Goal: Information Seeking & Learning: Learn about a topic

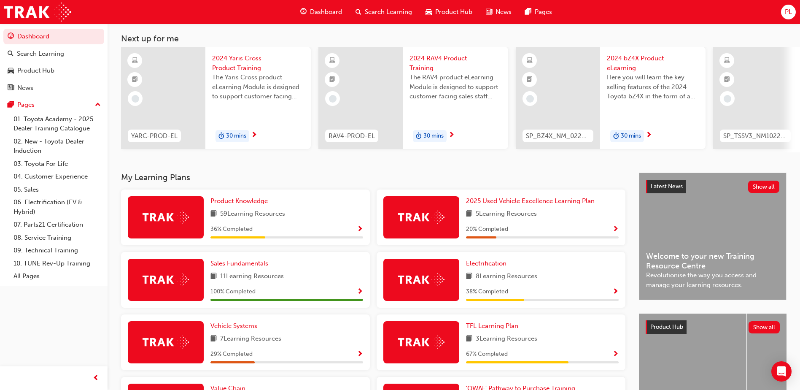
scroll to position [42, 0]
click at [263, 203] on span "Product Knowledge" at bounding box center [239, 201] width 57 height 8
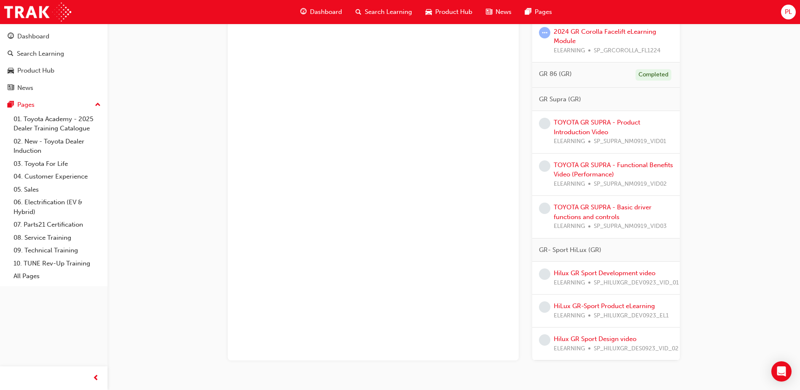
scroll to position [1672, 0]
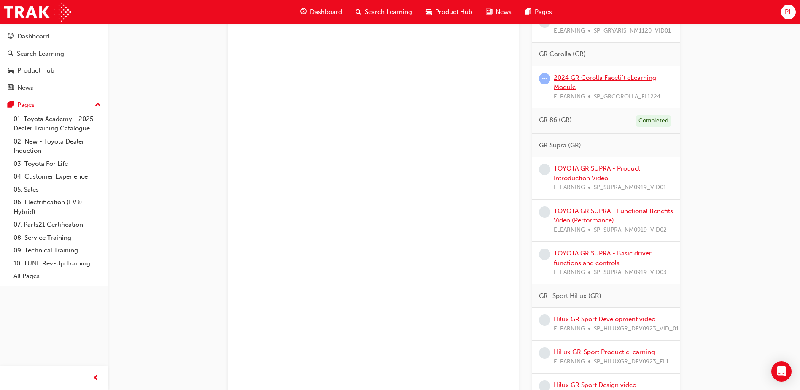
click at [595, 80] on link "2024 GR Corolla Facelift eLearning Module" at bounding box center [605, 82] width 103 height 17
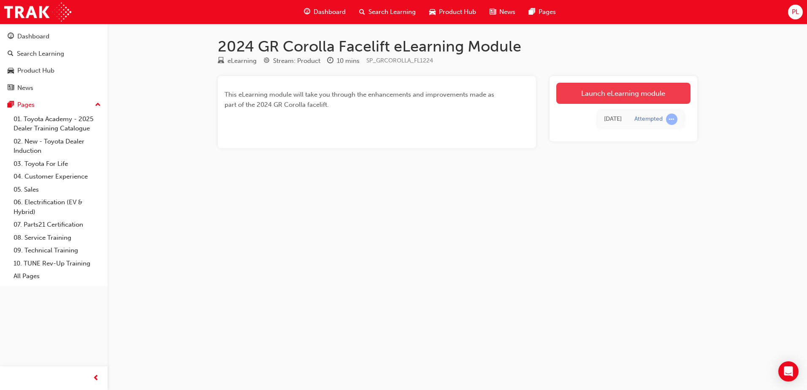
click at [587, 97] on link "Launch eLearning module" at bounding box center [623, 93] width 134 height 21
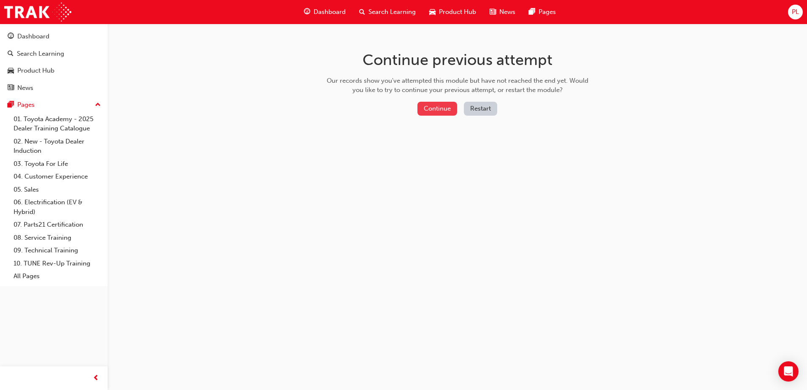
click at [437, 112] on button "Continue" at bounding box center [437, 109] width 40 height 14
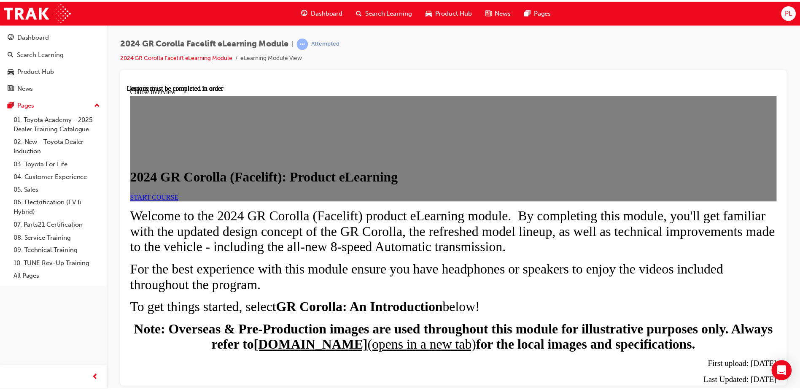
scroll to position [164, 0]
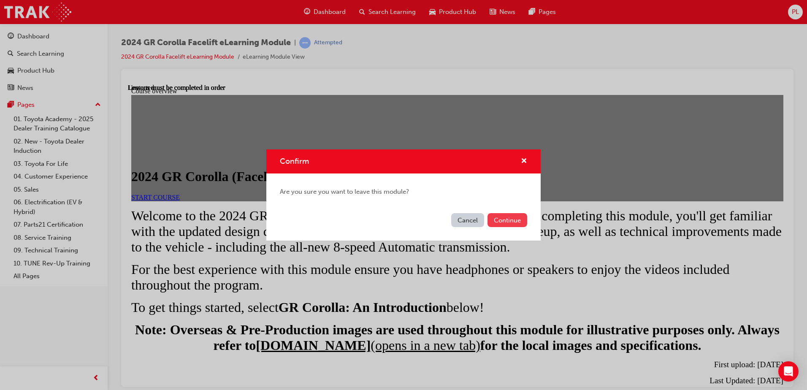
click at [516, 225] on button "Continue" at bounding box center [507, 220] width 40 height 14
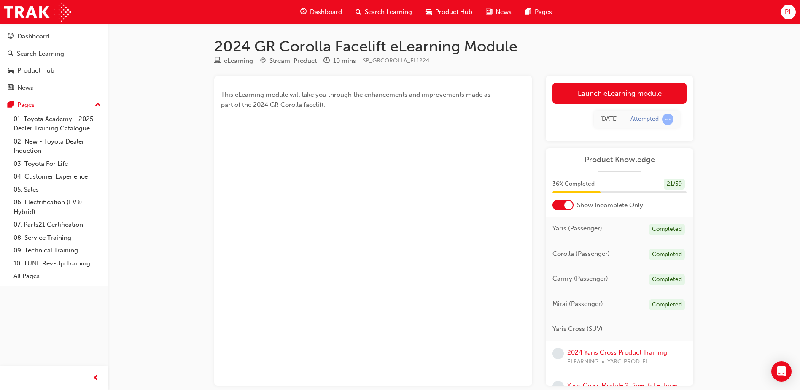
click at [337, 11] on span "Dashboard" at bounding box center [326, 12] width 32 height 10
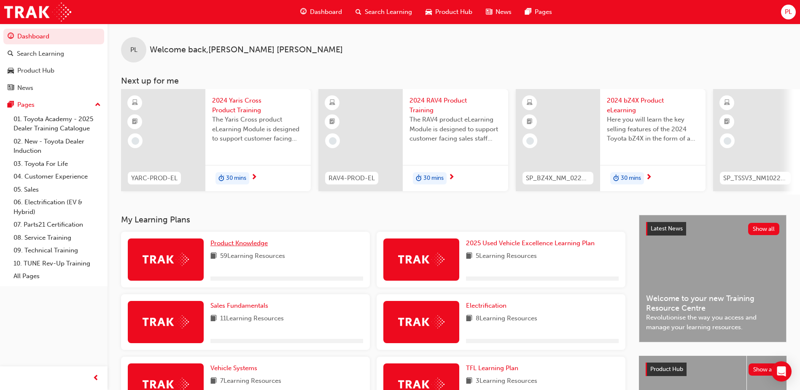
click at [266, 247] on span "Product Knowledge" at bounding box center [239, 243] width 57 height 8
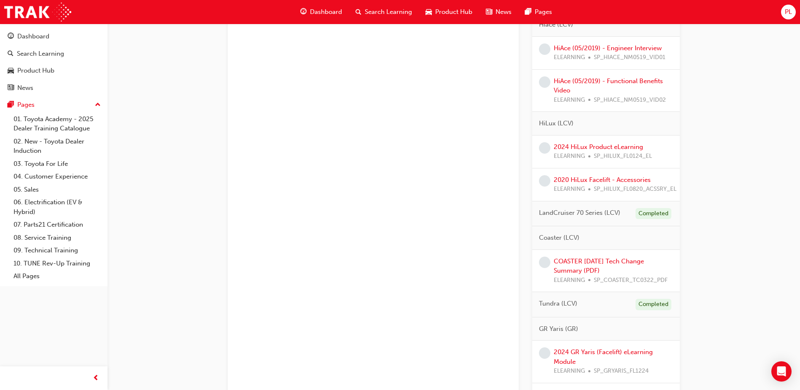
scroll to position [1308, 0]
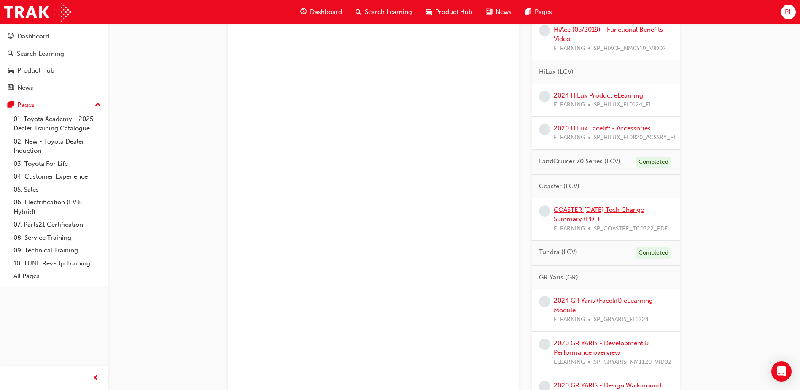
click at [590, 213] on link "COASTER [DATE] Tech Change Summary (PDF)" at bounding box center [599, 214] width 90 height 17
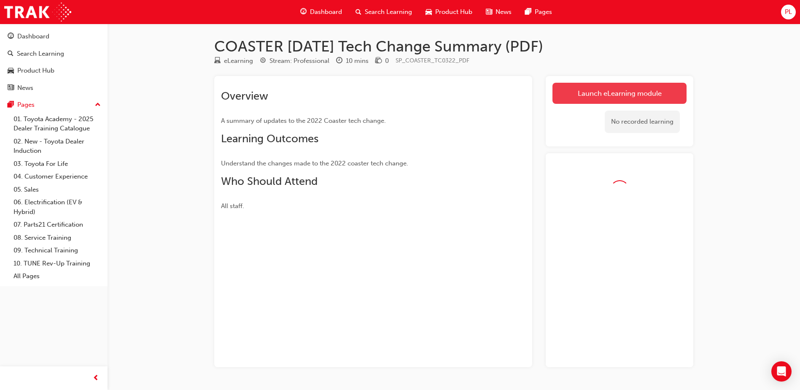
click at [614, 97] on link "Launch eLearning module" at bounding box center [620, 93] width 134 height 21
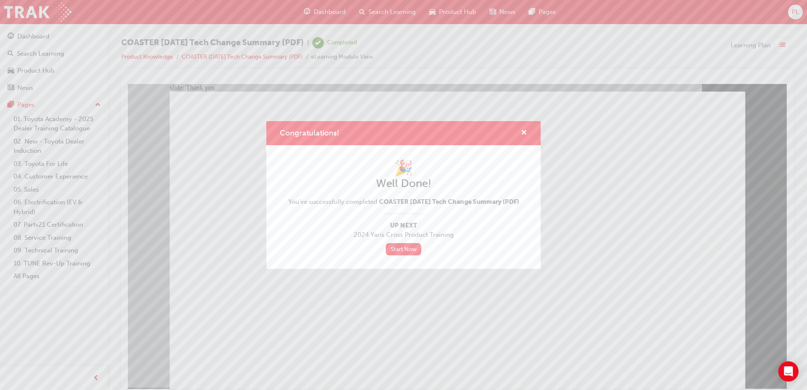
click at [523, 134] on div "Congratulations!" at bounding box center [403, 133] width 274 height 24
click at [525, 130] on span "cross-icon" at bounding box center [524, 134] width 6 height 8
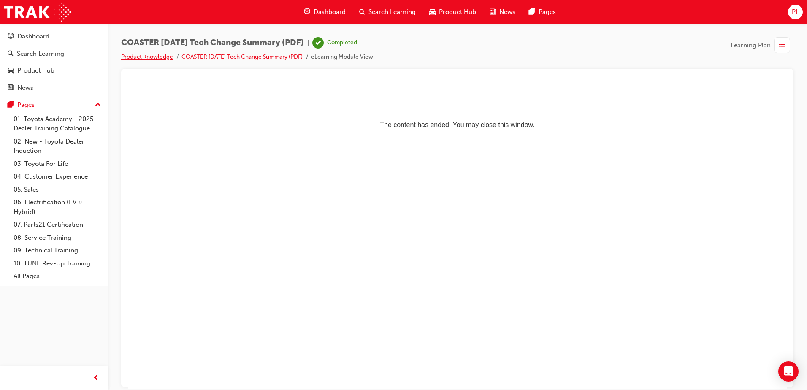
click at [157, 55] on link "Product Knowledge" at bounding box center [147, 56] width 52 height 7
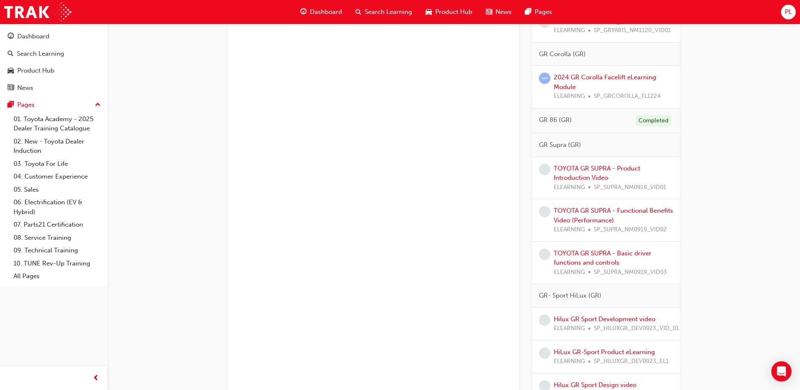
scroll to position [1547, 0]
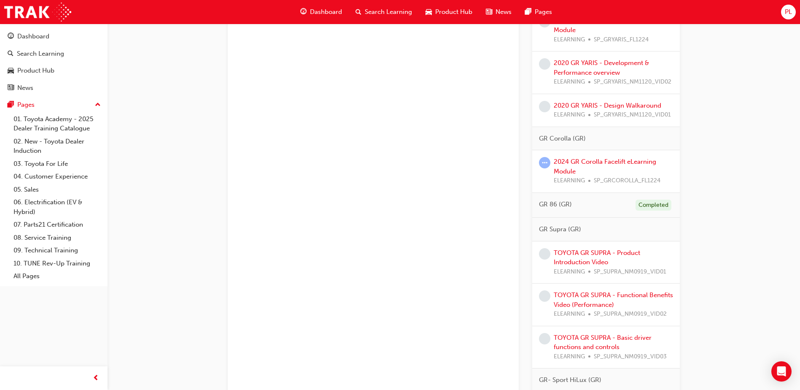
click at [599, 233] on div "GR Supra (GR)" at bounding box center [607, 230] width 148 height 24
click at [609, 162] on link "2024 GR Corolla Facelift eLearning Module" at bounding box center [605, 166] width 103 height 17
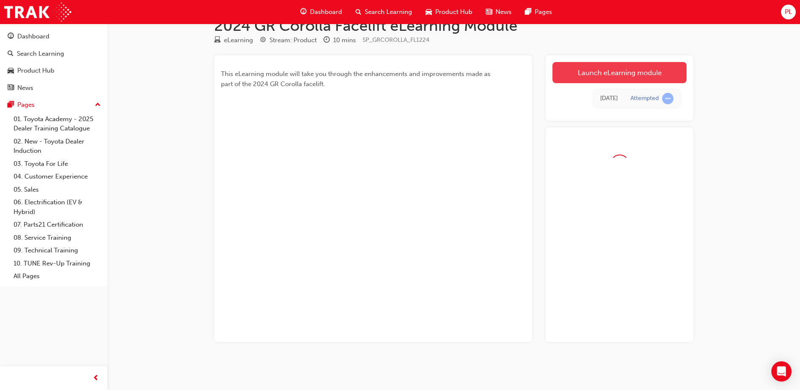
click at [615, 70] on link "Launch eLearning module" at bounding box center [620, 72] width 134 height 21
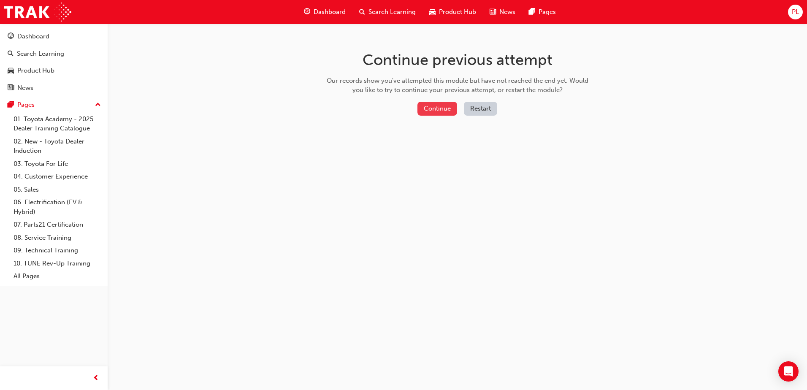
click at [431, 110] on button "Continue" at bounding box center [437, 109] width 40 height 14
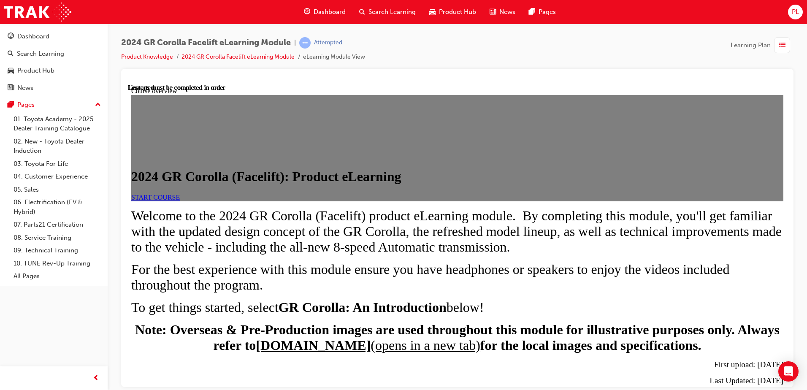
click at [180, 200] on link "START COURSE" at bounding box center [155, 196] width 49 height 7
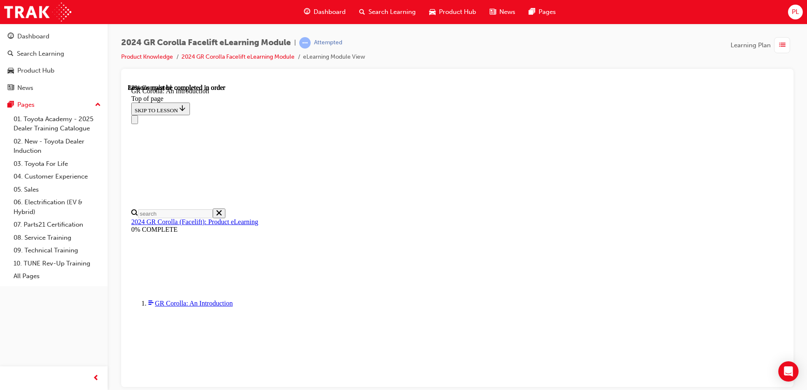
scroll to position [1219, 0]
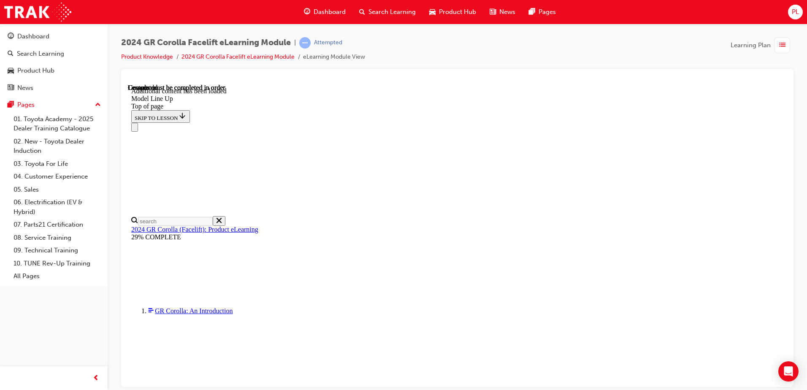
scroll to position [1030, 0]
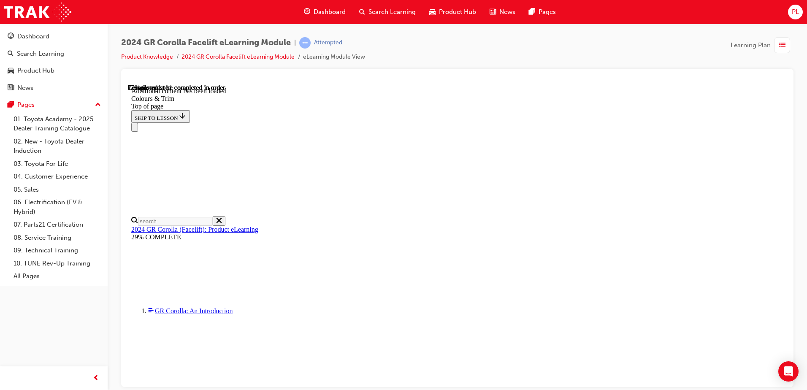
drag, startPoint x: 276, startPoint y: 233, endPoint x: 281, endPoint y: 236, distance: 5.5
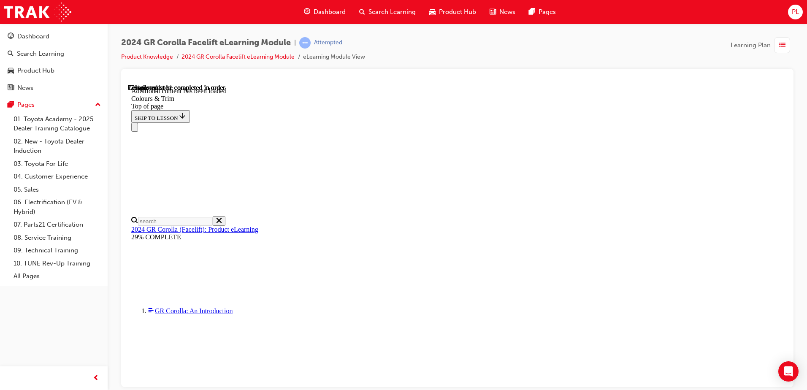
click at [744, 122] on div "Navigation menu" at bounding box center [457, 126] width 652 height 9
click at [743, 122] on div "Navigation menu" at bounding box center [457, 126] width 652 height 9
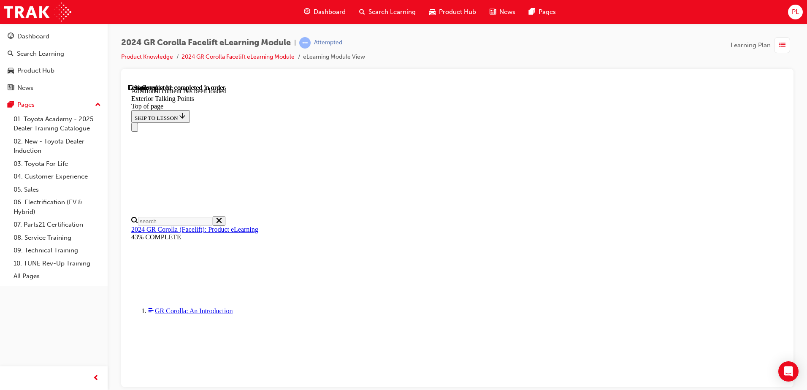
scroll to position [198, 0]
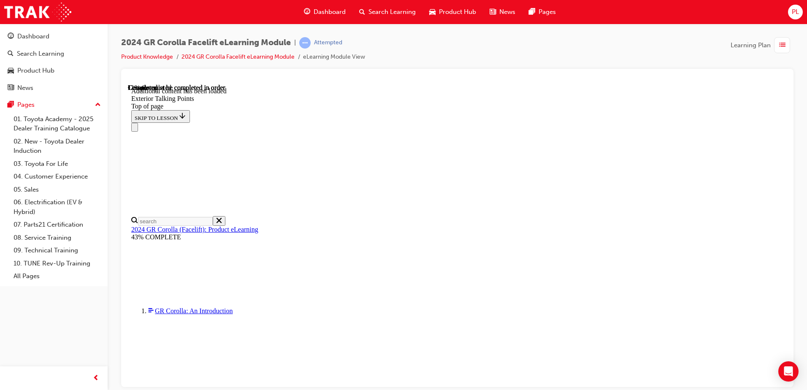
scroll to position [198, 0]
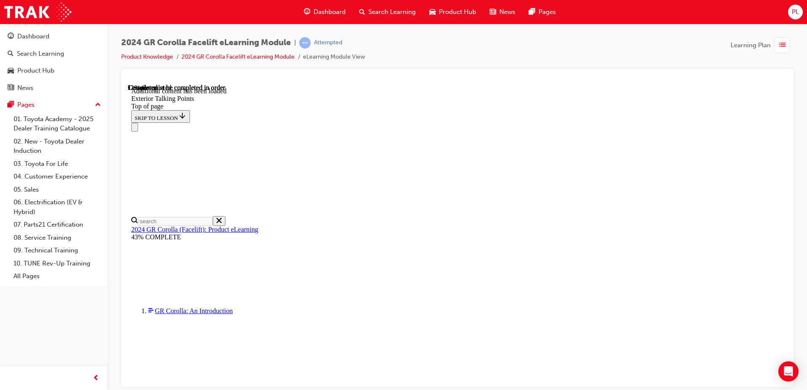
scroll to position [241, 0]
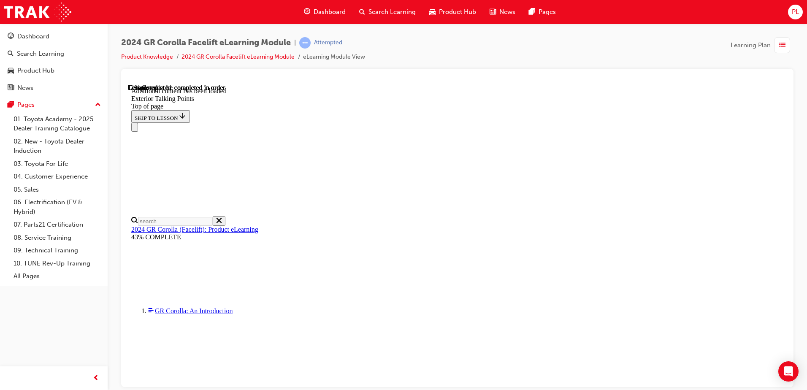
scroll to position [536, 0]
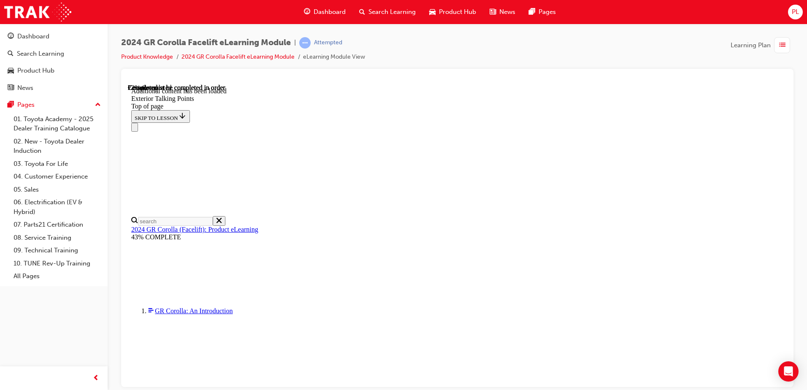
scroll to position [282, 0]
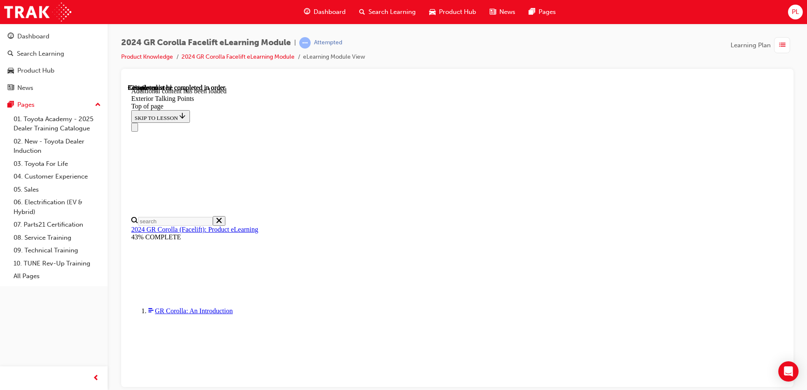
scroll to position [921, 0]
drag, startPoint x: 571, startPoint y: 213, endPoint x: 555, endPoint y: 201, distance: 20.0
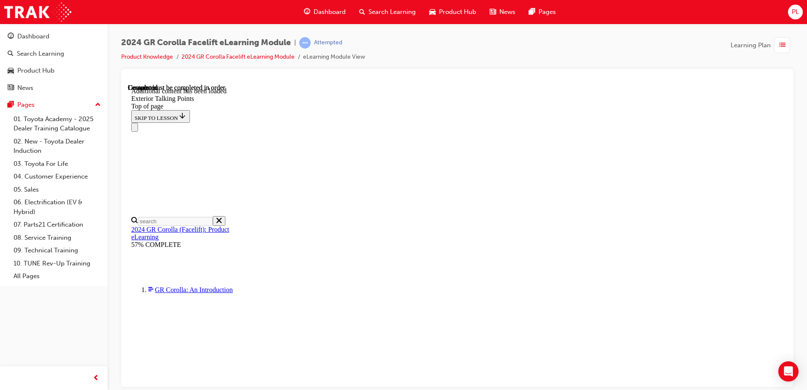
scroll to position [2075, 0]
click at [514, 122] on div "Navigation menu" at bounding box center [457, 126] width 652 height 9
click at [522, 122] on div "Navigation menu" at bounding box center [457, 126] width 652 height 9
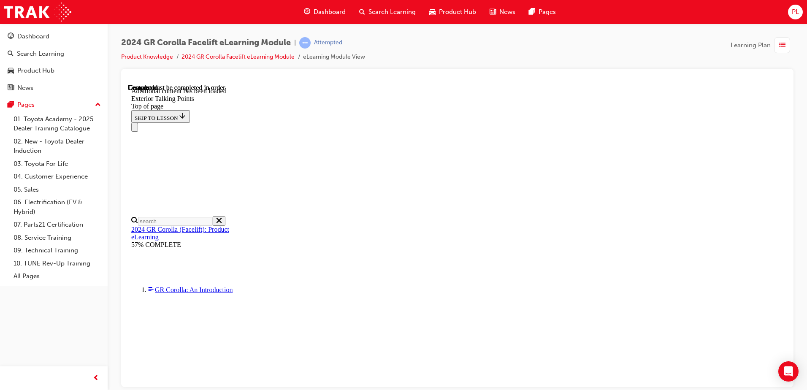
scroll to position [1990, 0]
click at [426, 122] on div "Navigation menu" at bounding box center [457, 126] width 652 height 9
click at [414, 122] on div "Navigation menu" at bounding box center [457, 126] width 652 height 9
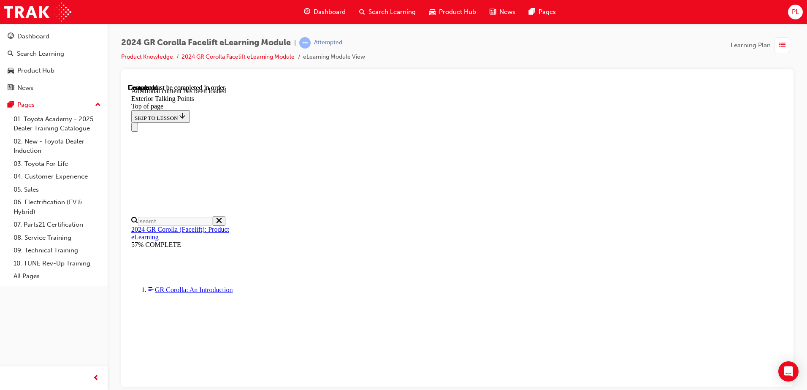
click at [521, 122] on div "Navigation menu" at bounding box center [457, 126] width 652 height 9
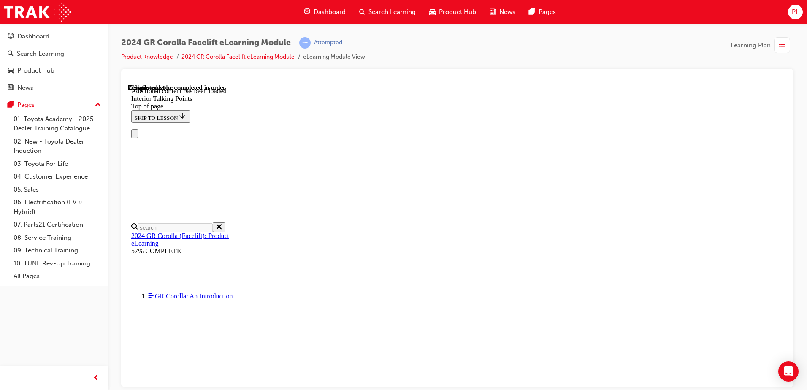
scroll to position [0, 0]
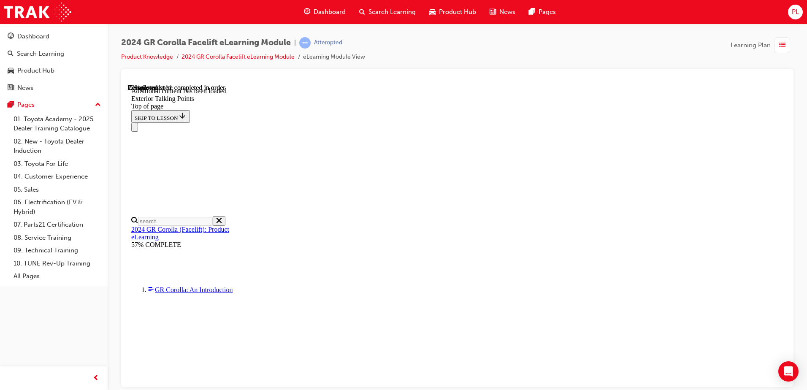
scroll to position [1990, 0]
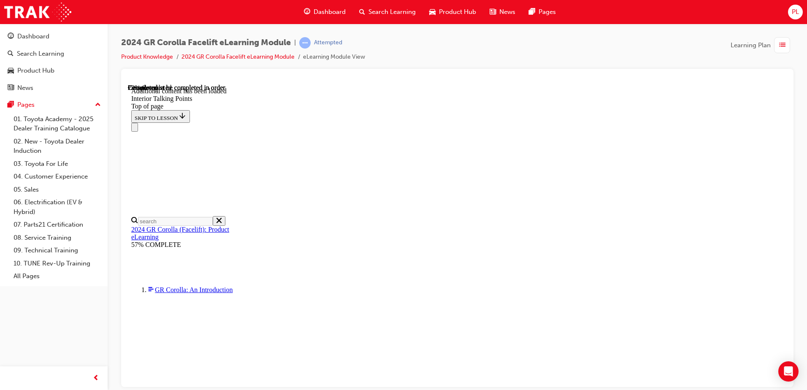
scroll to position [13, 0]
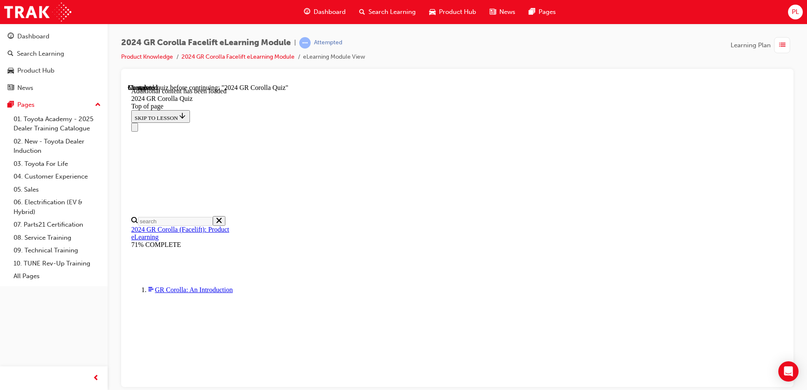
scroll to position [29, 0]
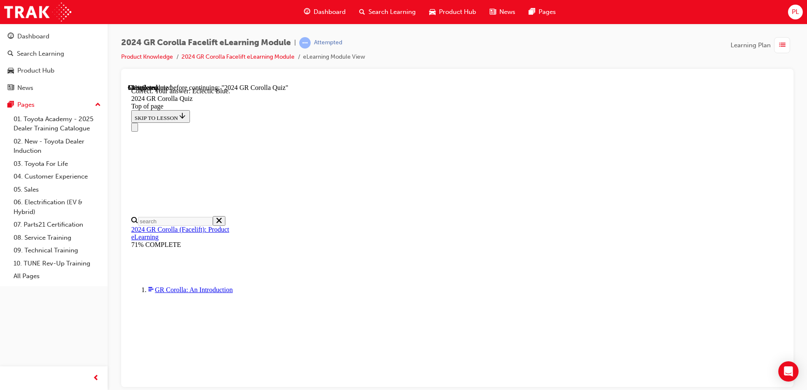
scroll to position [153, 0]
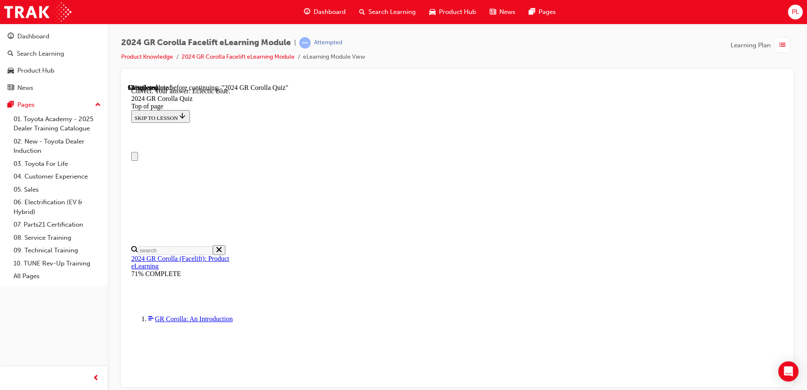
scroll to position [84, 0]
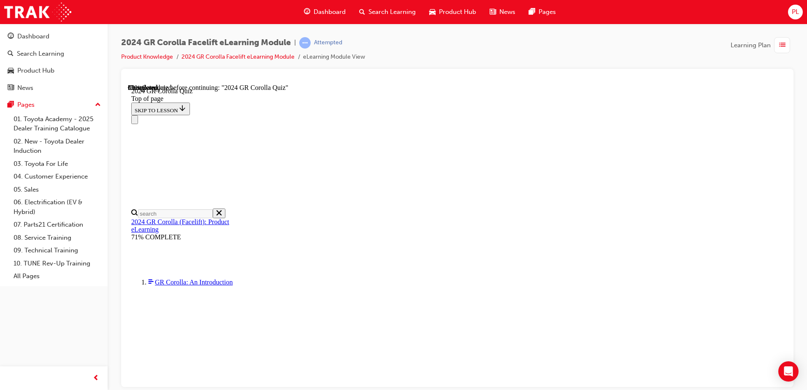
scroll to position [225, 0]
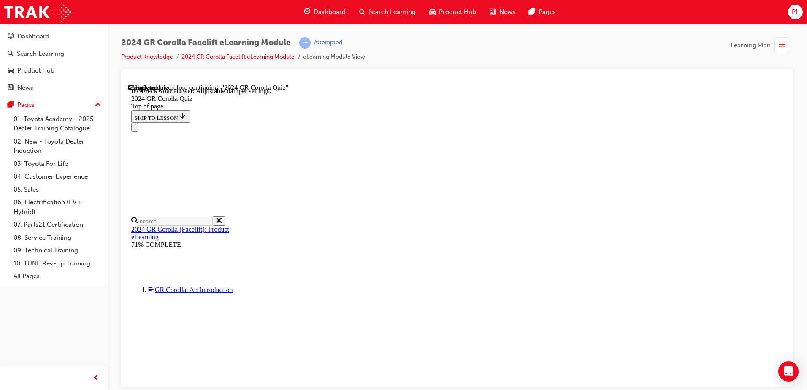
scroll to position [334, 0]
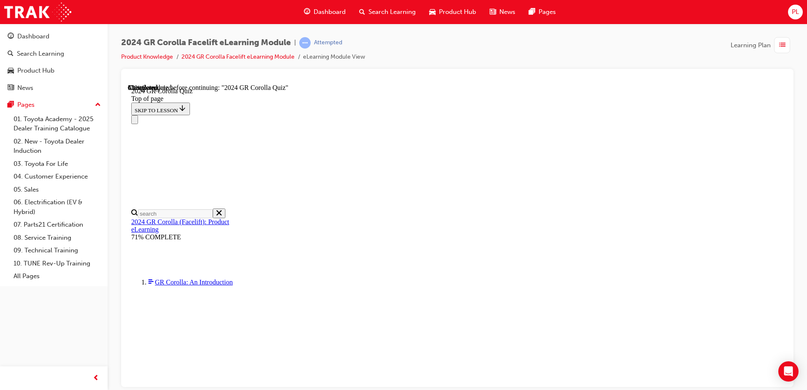
scroll to position [253, 0]
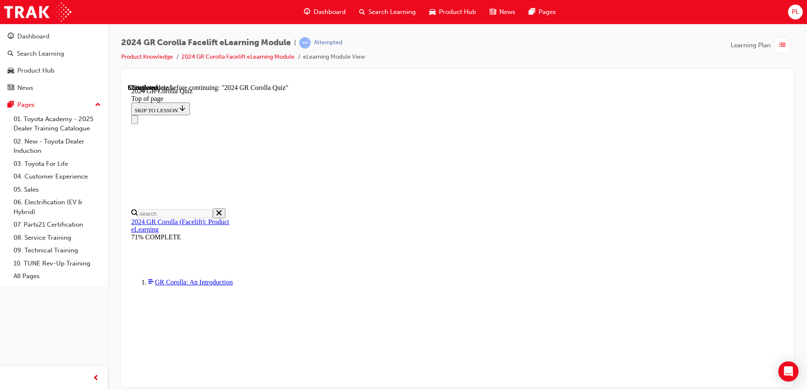
scroll to position [59, 0]
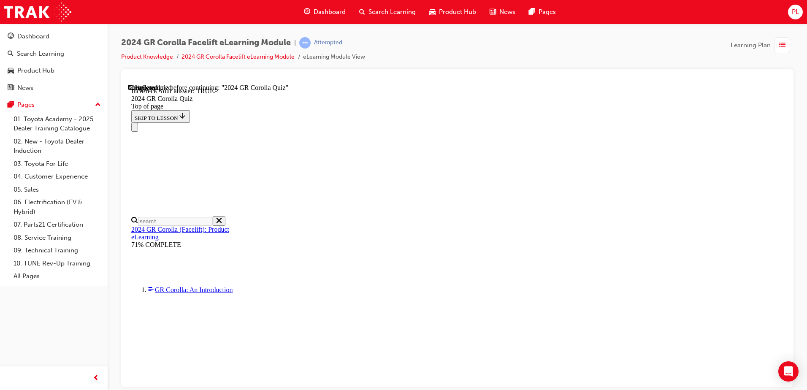
scroll to position [85, 0]
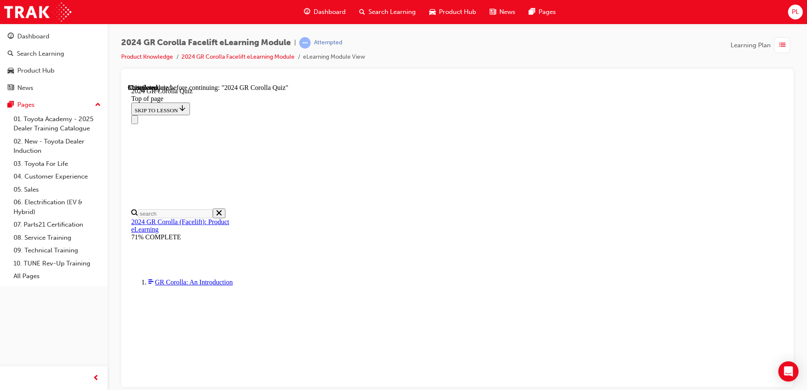
scroll to position [287, 0]
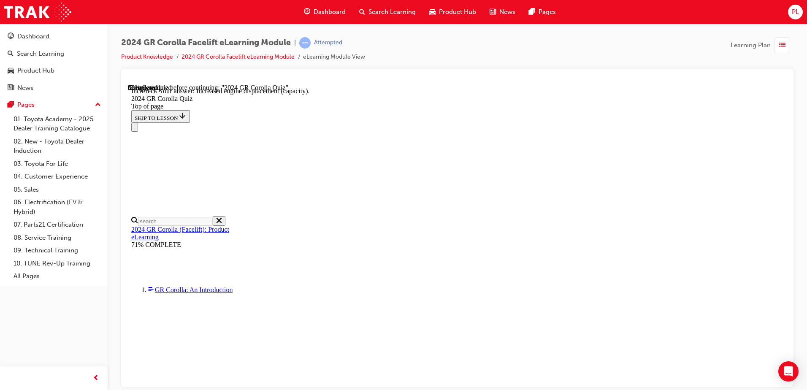
scroll to position [335, 0]
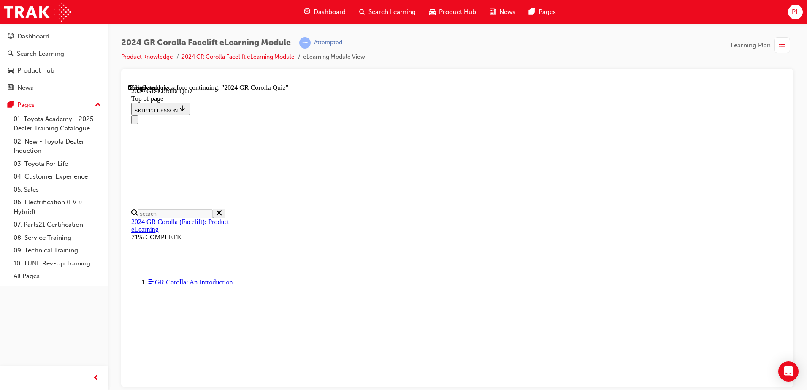
scroll to position [288, 0]
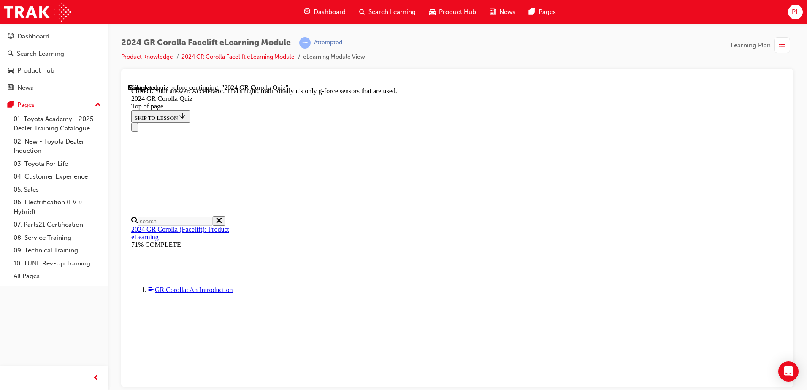
scroll to position [356, 0]
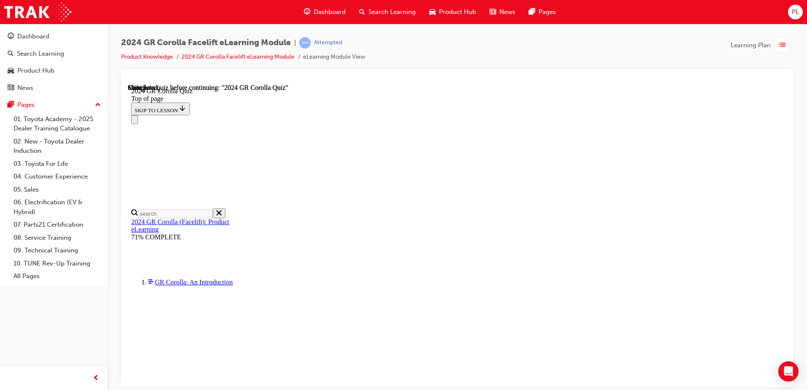
scroll to position [159, 0]
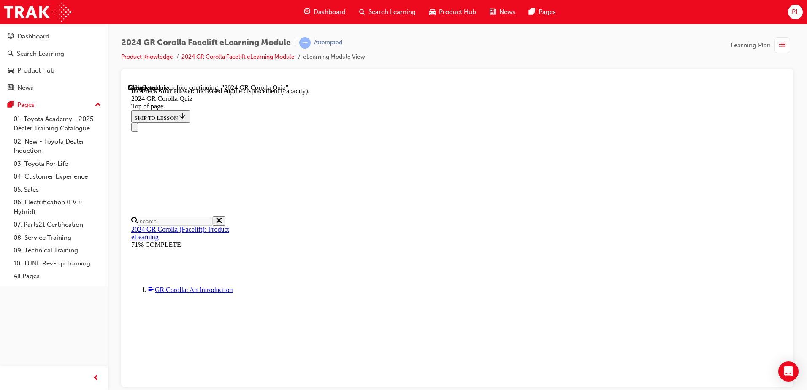
scroll to position [335, 0]
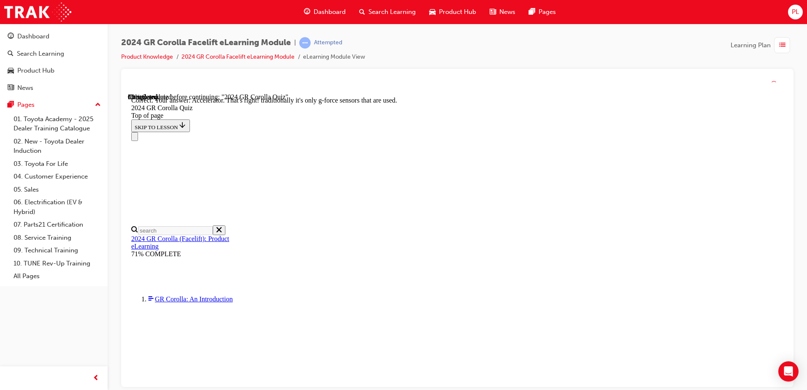
scroll to position [356, 0]
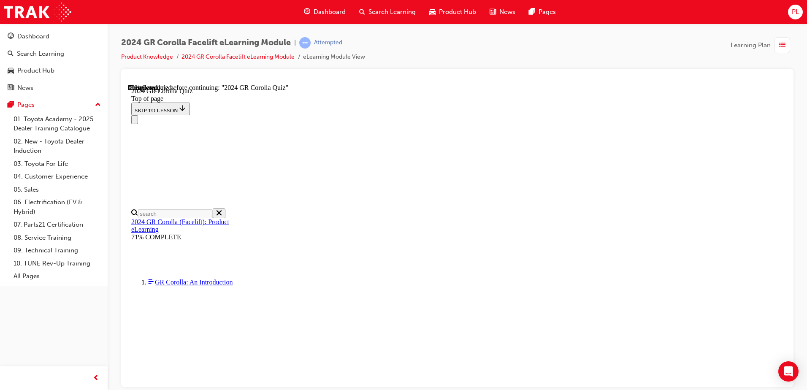
scroll to position [211, 0]
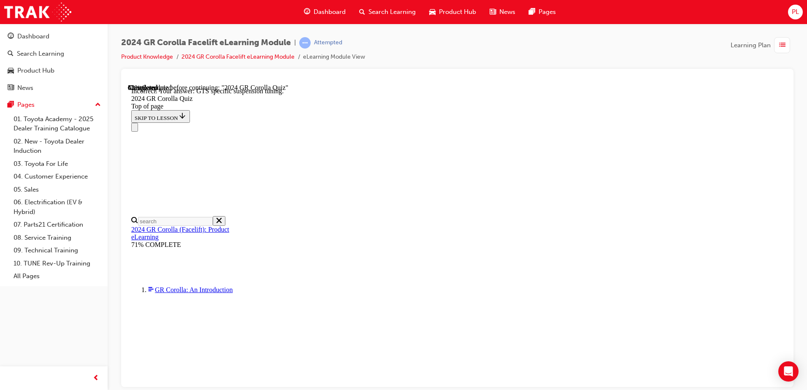
scroll to position [334, 0]
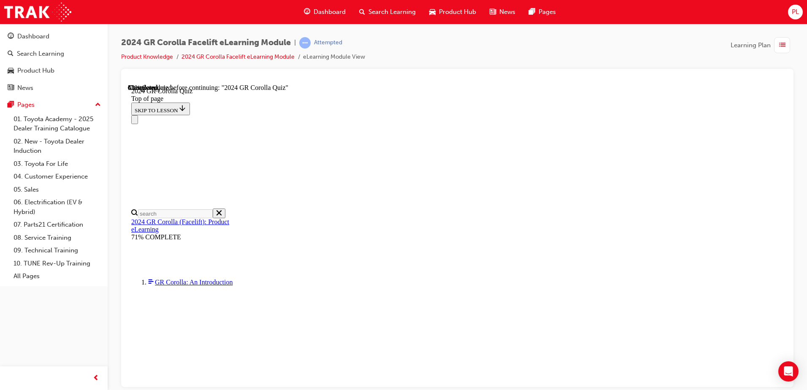
scroll to position [116, 0]
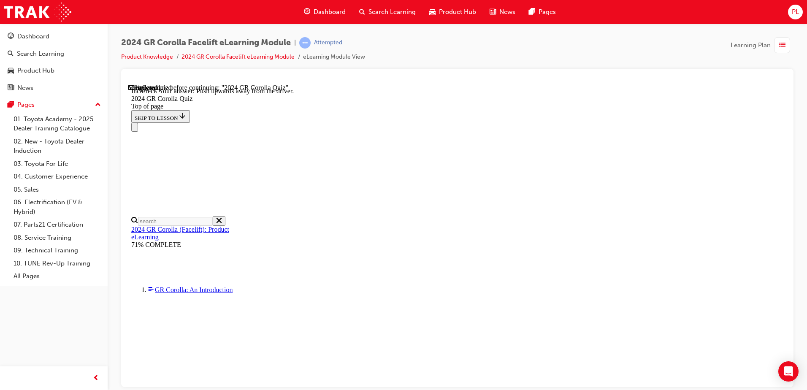
scroll to position [143, 0]
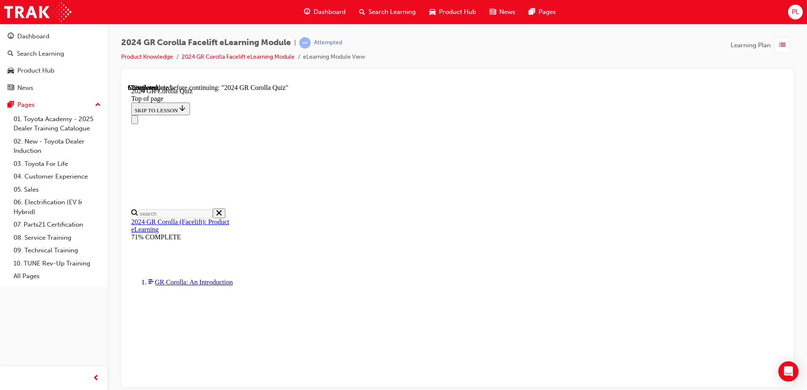
scroll to position [59, 0]
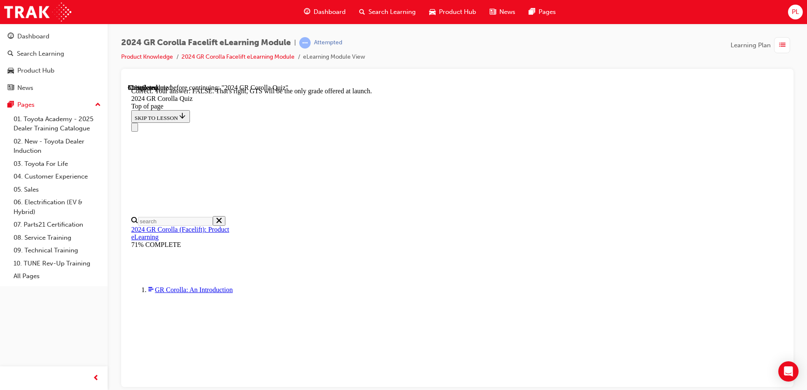
scroll to position [127, 0]
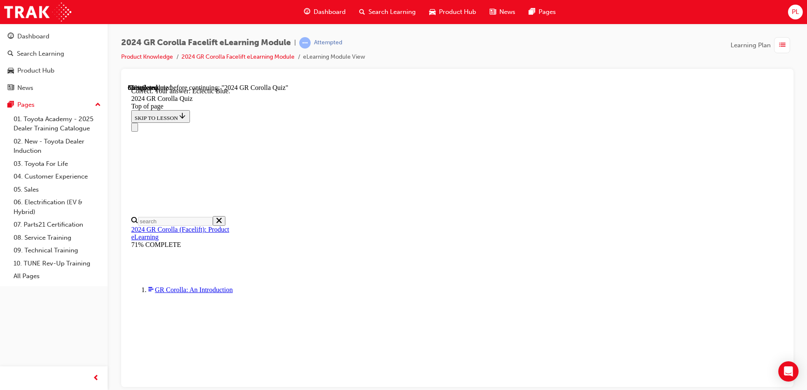
scroll to position [153, 0]
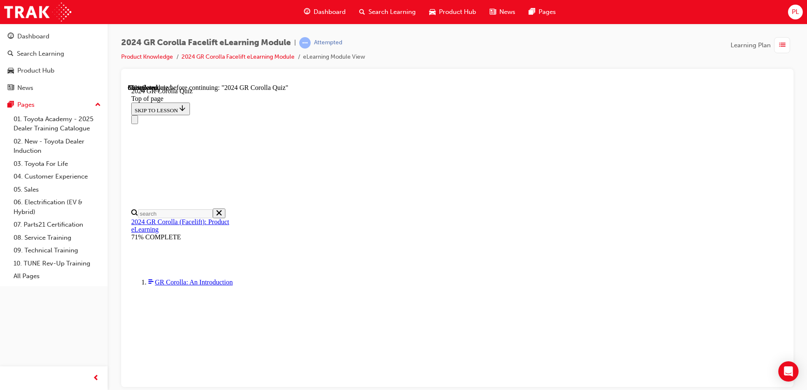
scroll to position [218, 0]
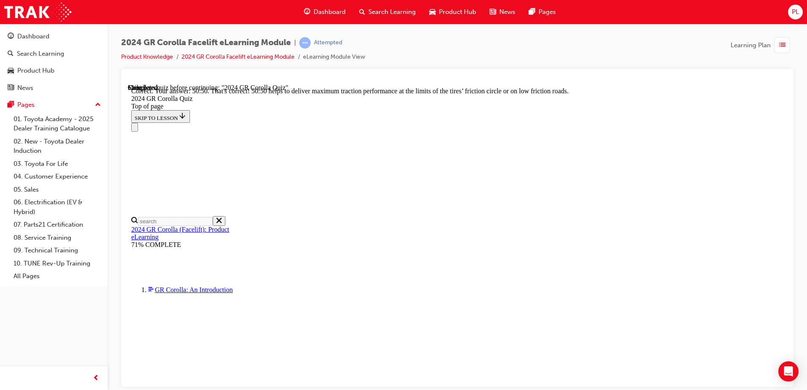
scroll to position [352, 0]
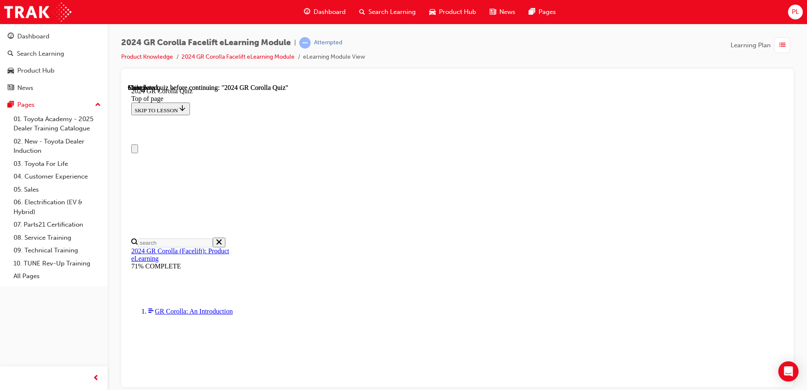
scroll to position [159, 0]
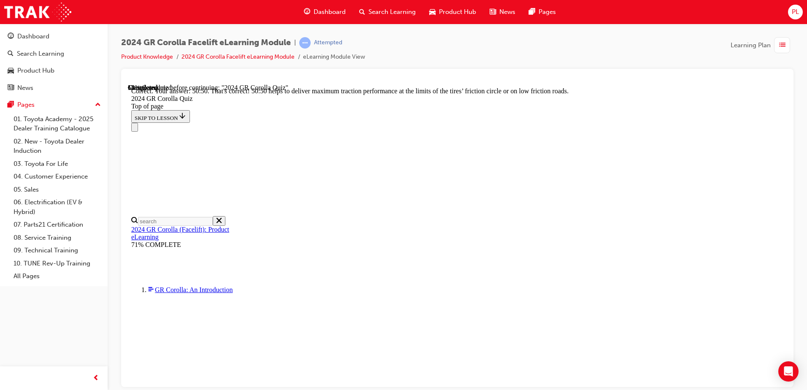
scroll to position [352, 0]
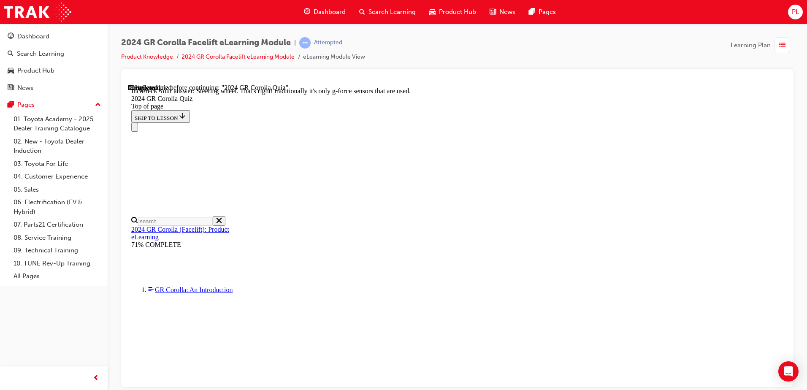
scroll to position [356, 0]
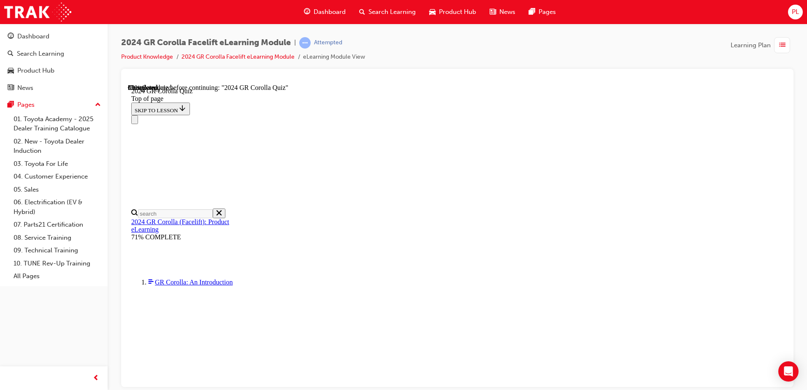
scroll to position [59, 0]
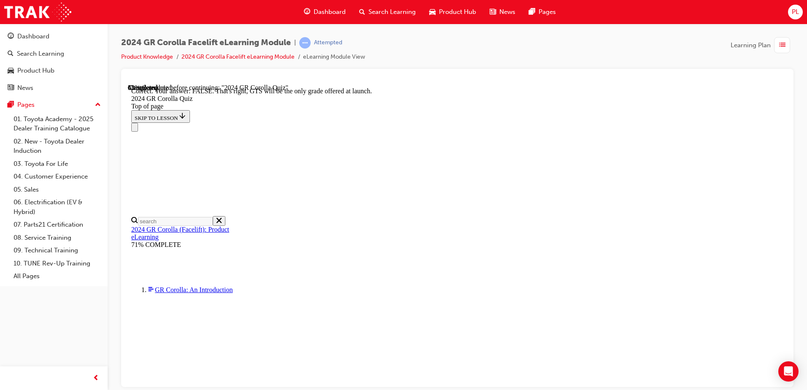
scroll to position [127, 0]
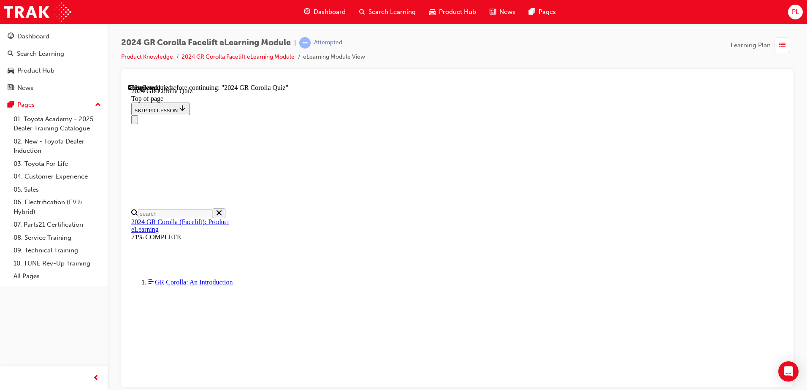
scroll to position [84, 0]
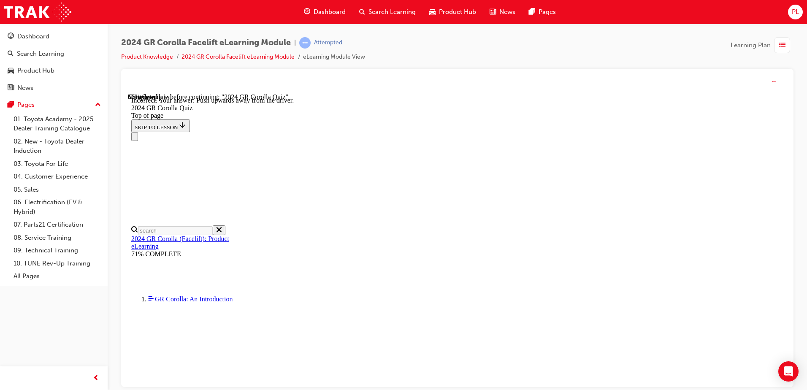
scroll to position [143, 0]
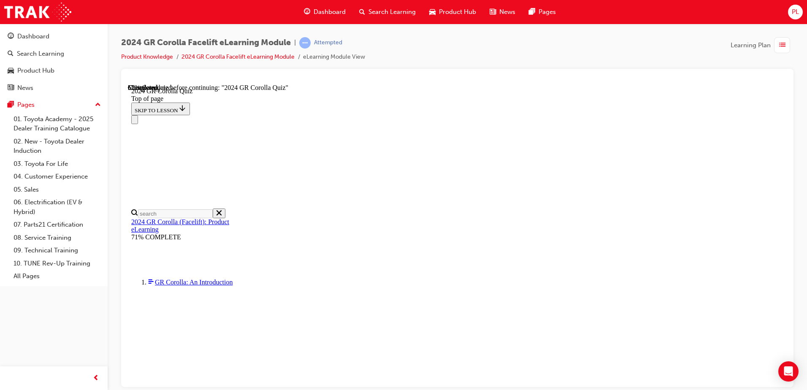
scroll to position [244, 0]
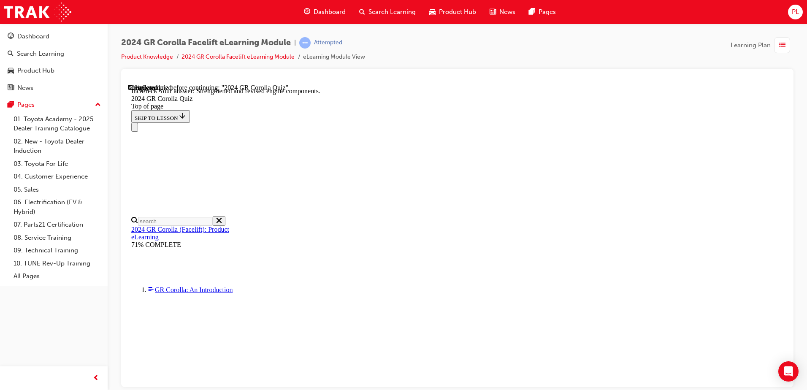
scroll to position [335, 0]
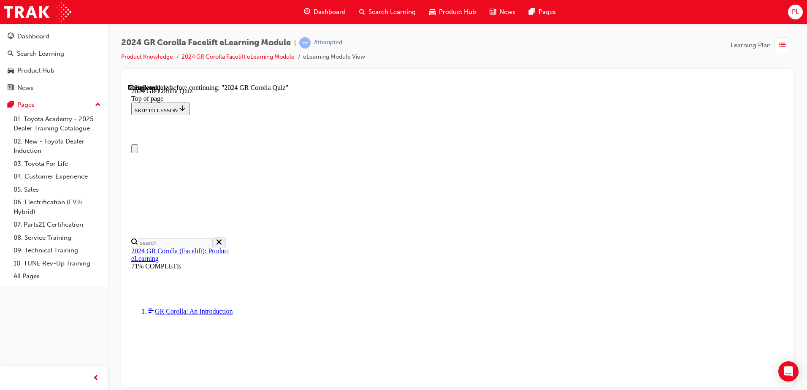
scroll to position [84, 0]
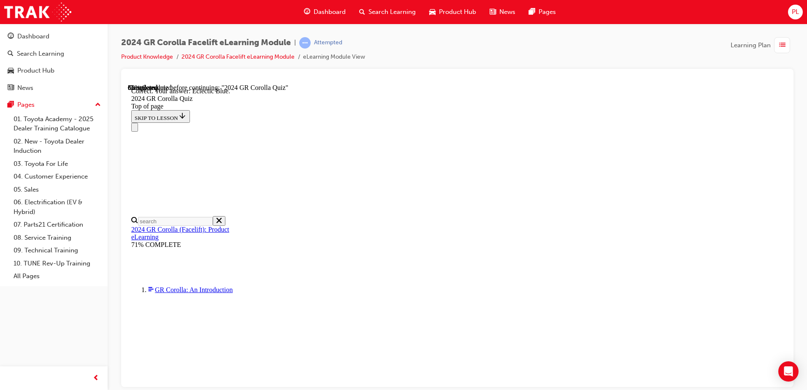
scroll to position [153, 0]
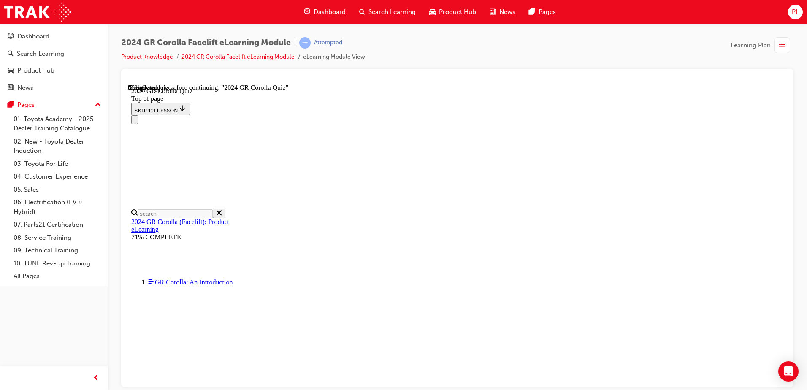
scroll to position [225, 0]
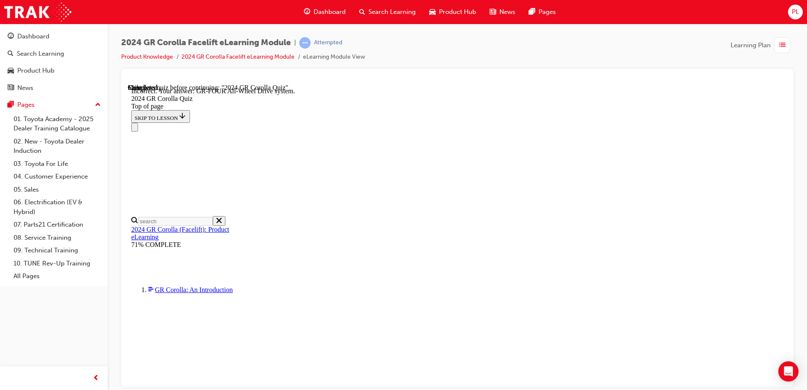
scroll to position [334, 0]
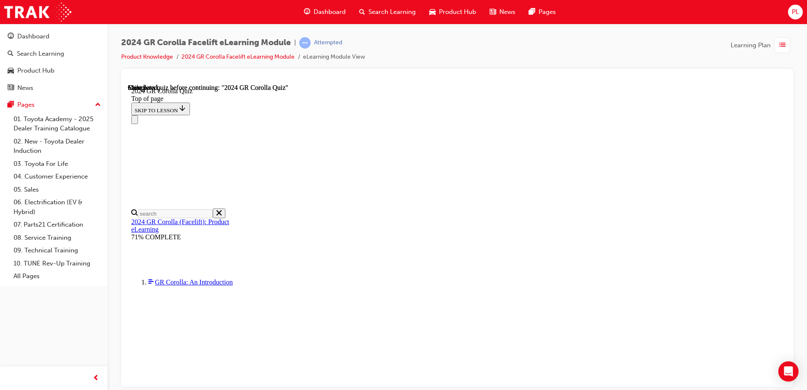
scroll to position [159, 0]
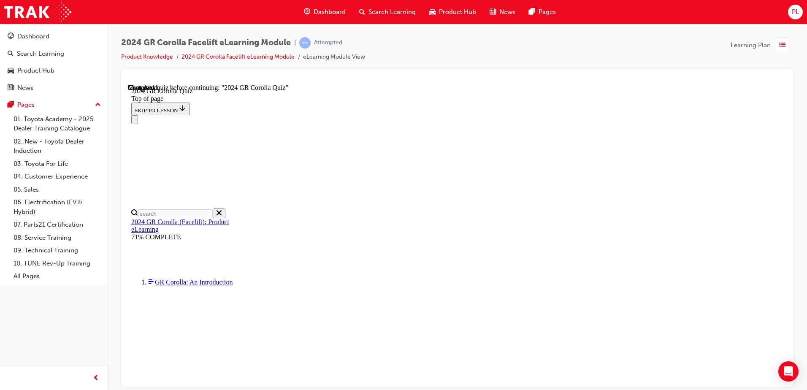
scroll to position [114, 0]
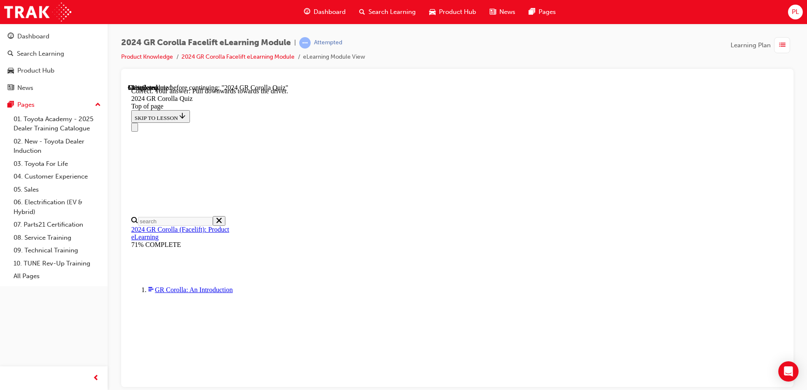
scroll to position [143, 0]
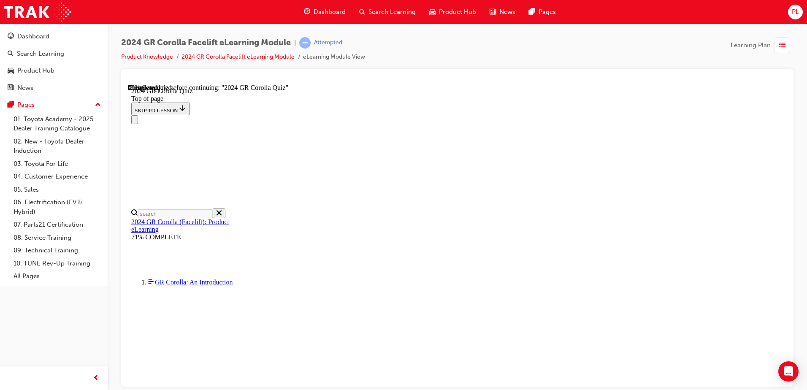
scroll to position [245, 0]
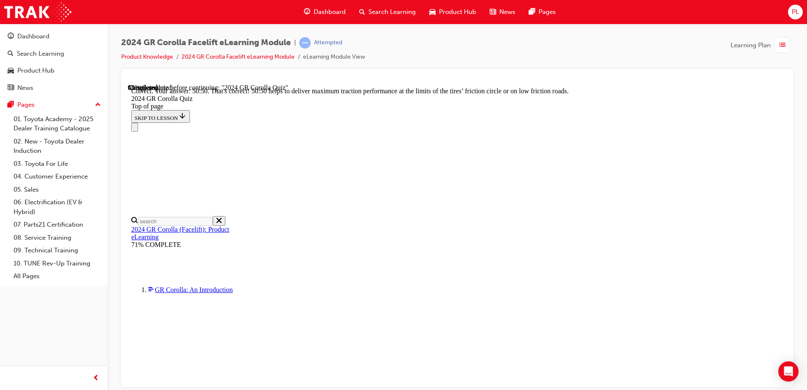
scroll to position [352, 0]
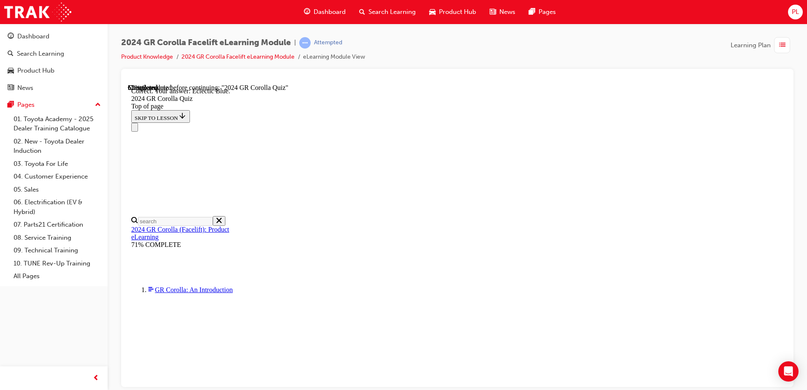
scroll to position [153, 0]
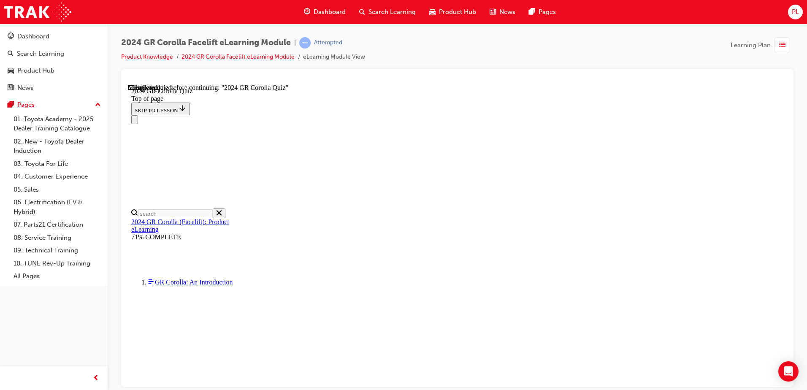
scroll to position [254, 0]
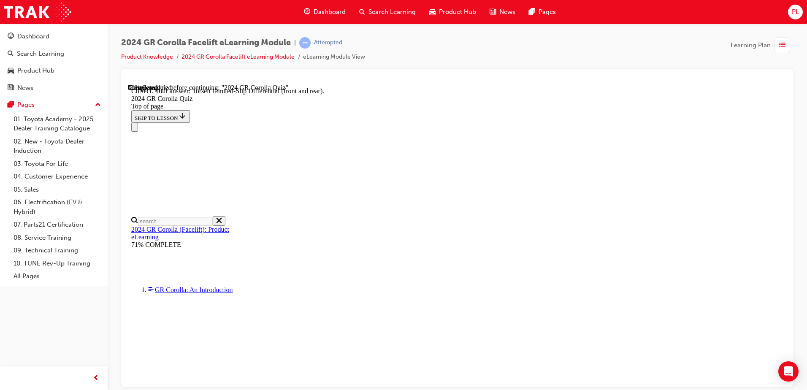
scroll to position [334, 0]
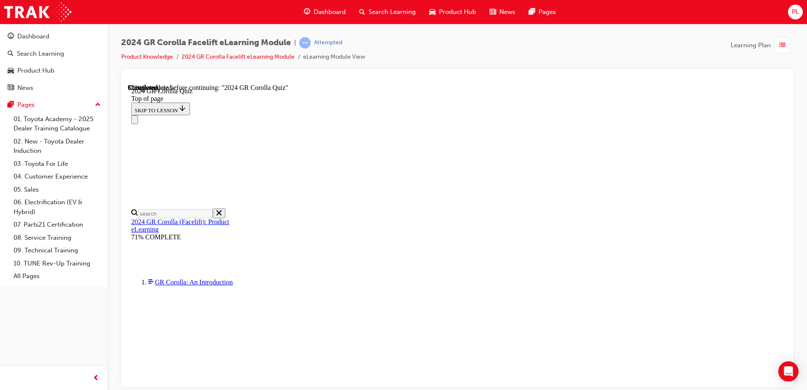
scroll to position [253, 0]
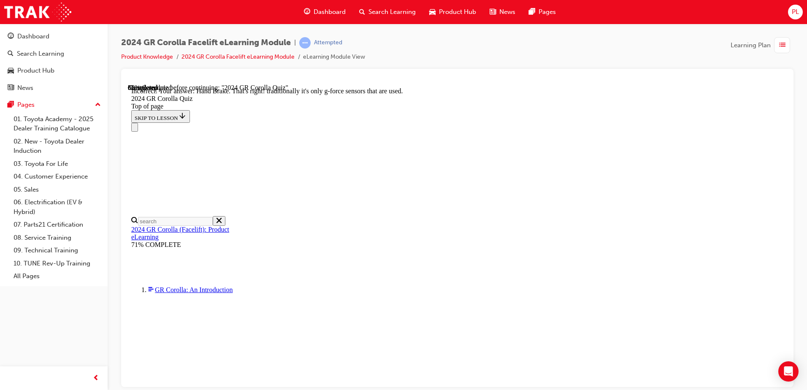
scroll to position [356, 0]
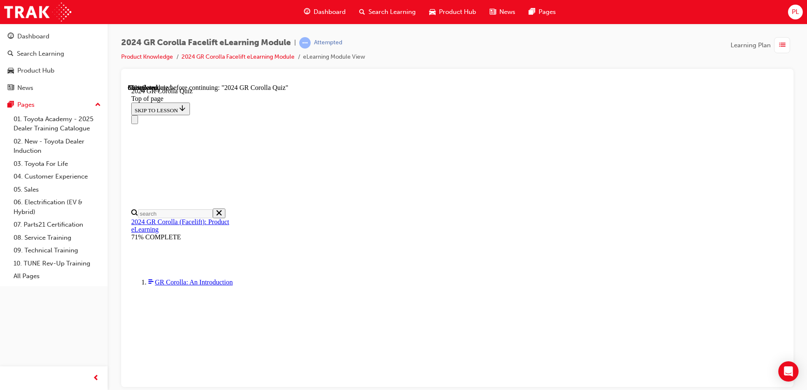
scroll to position [295, 0]
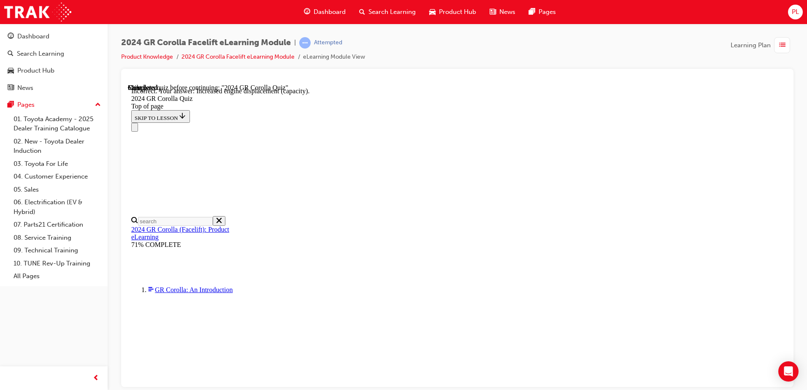
scroll to position [335, 0]
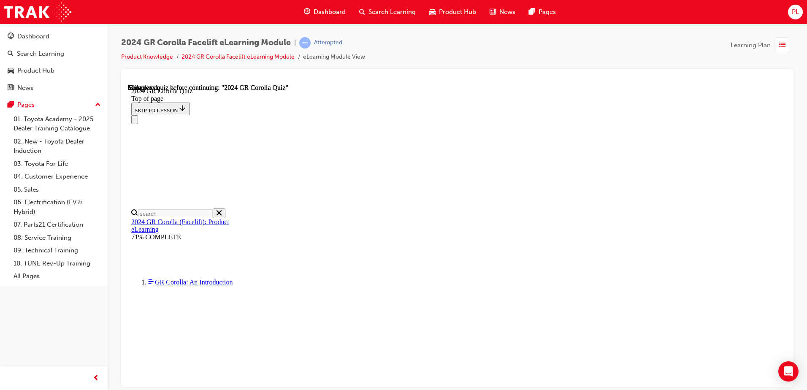
scroll to position [159, 0]
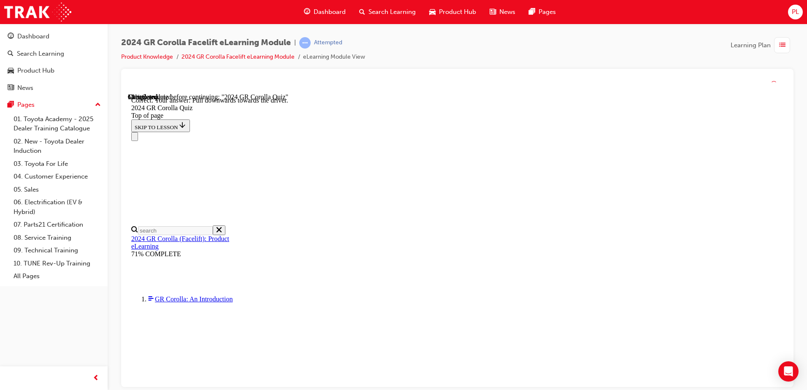
scroll to position [143, 0]
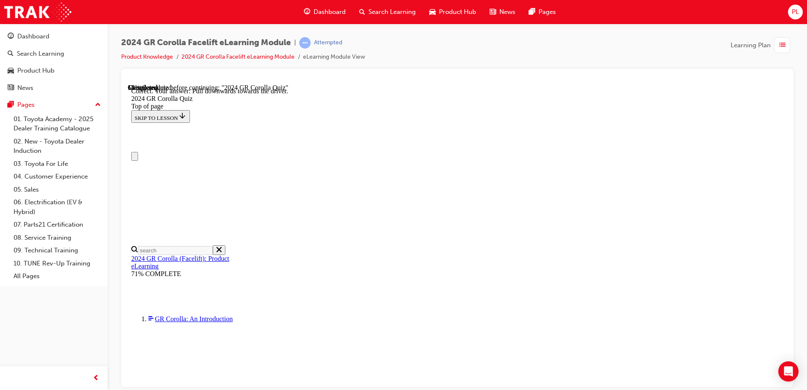
scroll to position [0, 0]
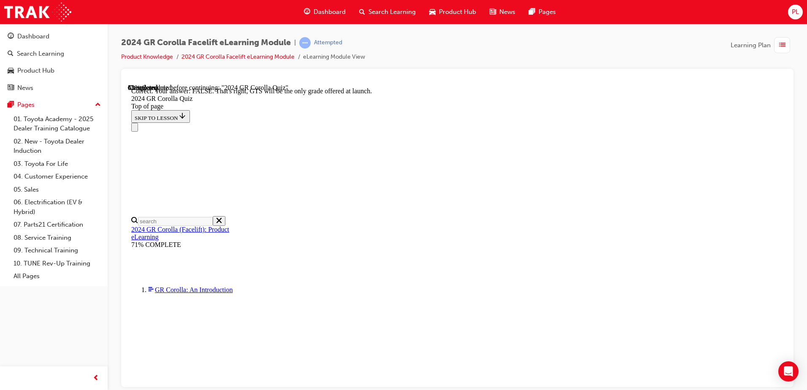
scroll to position [127, 0]
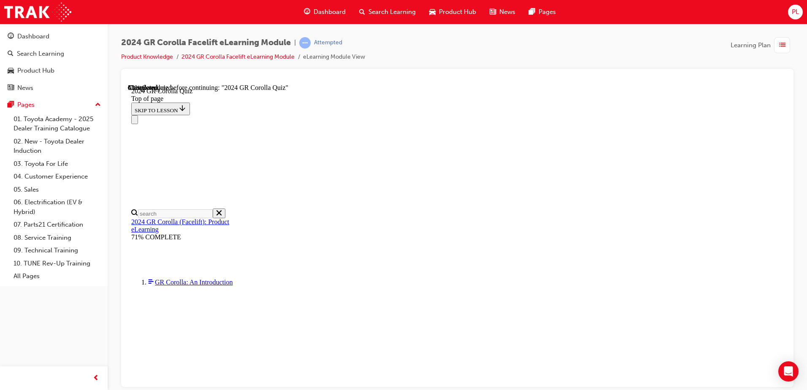
scroll to position [218, 0]
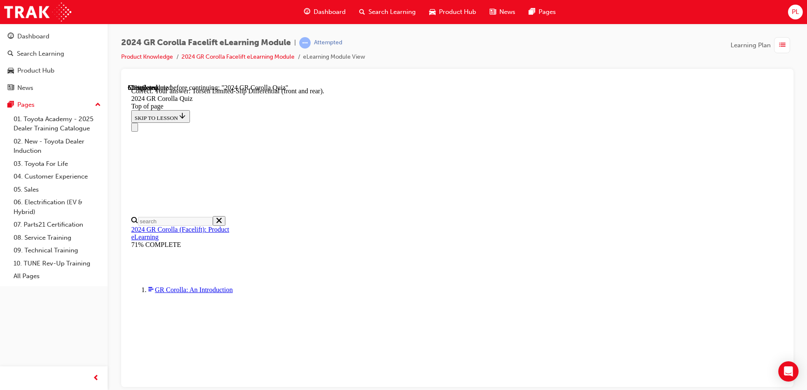
scroll to position [334, 0]
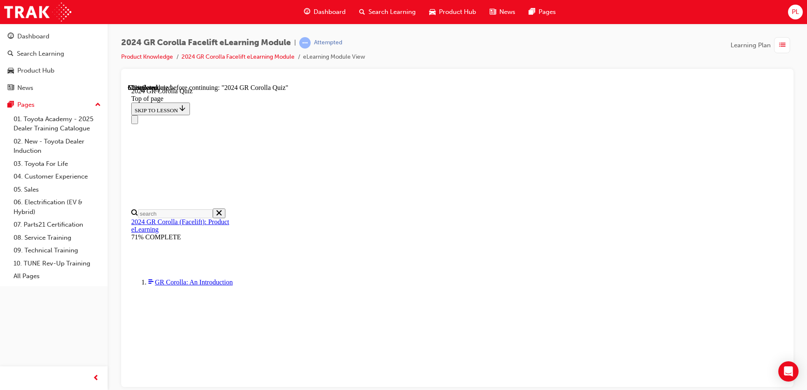
scroll to position [253, 0]
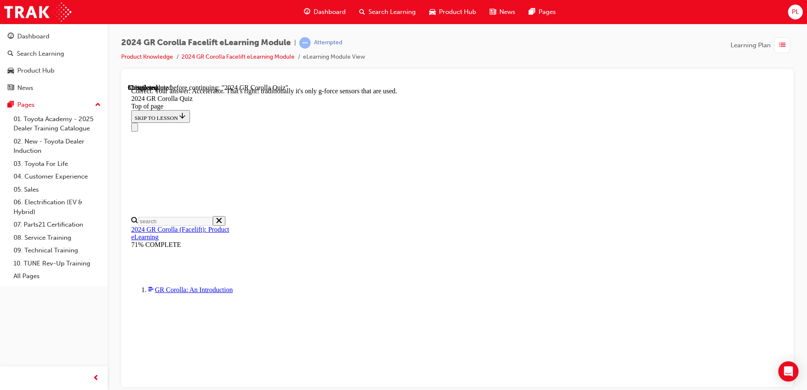
scroll to position [356, 0]
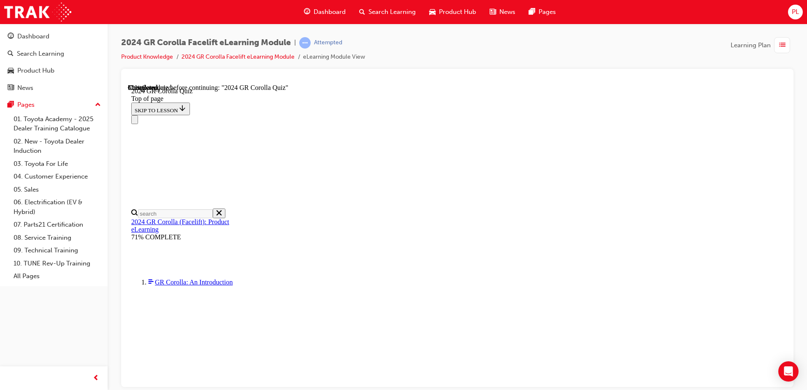
scroll to position [211, 0]
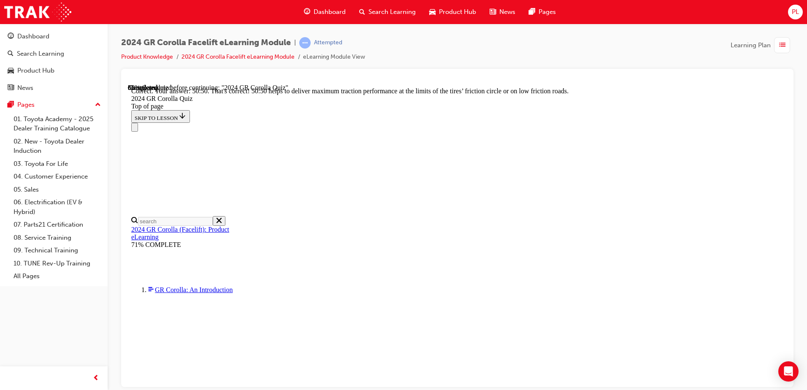
scroll to position [352, 0]
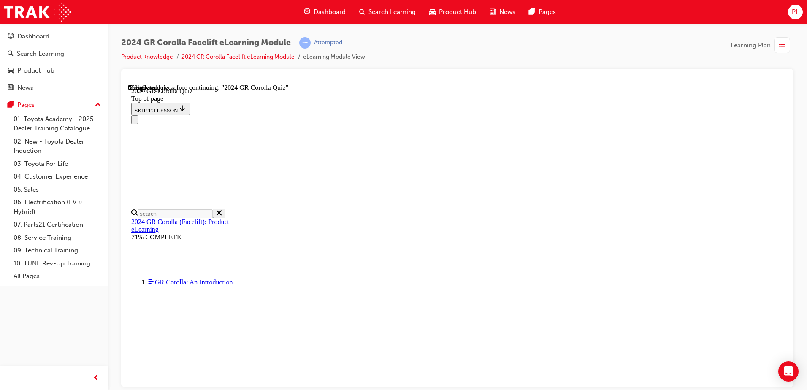
scroll to position [253, 0]
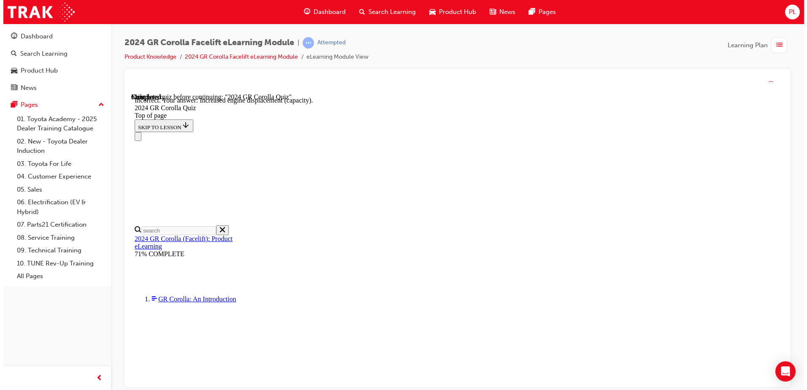
scroll to position [335, 0]
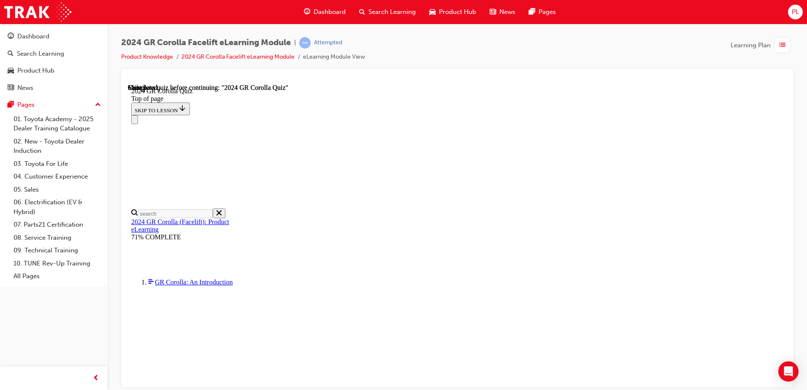
scroll to position [159, 0]
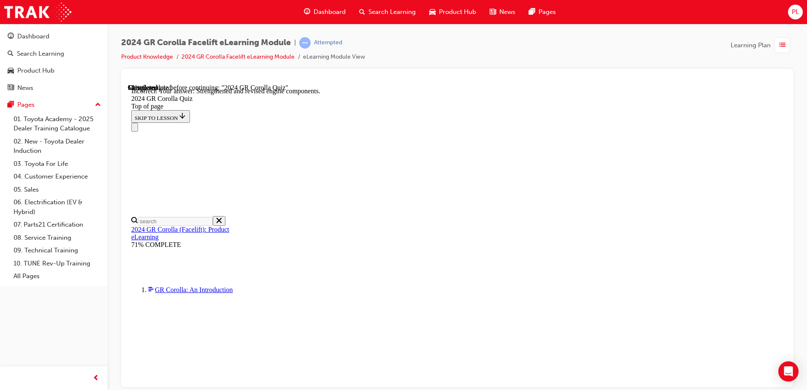
scroll to position [335, 0]
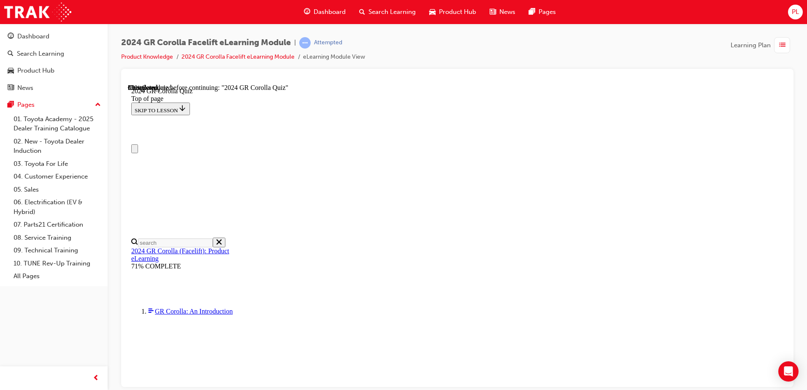
scroll to position [126, 0]
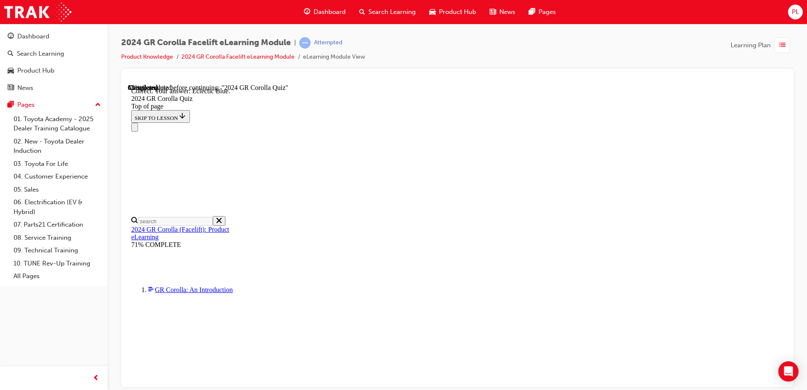
scroll to position [153, 0]
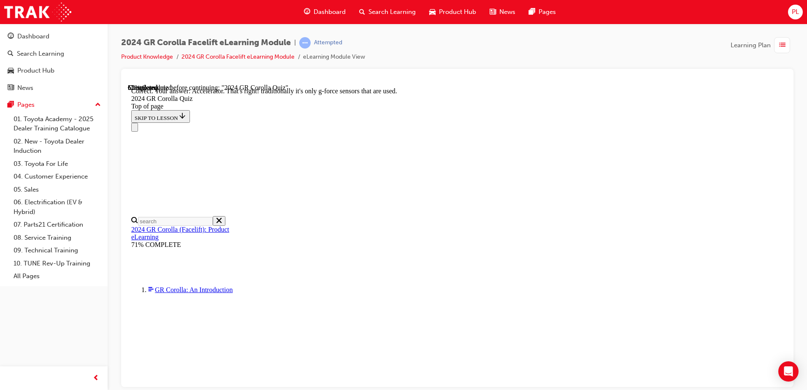
scroll to position [356, 0]
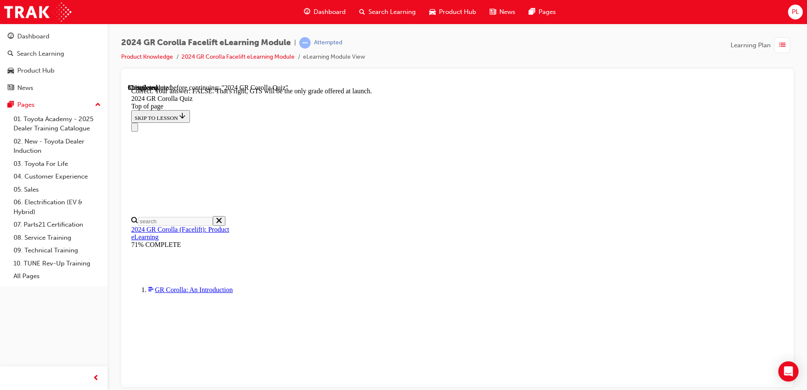
scroll to position [127, 0]
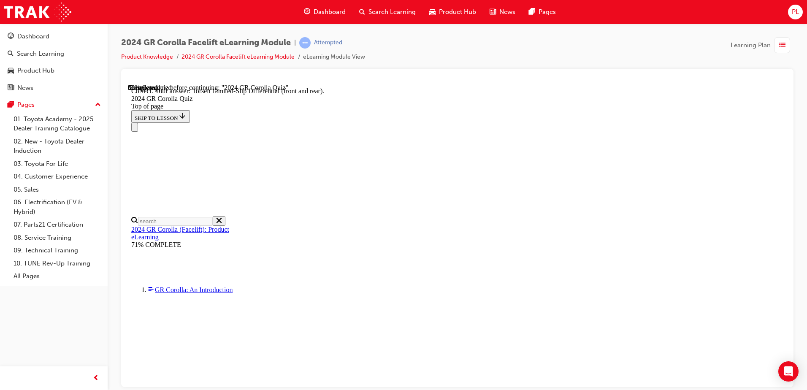
scroll to position [334, 0]
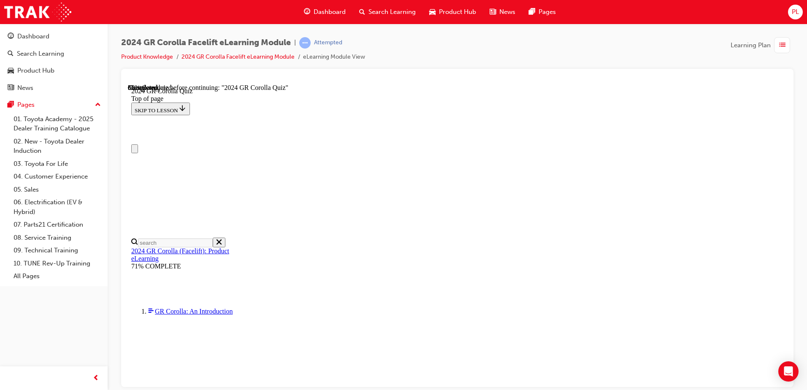
scroll to position [116, 0]
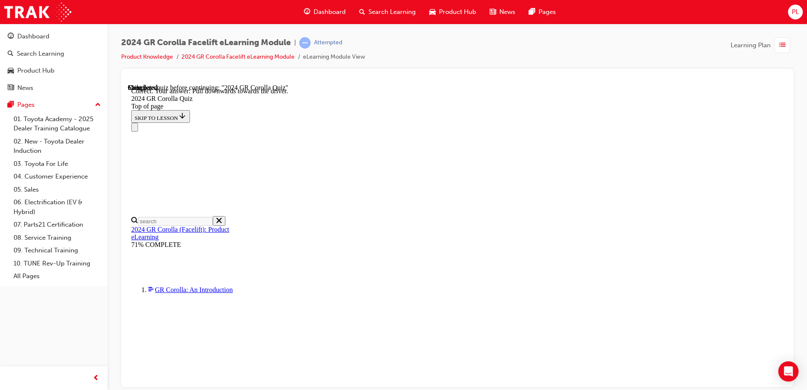
scroll to position [143, 0]
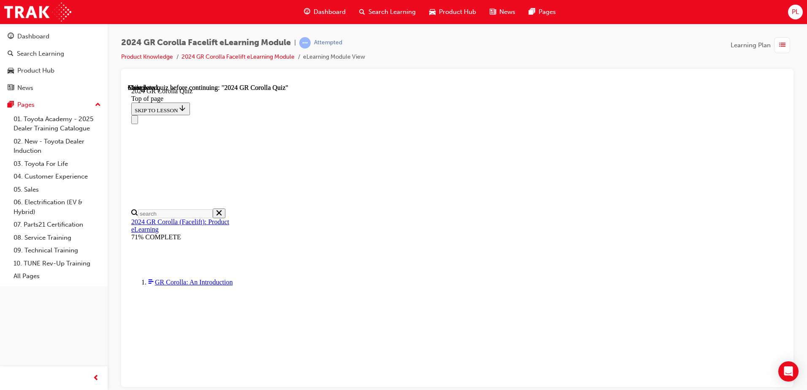
scroll to position [159, 0]
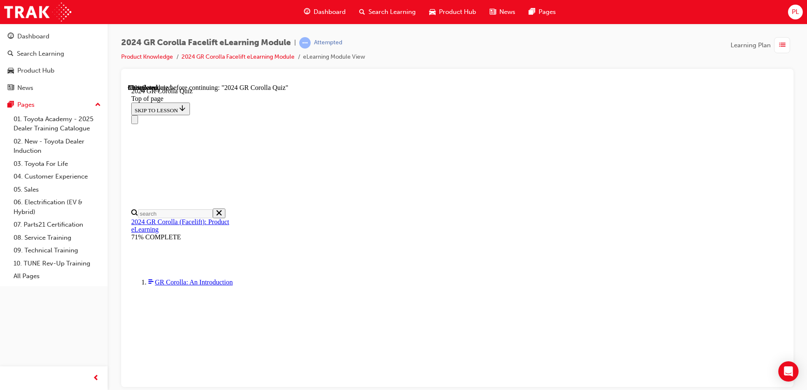
scroll to position [77, 0]
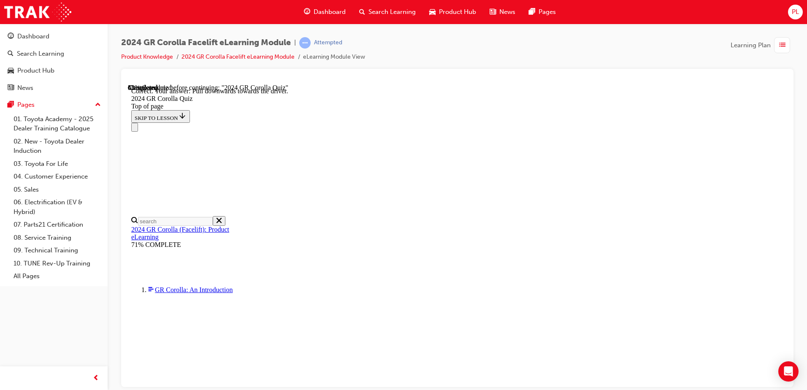
scroll to position [143, 0]
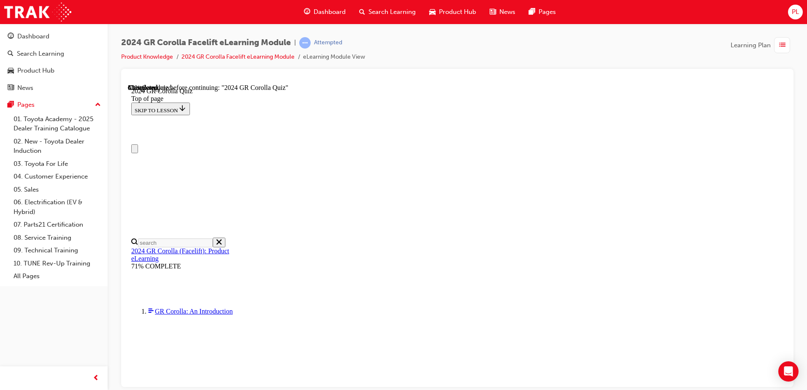
scroll to position [0, 0]
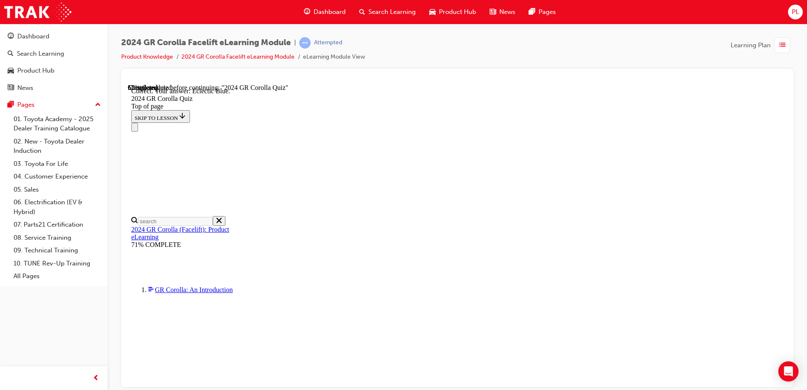
scroll to position [153, 0]
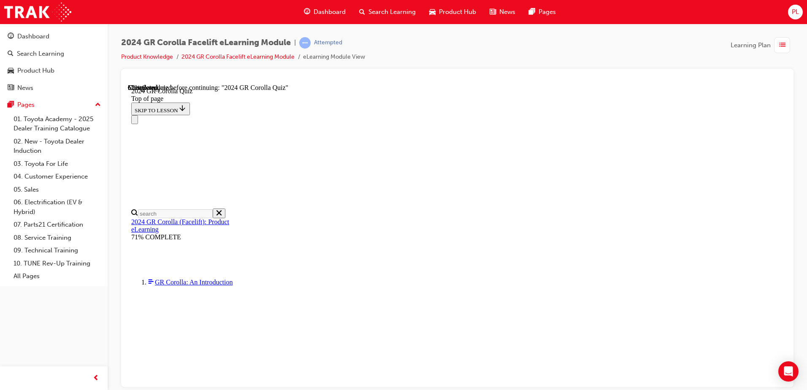
scroll to position [254, 0]
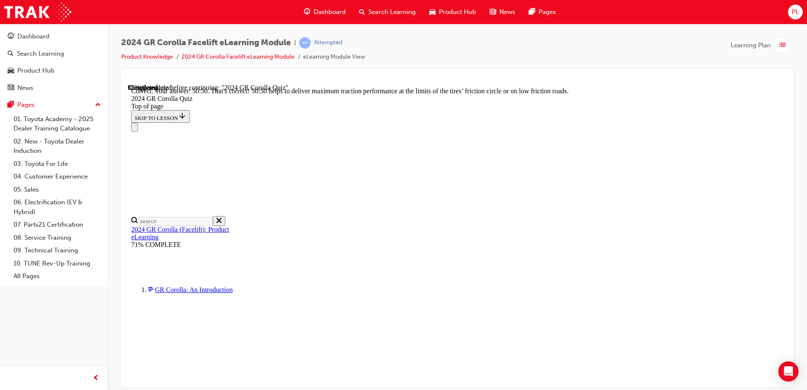
scroll to position [352, 0]
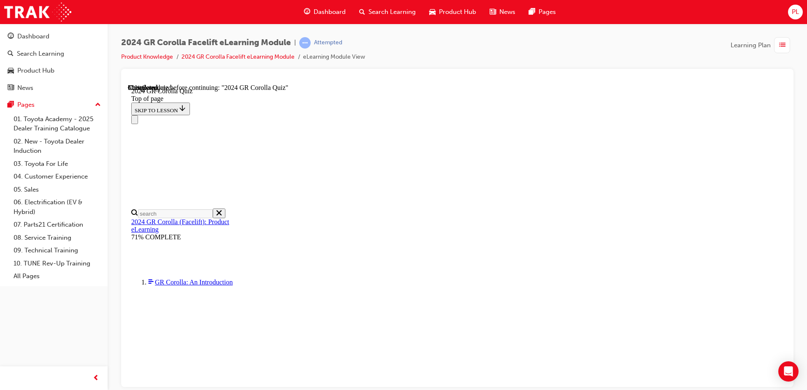
scroll to position [253, 0]
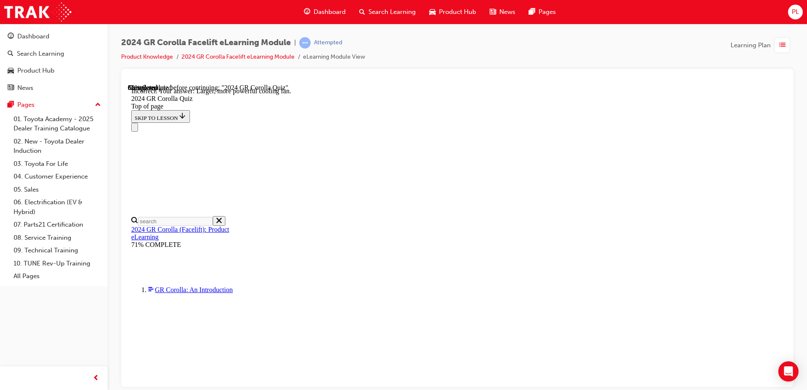
scroll to position [335, 0]
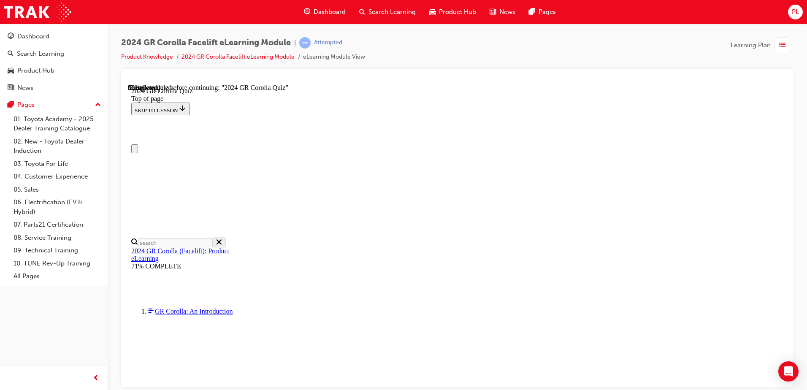
scroll to position [0, 0]
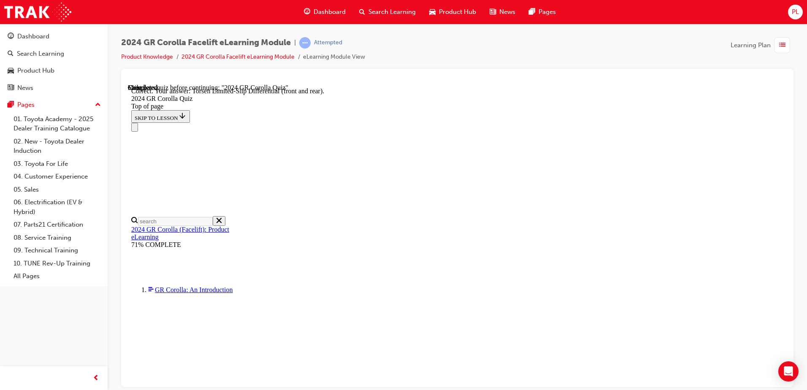
scroll to position [334, 0]
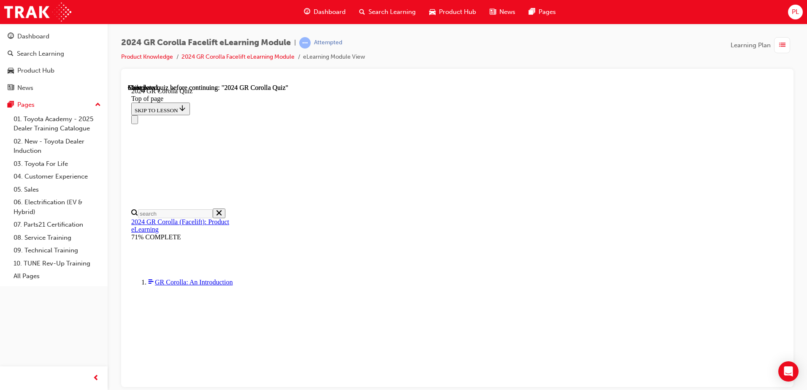
scroll to position [159, 0]
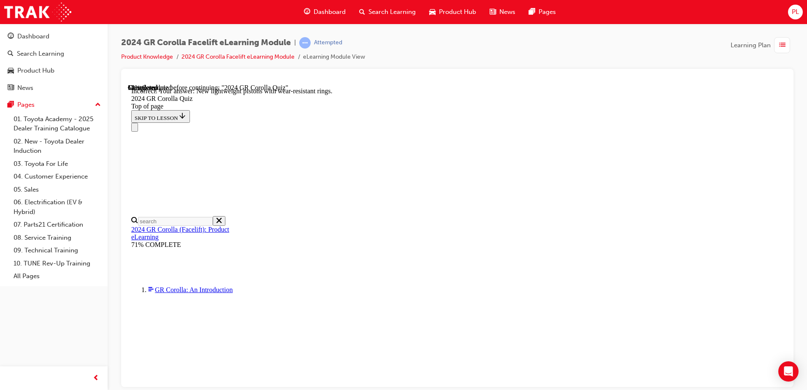
scroll to position [335, 0]
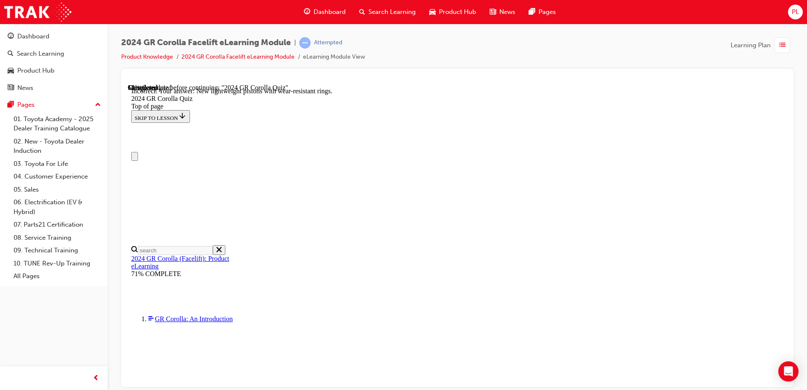
scroll to position [211, 0]
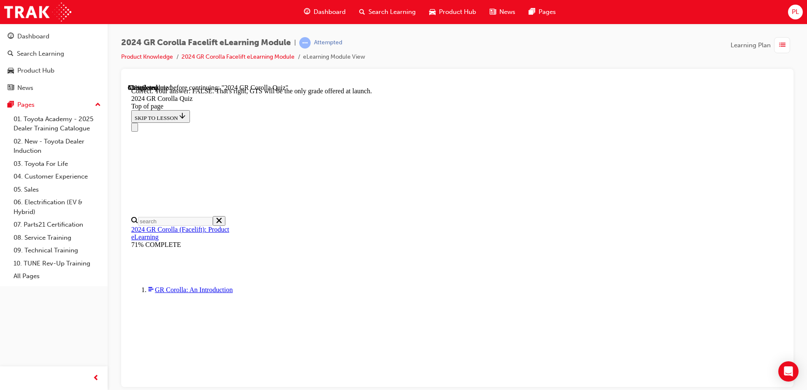
scroll to position [127, 0]
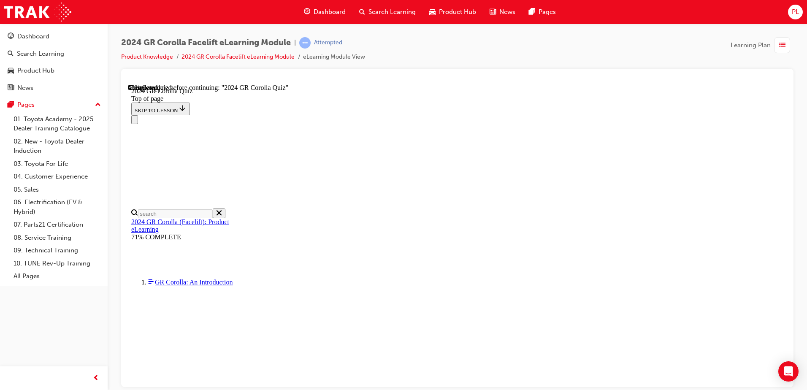
scroll to position [84, 0]
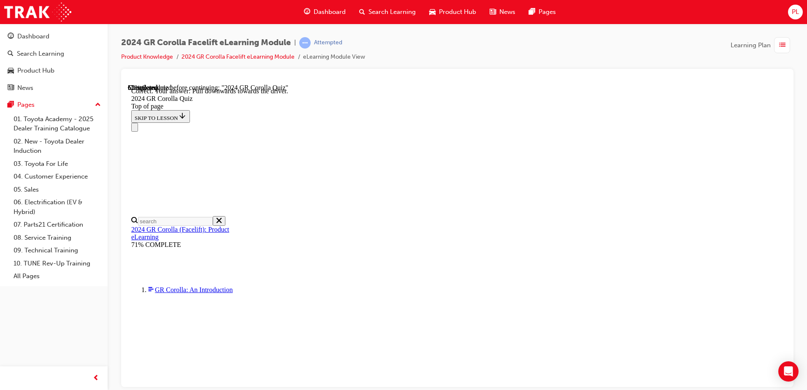
scroll to position [143, 0]
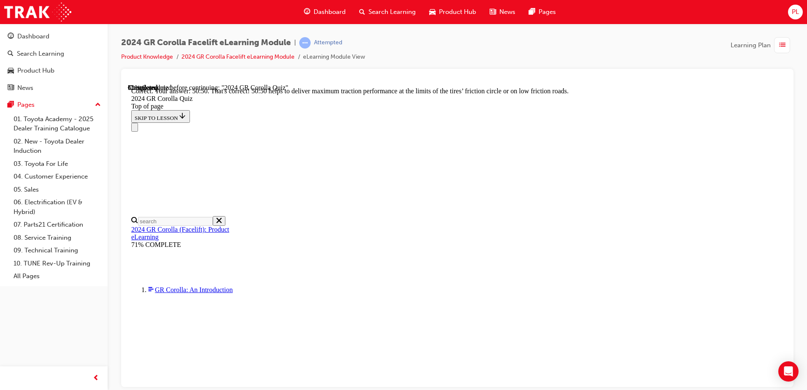
scroll to position [352, 0]
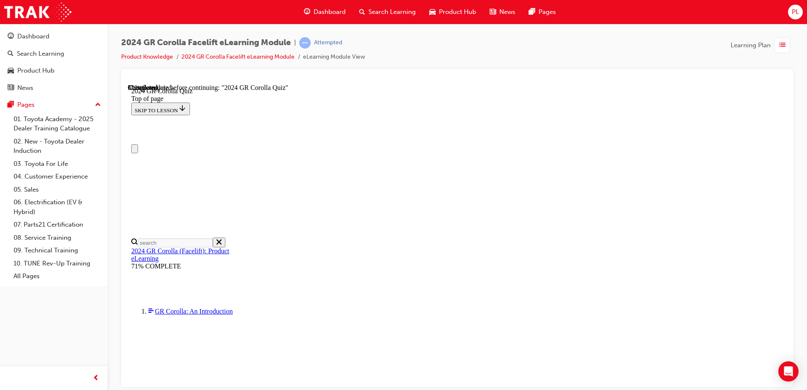
scroll to position [0, 0]
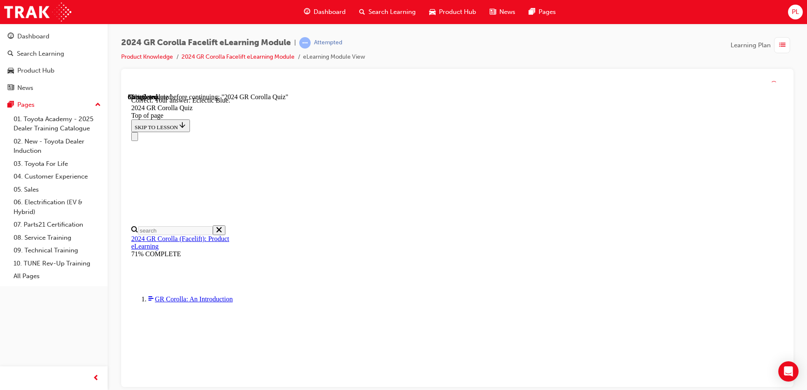
scroll to position [153, 0]
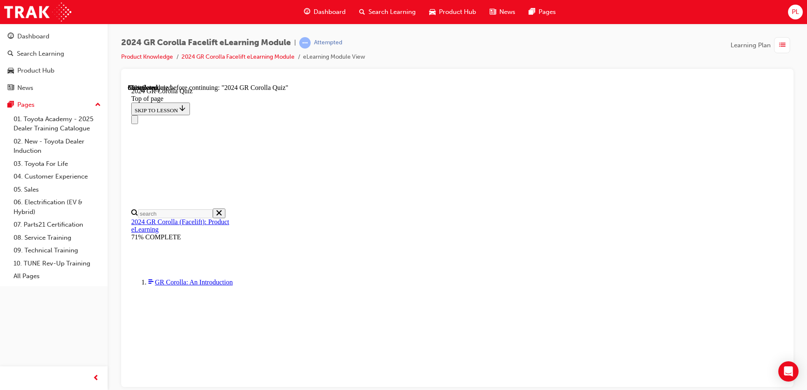
scroll to position [244, 0]
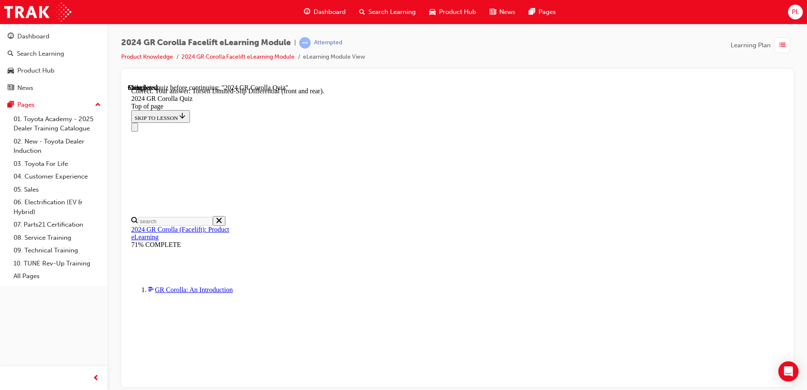
scroll to position [334, 0]
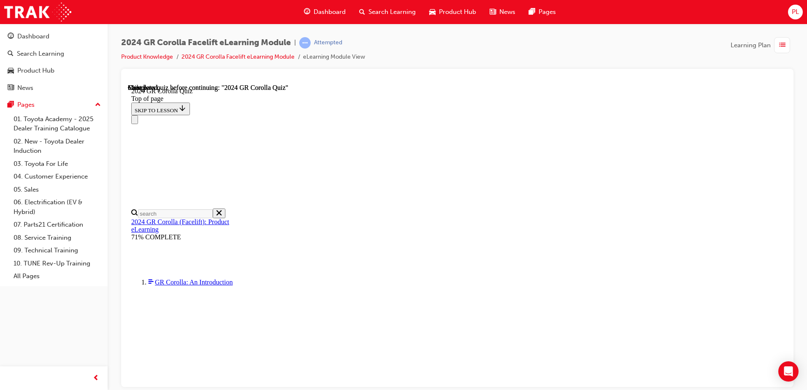
scroll to position [159, 0]
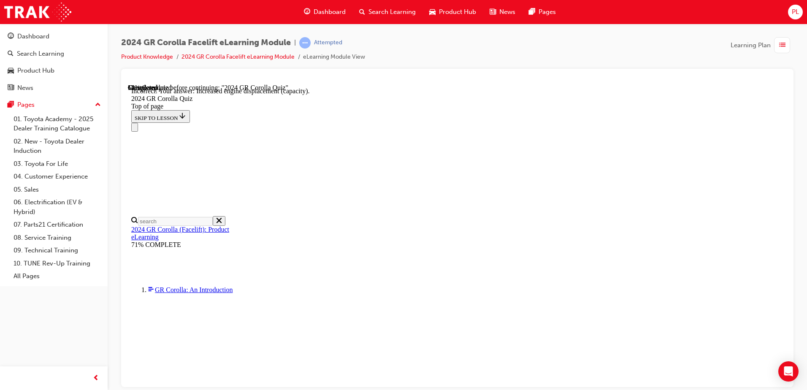
scroll to position [335, 0]
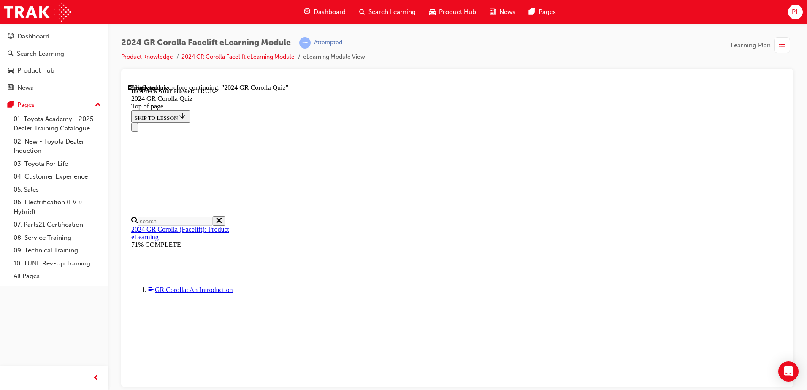
scroll to position [85, 0]
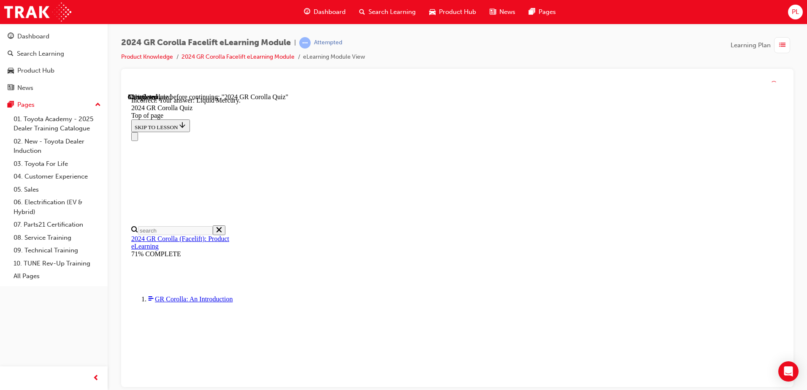
scroll to position [153, 0]
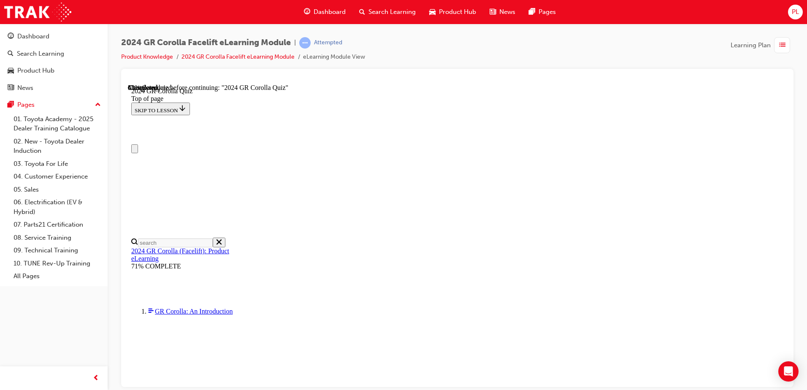
scroll to position [0, 0]
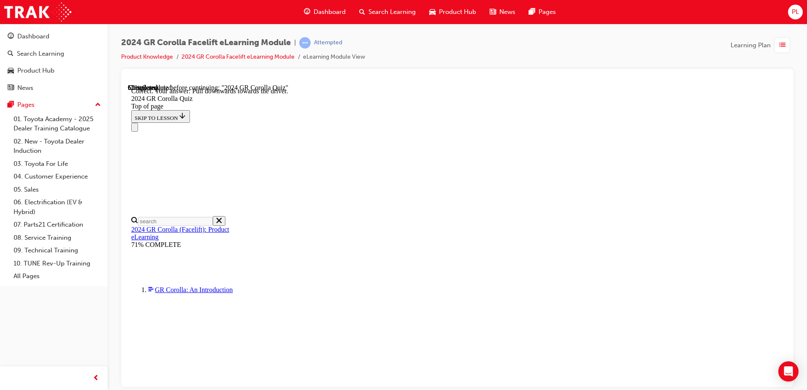
scroll to position [143, 0]
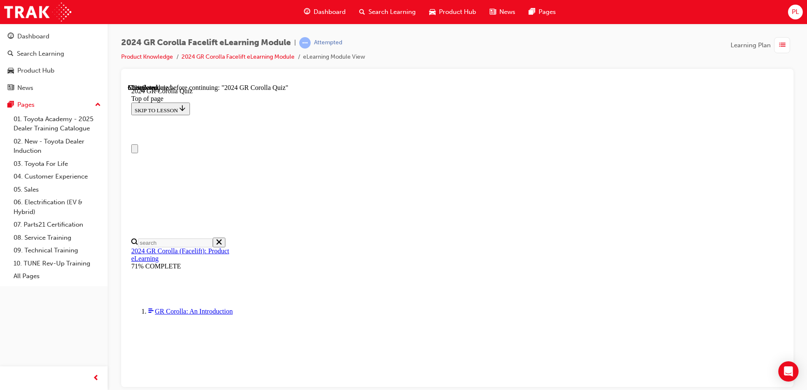
scroll to position [84, 0]
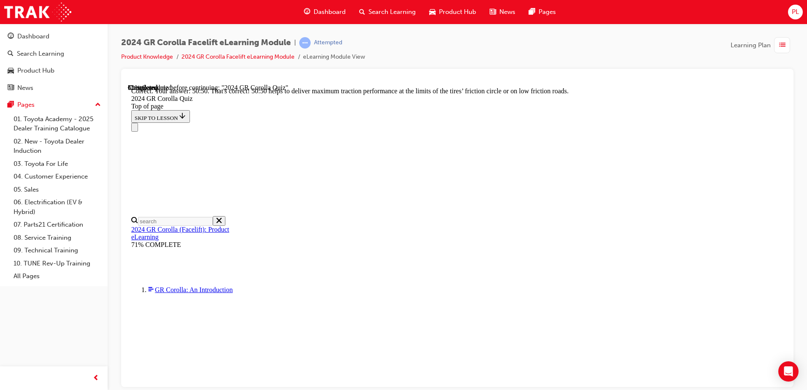
scroll to position [352, 0]
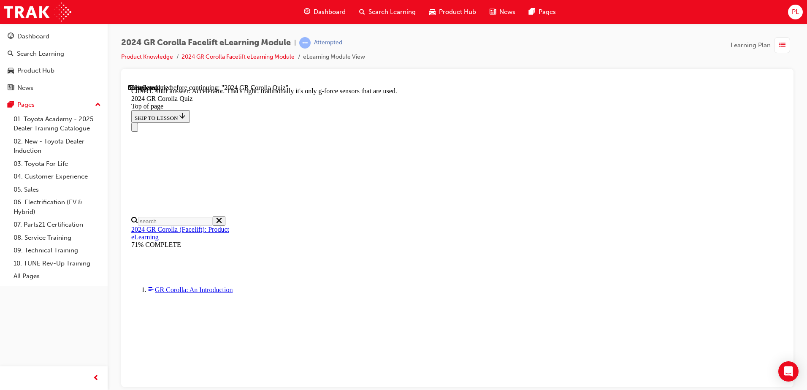
scroll to position [356, 0]
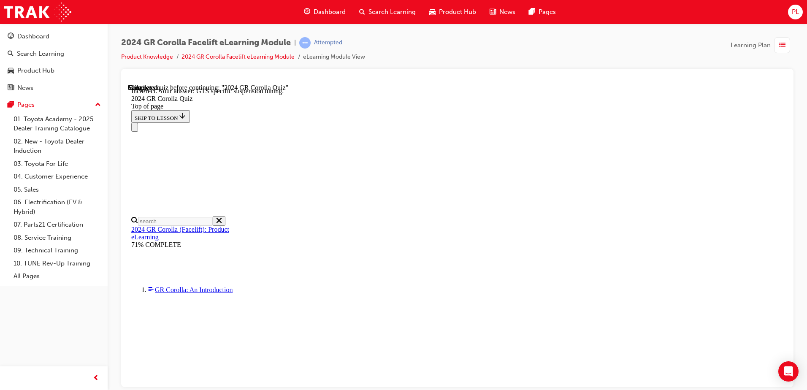
scroll to position [334, 0]
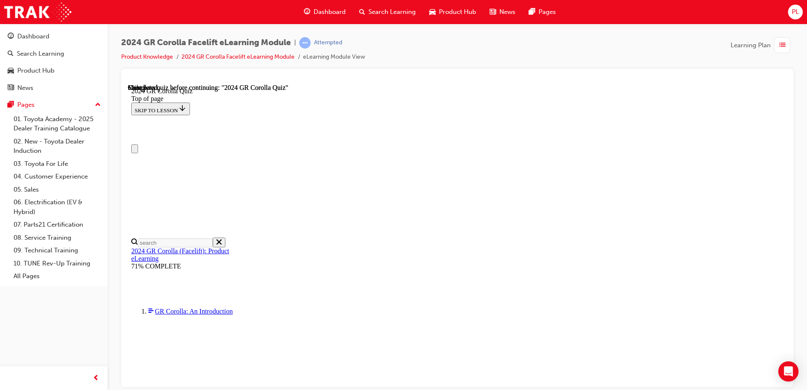
scroll to position [159, 0]
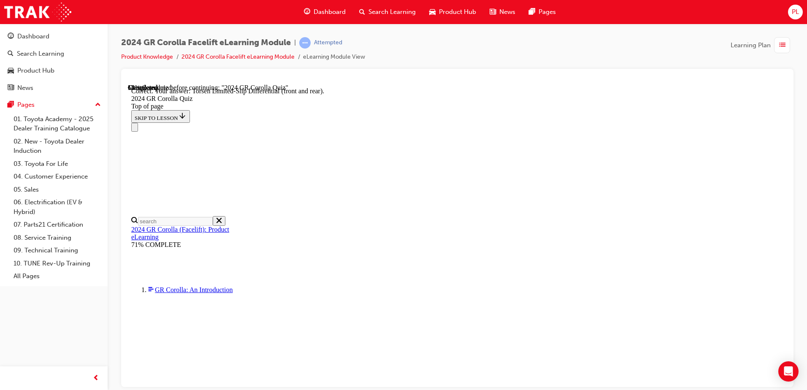
scroll to position [334, 0]
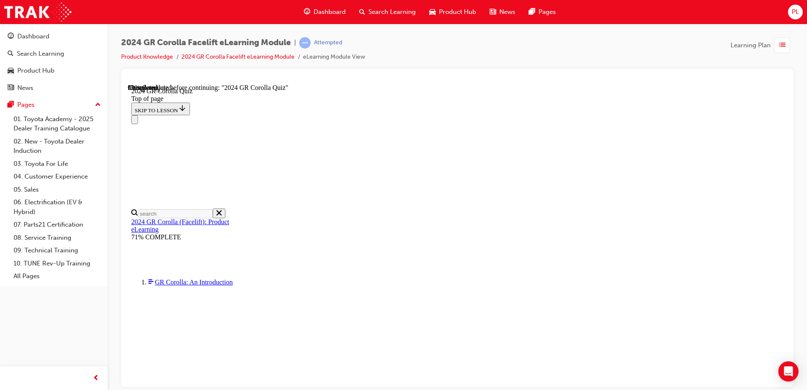
scroll to position [287, 0]
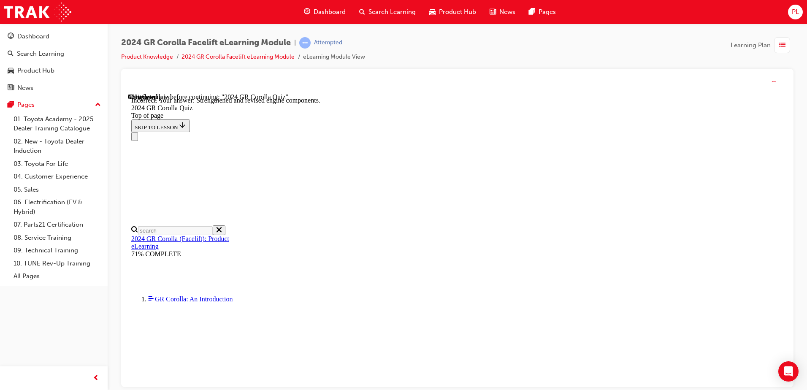
scroll to position [335, 0]
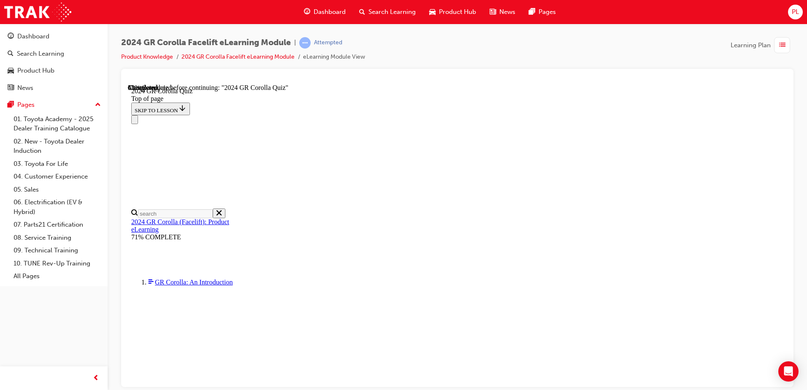
drag, startPoint x: 509, startPoint y: 303, endPoint x: 518, endPoint y: 310, distance: 11.1
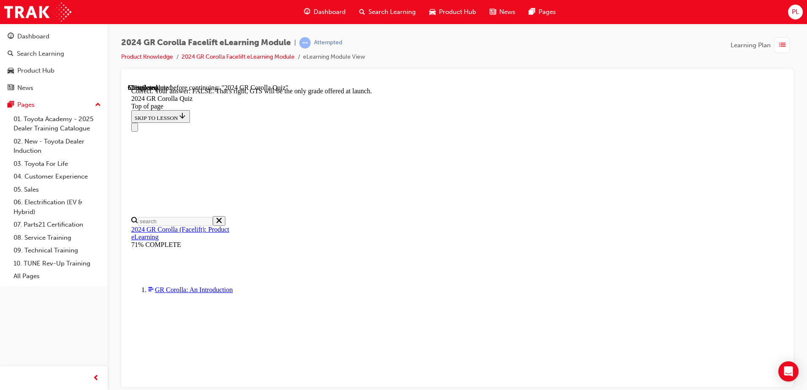
scroll to position [127, 0]
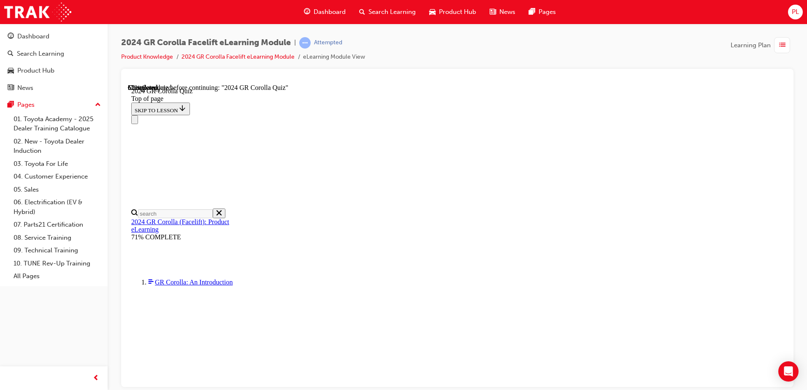
scroll to position [160, 0]
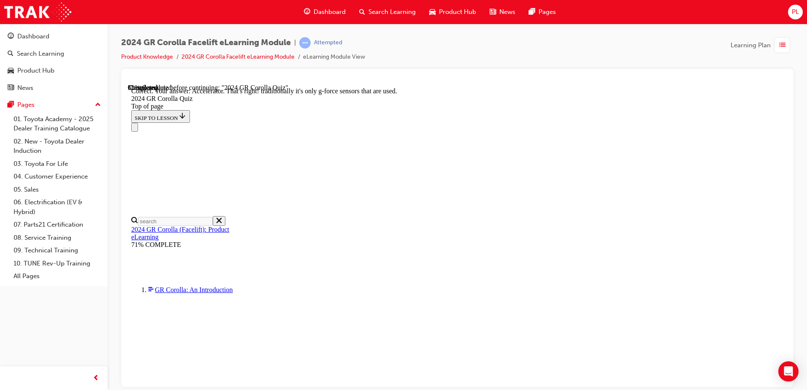
scroll to position [356, 0]
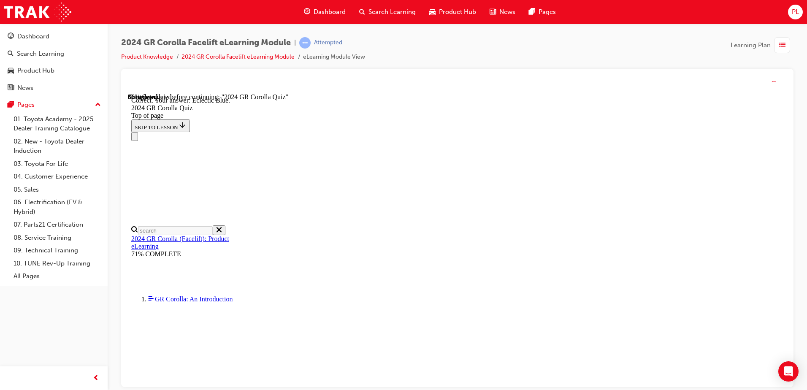
scroll to position [153, 0]
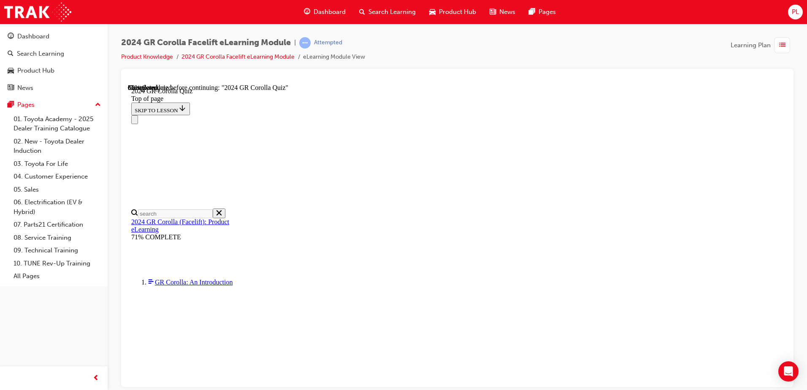
scroll to position [202, 0]
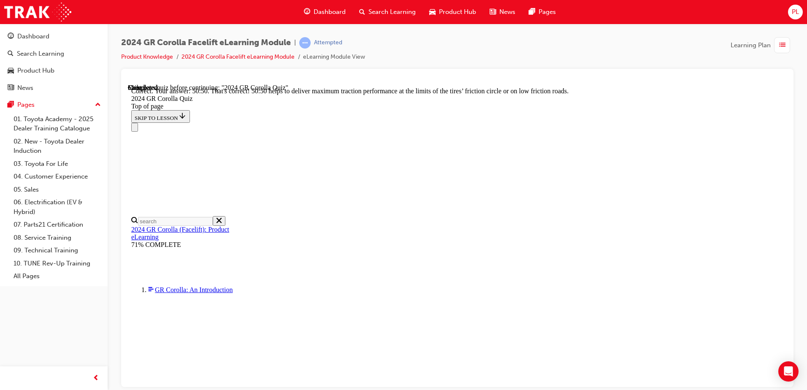
scroll to position [352, 0]
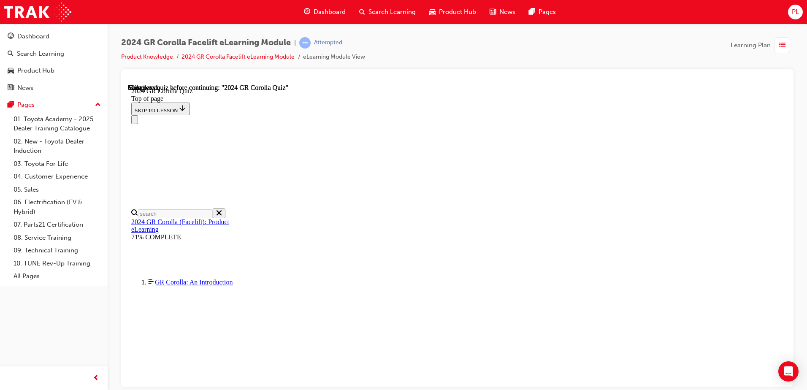
scroll to position [159, 0]
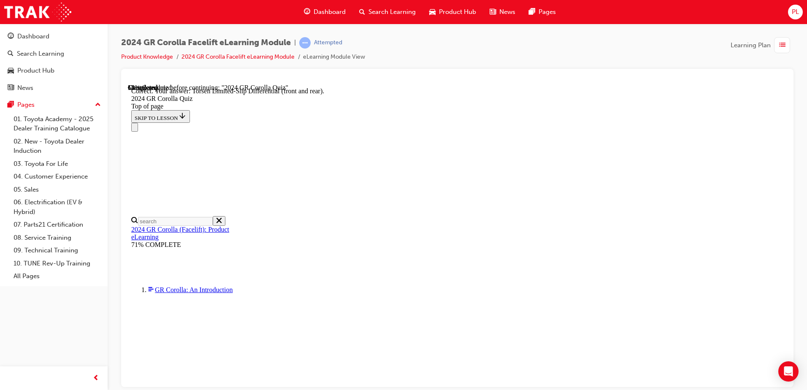
scroll to position [334, 0]
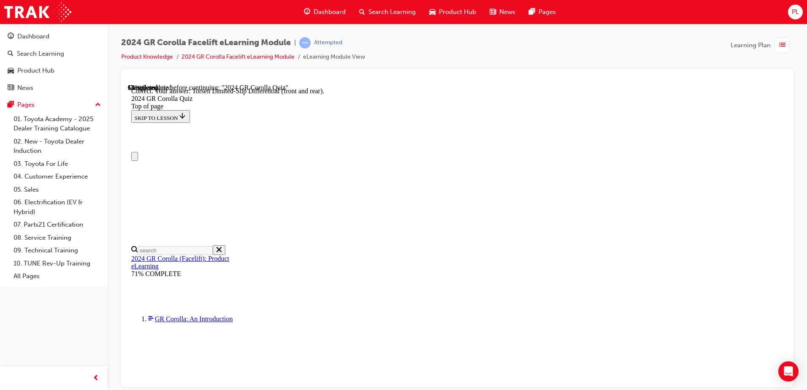
scroll to position [0, 0]
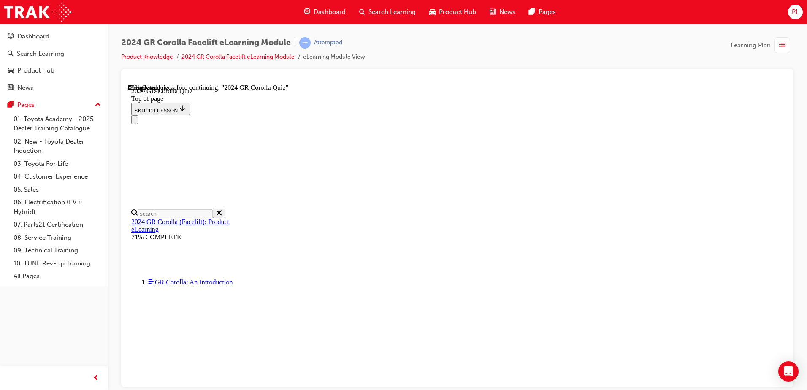
scroll to position [287, 0]
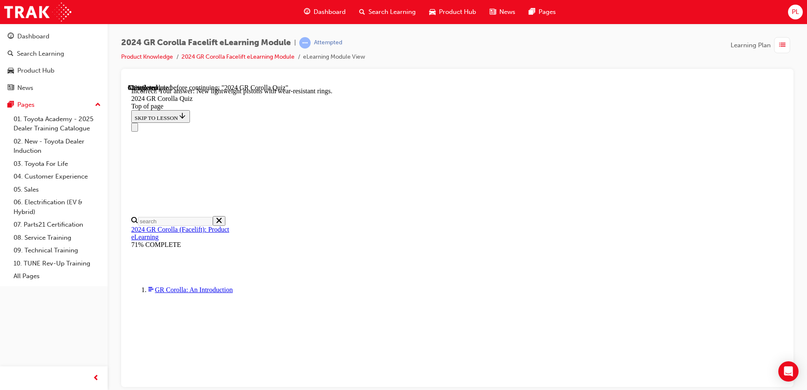
scroll to position [335, 0]
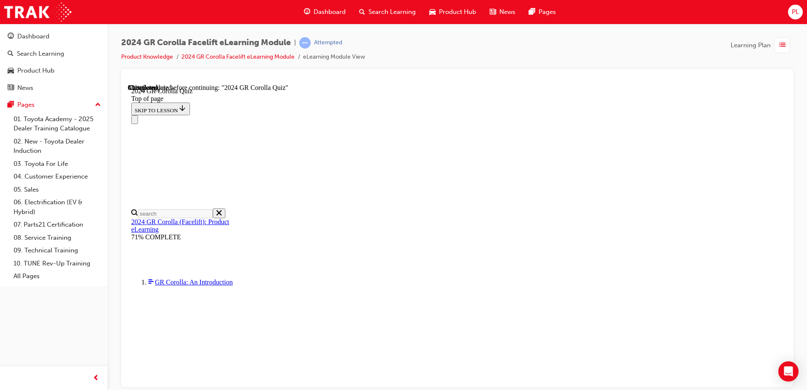
scroll to position [116, 0]
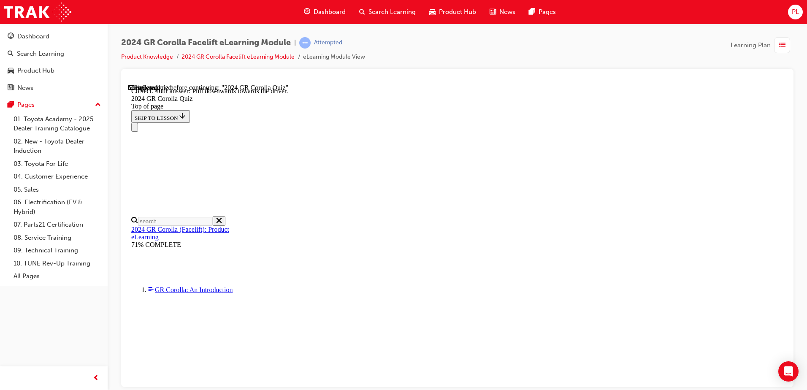
scroll to position [143, 0]
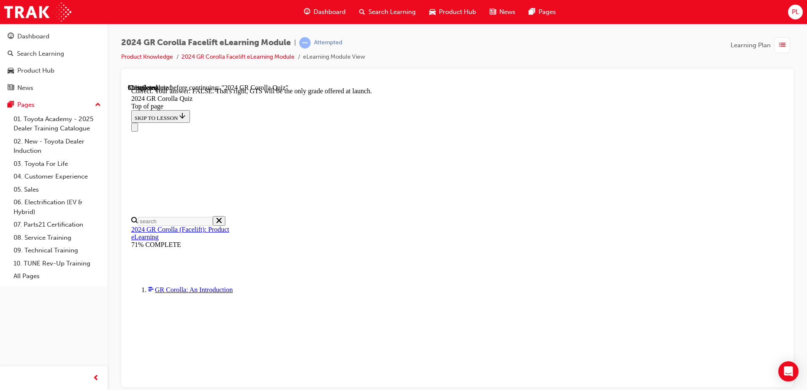
scroll to position [127, 0]
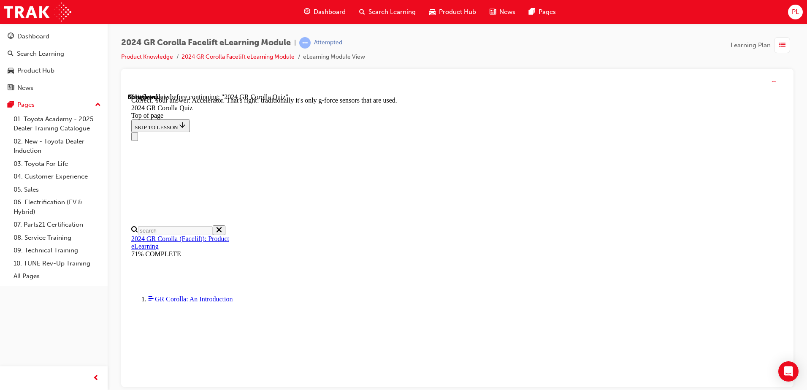
scroll to position [356, 0]
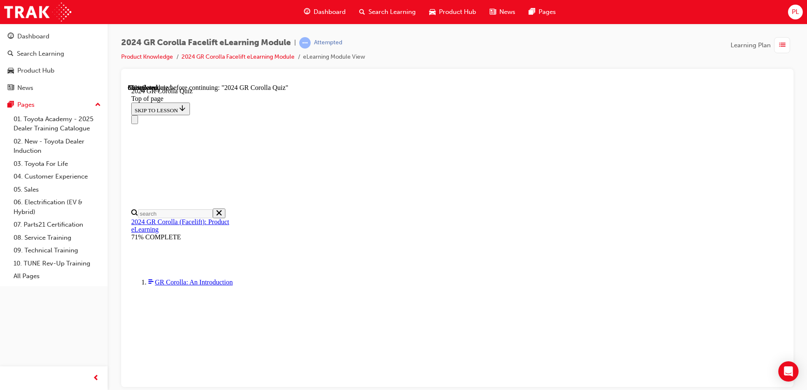
scroll to position [211, 0]
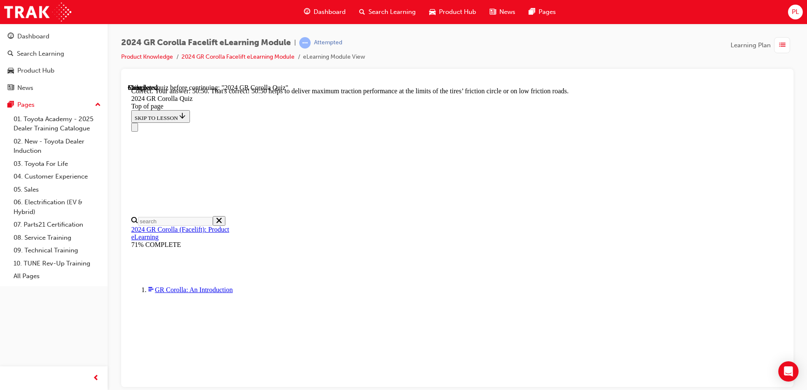
scroll to position [352, 0]
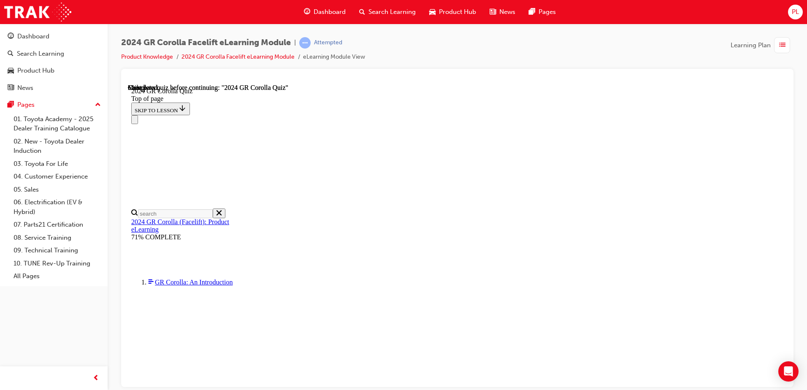
scroll to position [159, 0]
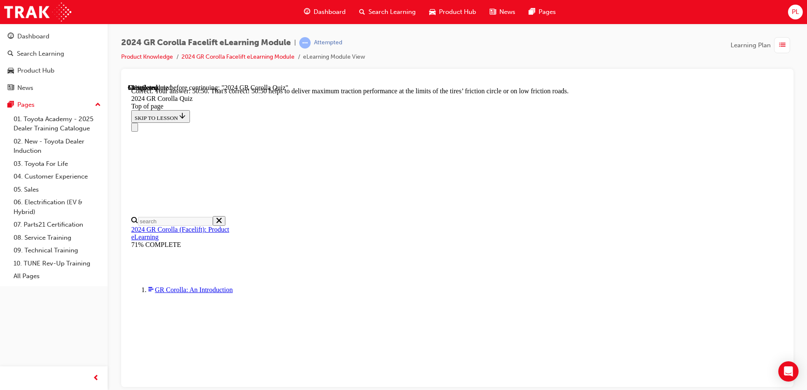
scroll to position [352, 0]
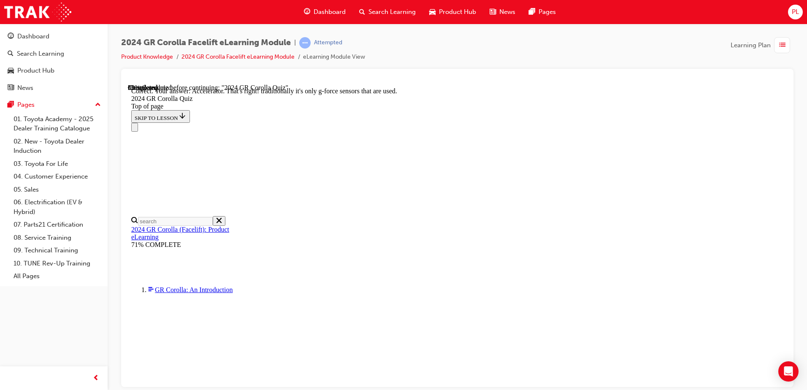
scroll to position [356, 0]
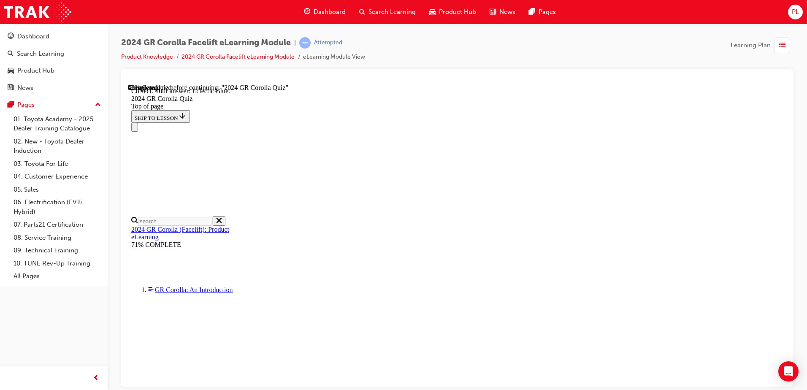
scroll to position [153, 0]
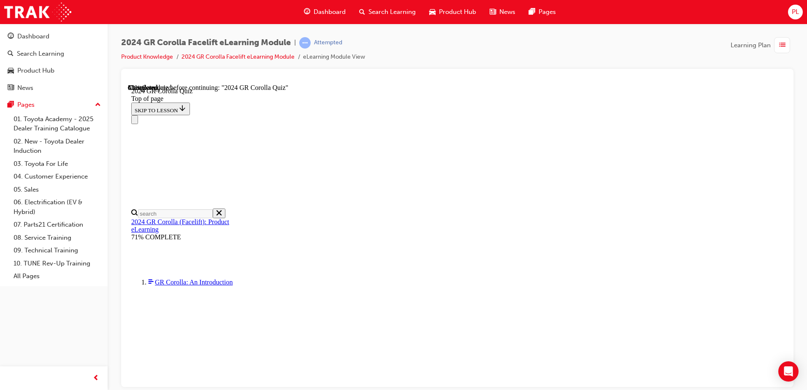
scroll to position [287, 0]
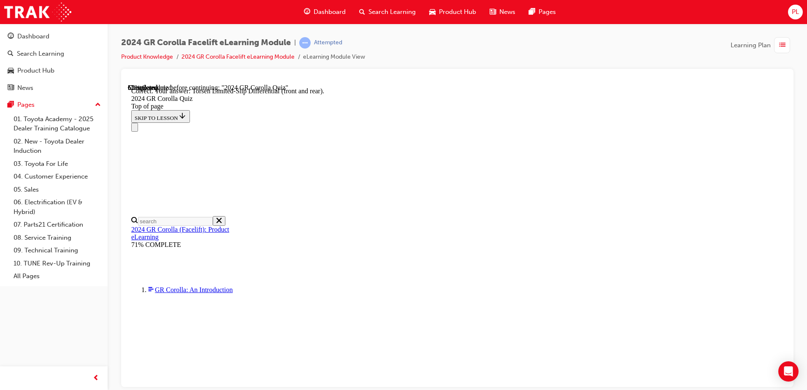
scroll to position [334, 0]
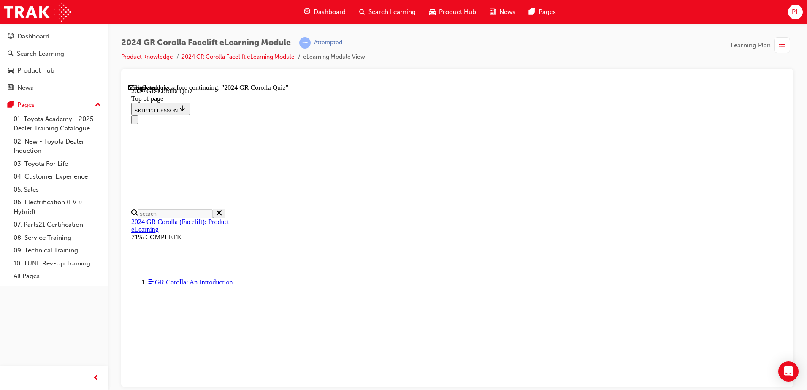
scroll to position [253, 0]
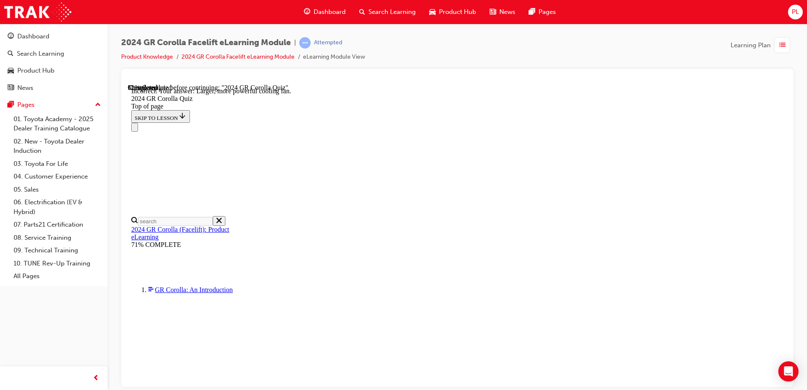
scroll to position [335, 0]
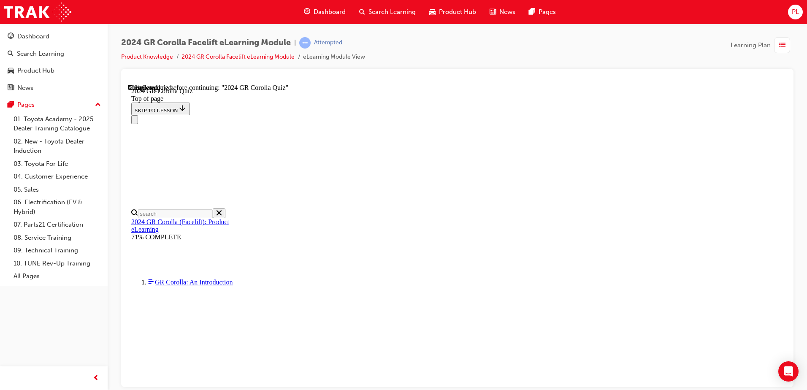
scroll to position [84, 0]
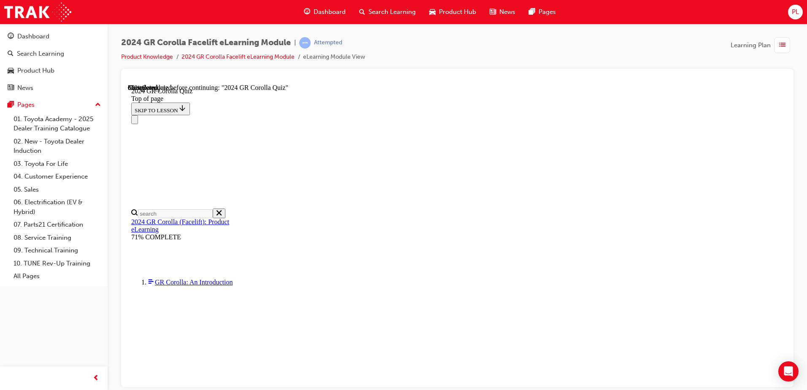
scroll to position [59, 0]
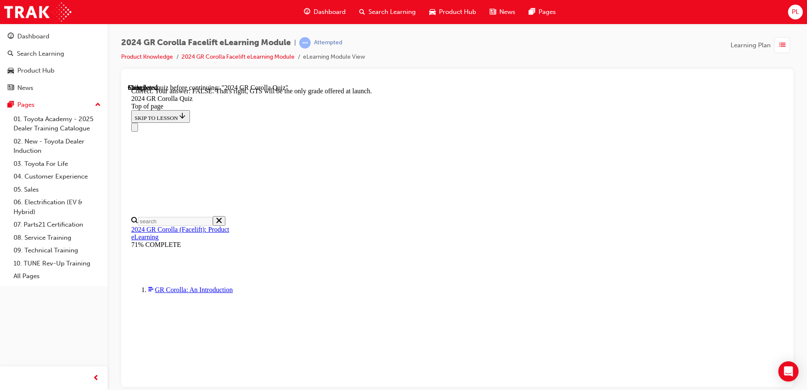
scroll to position [127, 0]
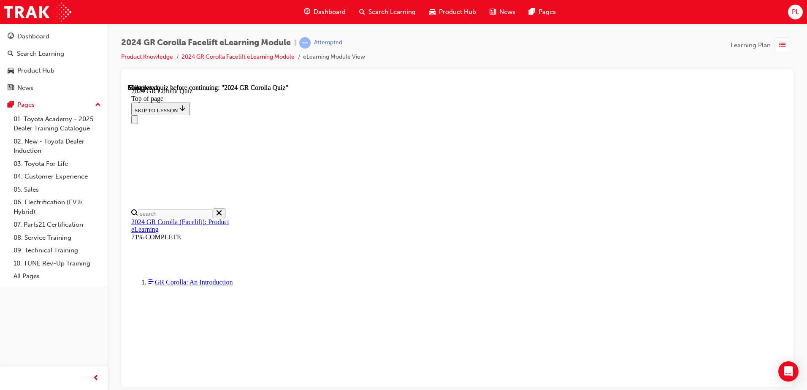
scroll to position [159, 0]
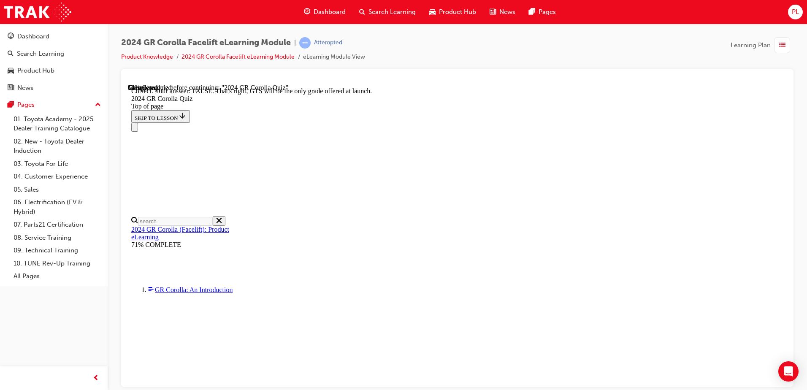
scroll to position [127, 0]
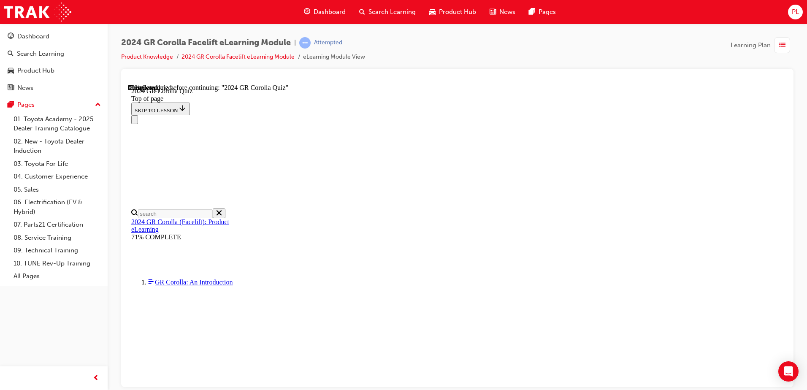
scroll to position [42, 0]
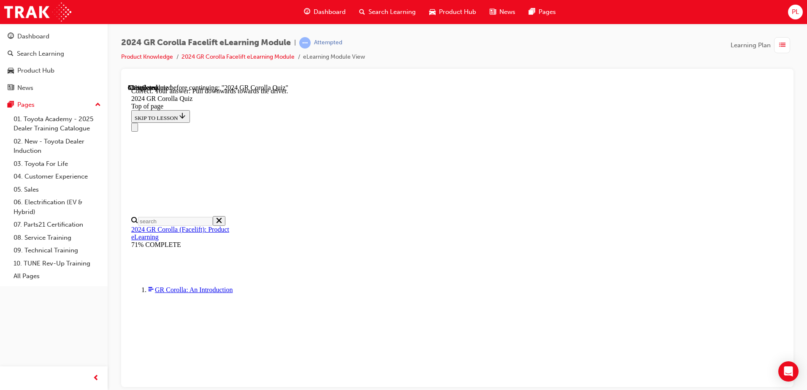
scroll to position [143, 0]
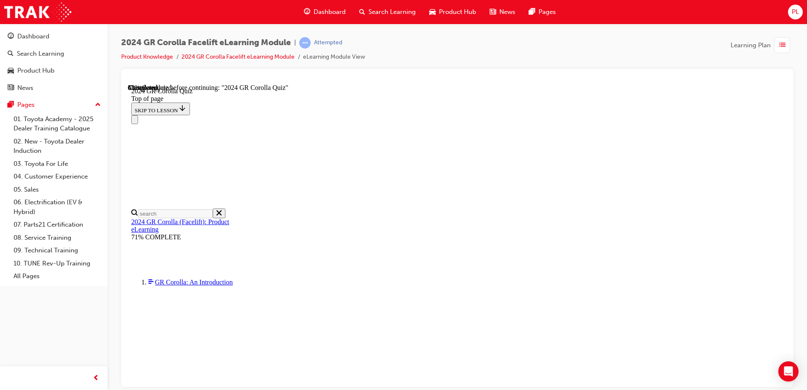
scroll to position [211, 0]
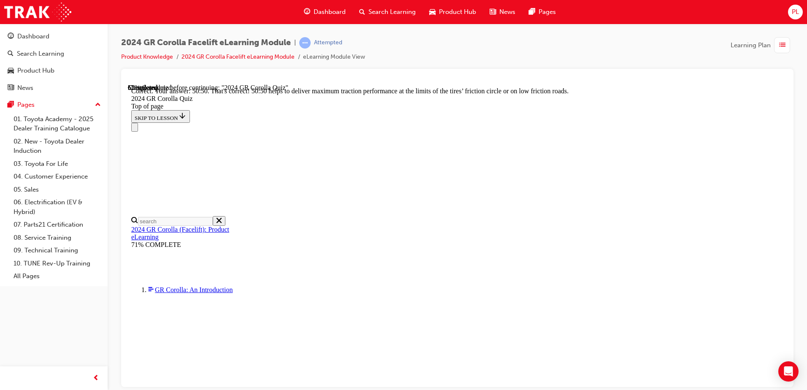
scroll to position [352, 0]
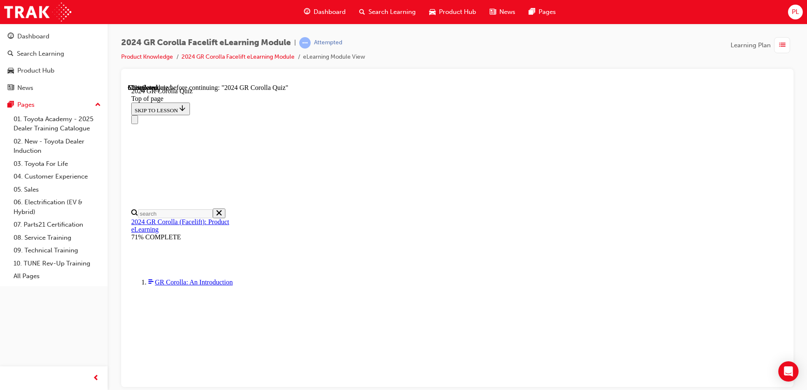
scroll to position [211, 0]
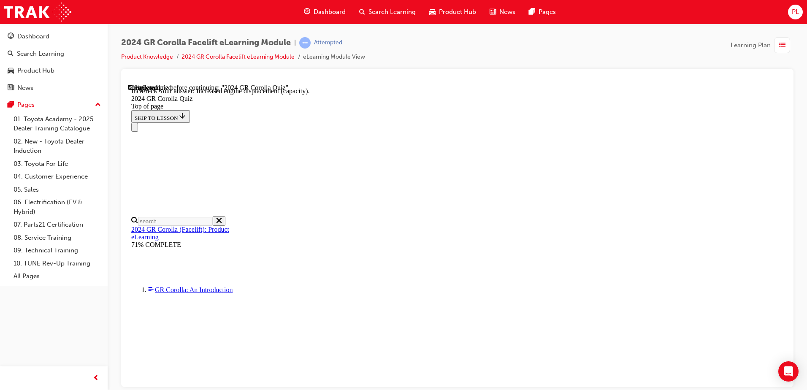
scroll to position [335, 0]
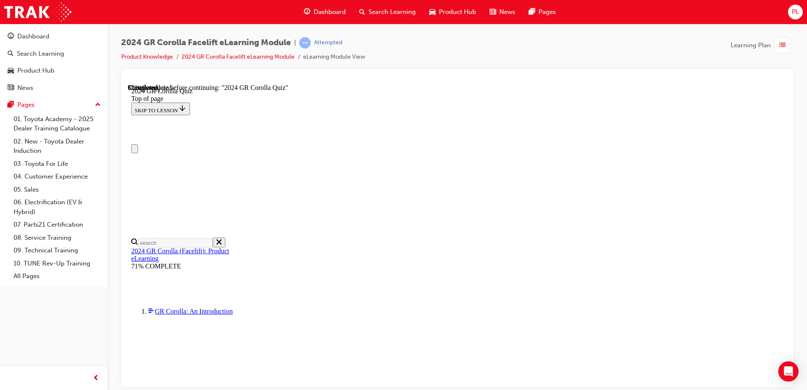
scroll to position [211, 0]
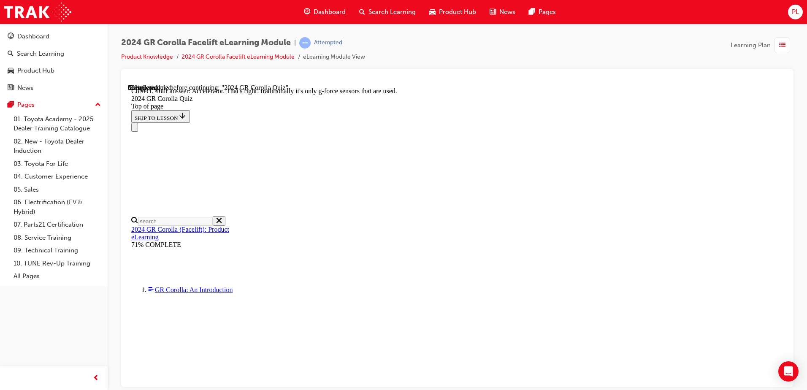
scroll to position [356, 0]
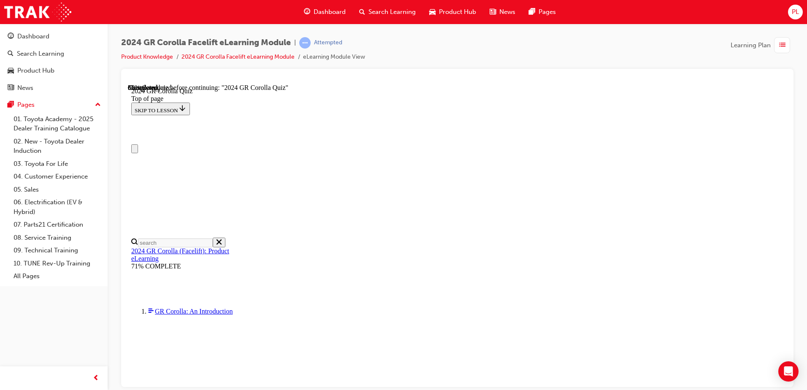
scroll to position [0, 0]
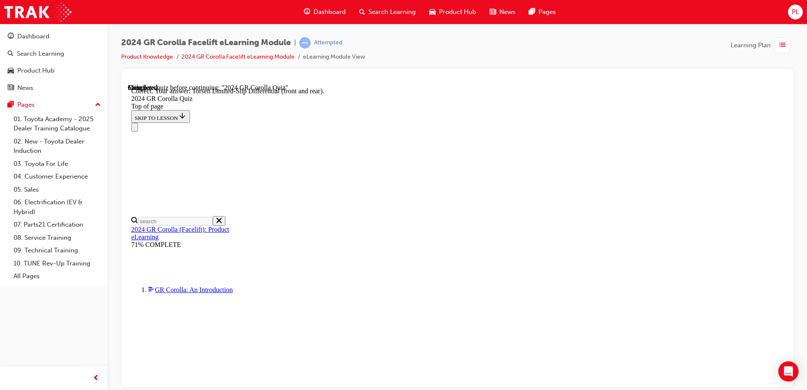
scroll to position [334, 0]
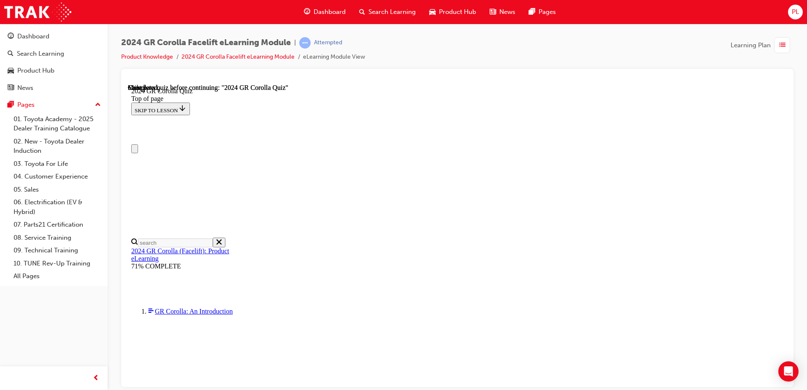
scroll to position [159, 0]
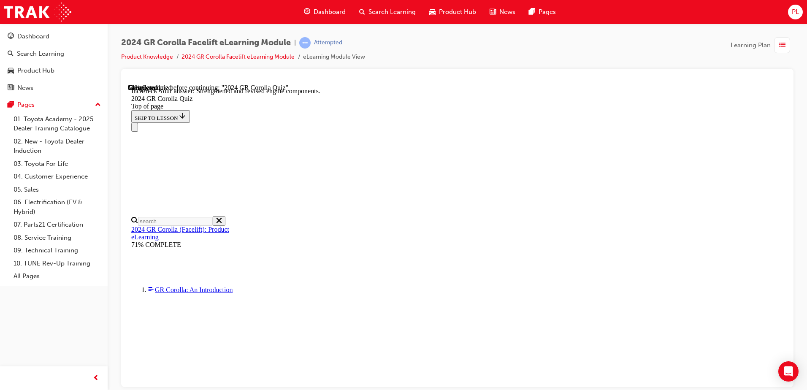
scroll to position [335, 0]
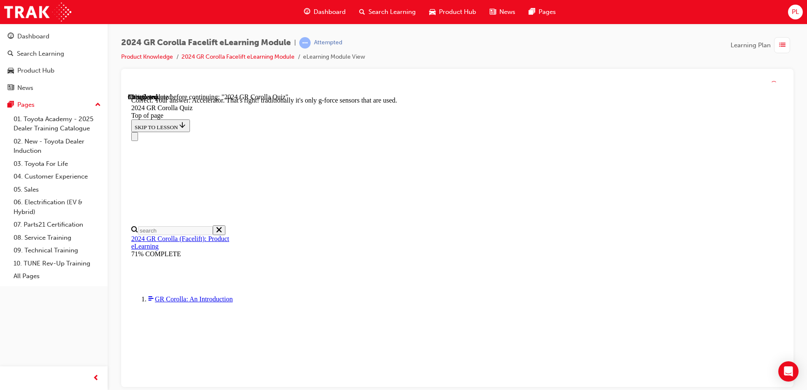
scroll to position [356, 0]
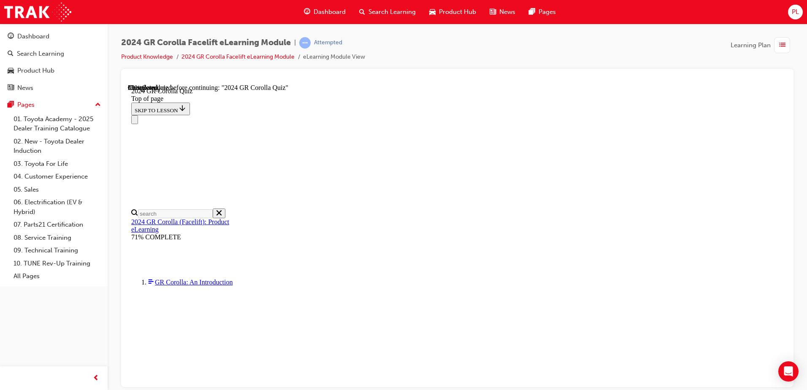
scroll to position [211, 0]
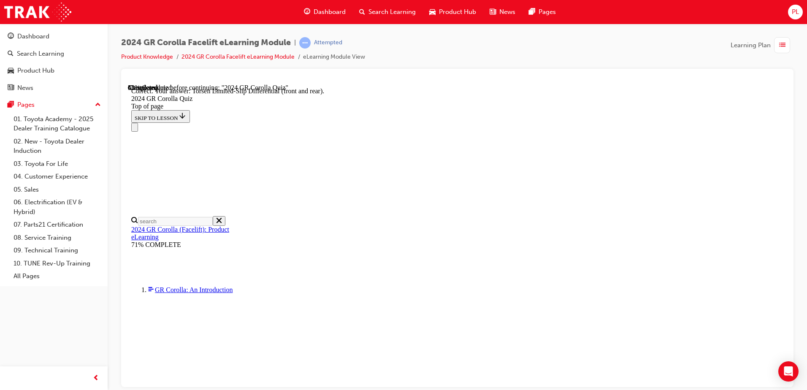
scroll to position [334, 0]
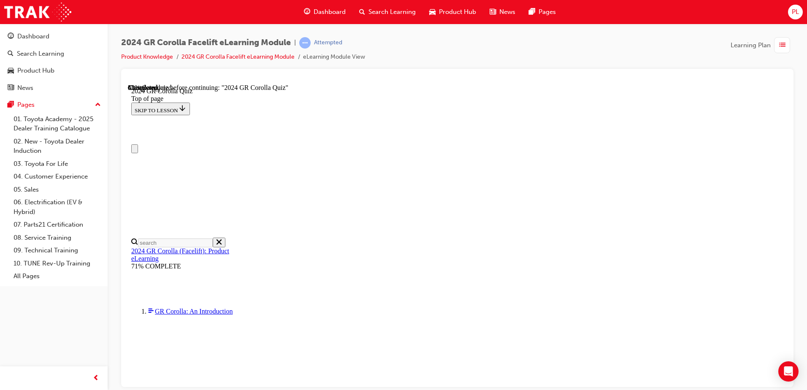
scroll to position [84, 0]
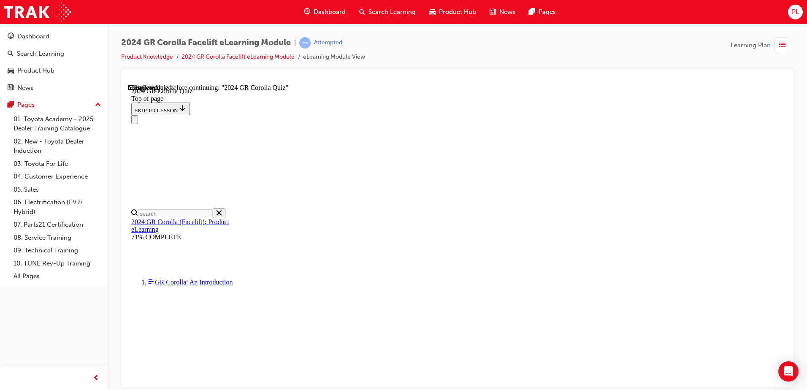
scroll to position [59, 0]
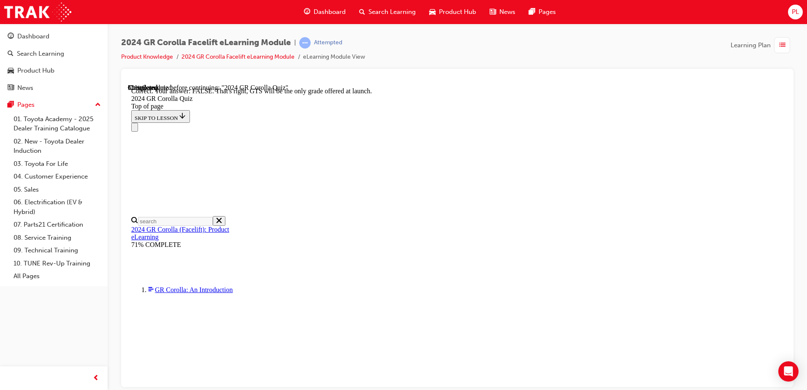
scroll to position [127, 0]
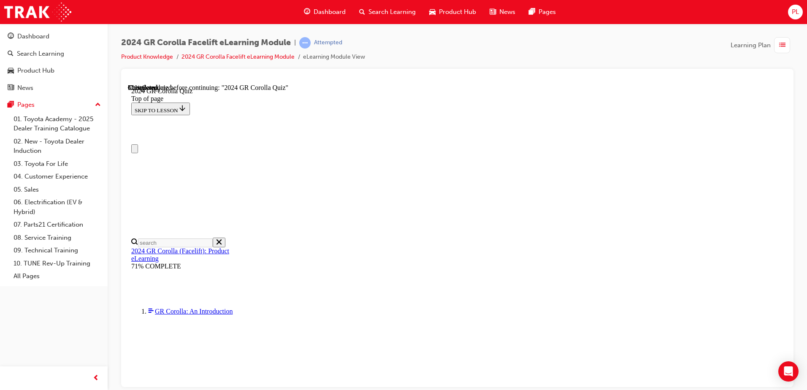
scroll to position [84, 0]
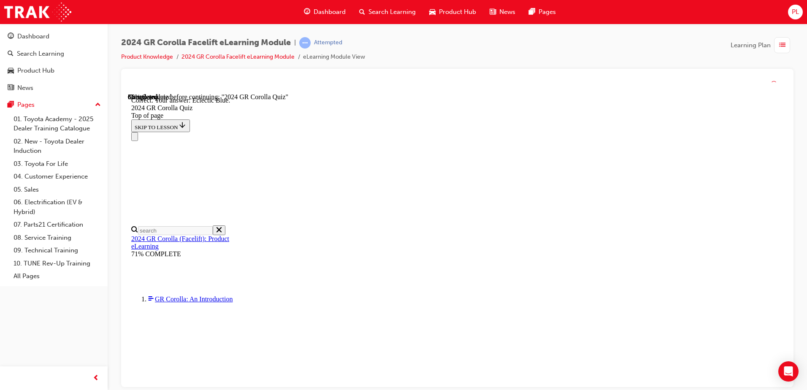
scroll to position [153, 0]
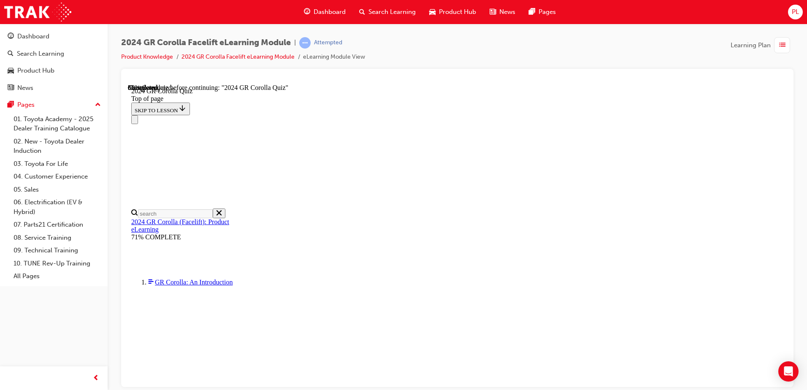
scroll to position [244, 0]
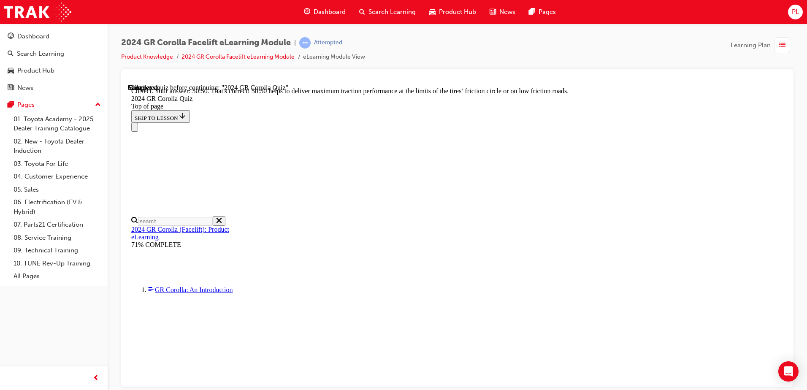
scroll to position [352, 0]
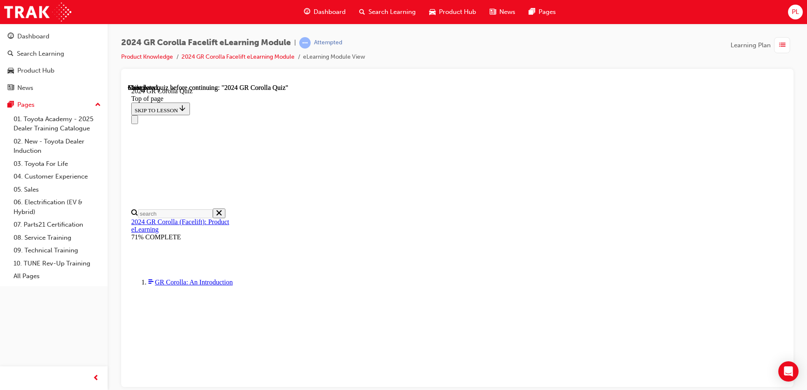
scroll to position [159, 0]
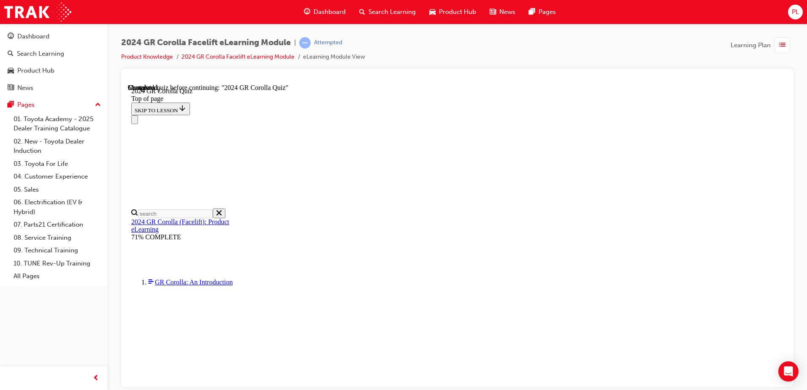
scroll to position [198, 0]
drag, startPoint x: 443, startPoint y: 270, endPoint x: 438, endPoint y: 290, distance: 20.4
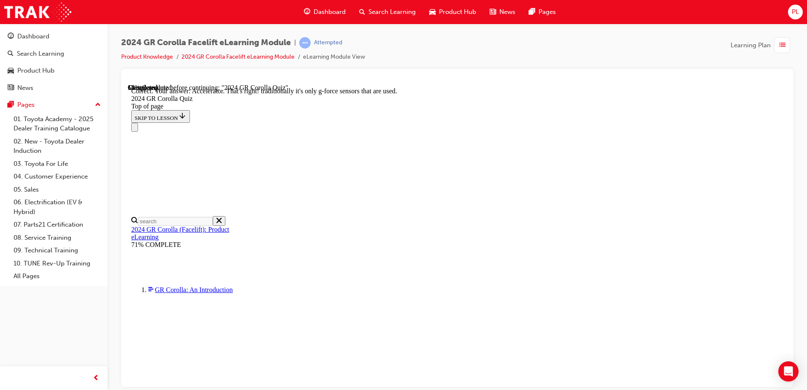
scroll to position [356, 0]
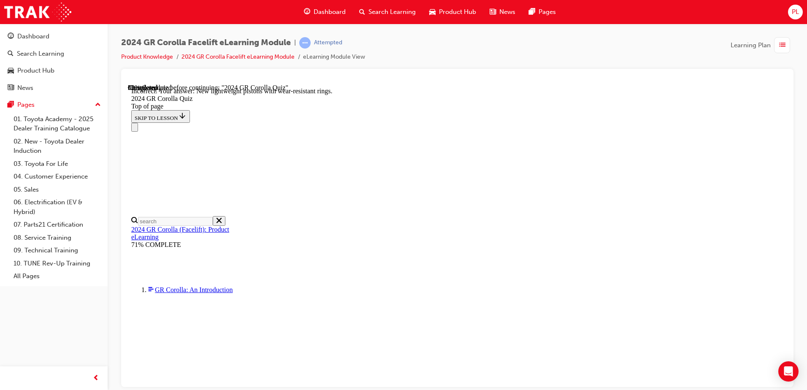
scroll to position [335, 0]
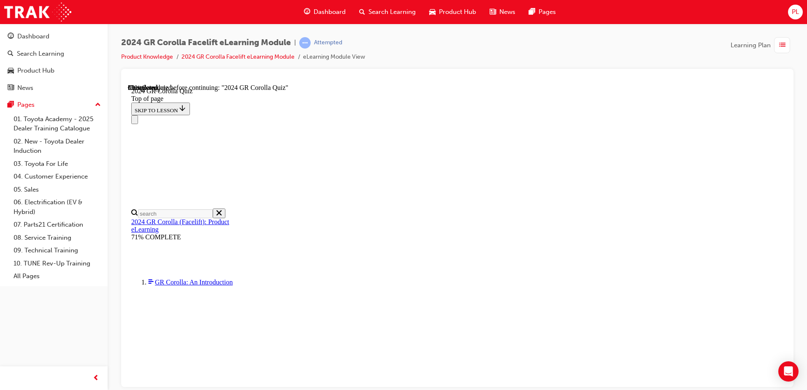
scroll to position [127, 0]
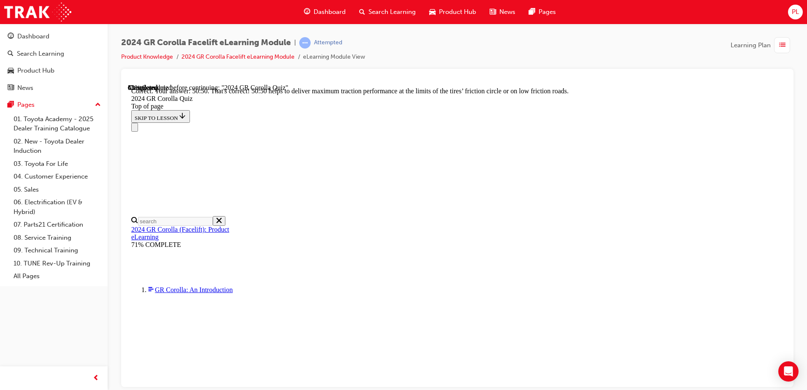
scroll to position [352, 0]
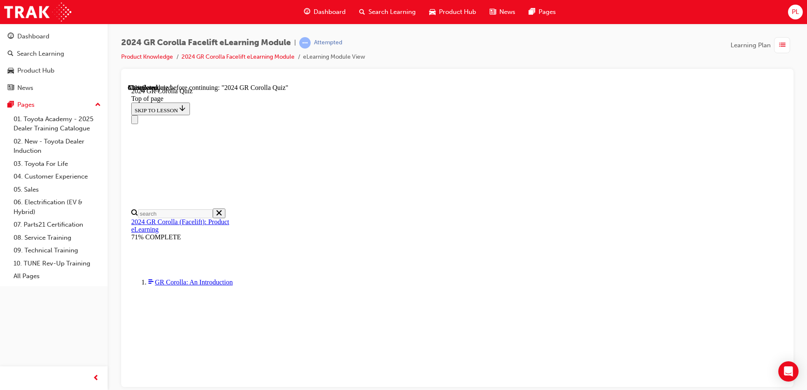
scroll to position [59, 0]
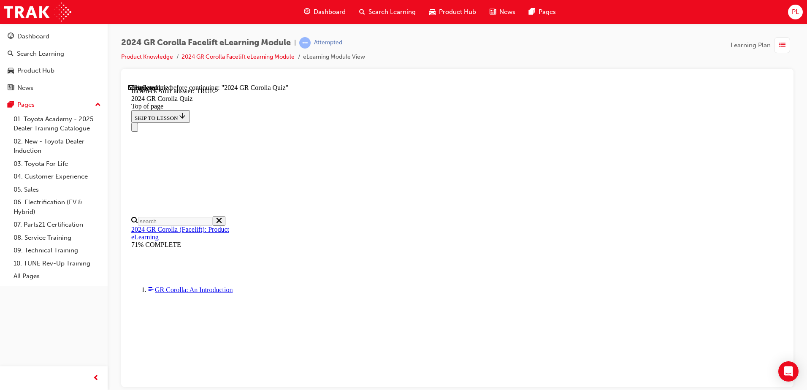
scroll to position [85, 0]
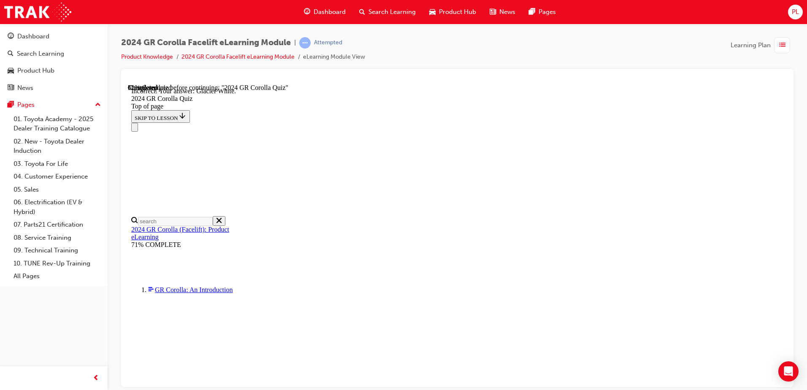
scroll to position [153, 0]
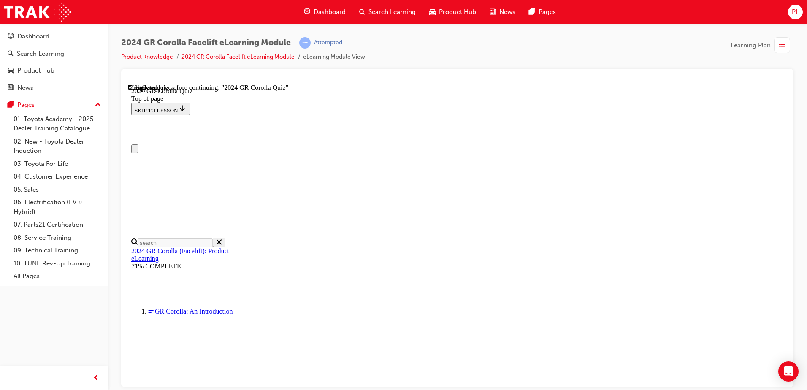
scroll to position [0, 0]
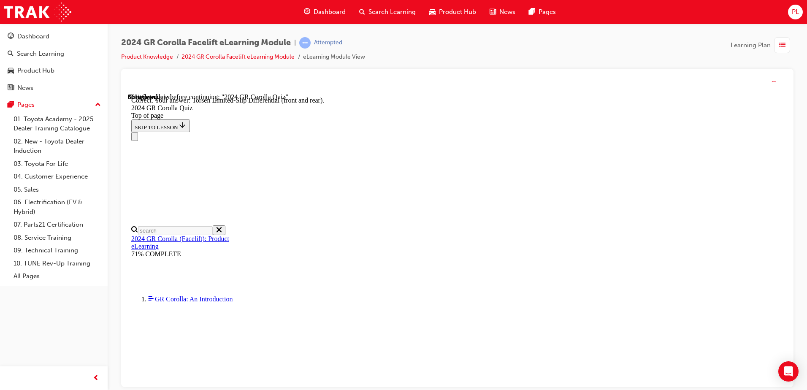
scroll to position [334, 0]
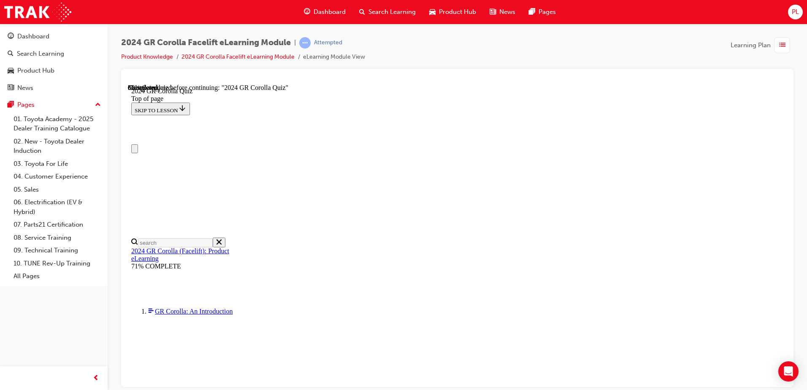
scroll to position [0, 0]
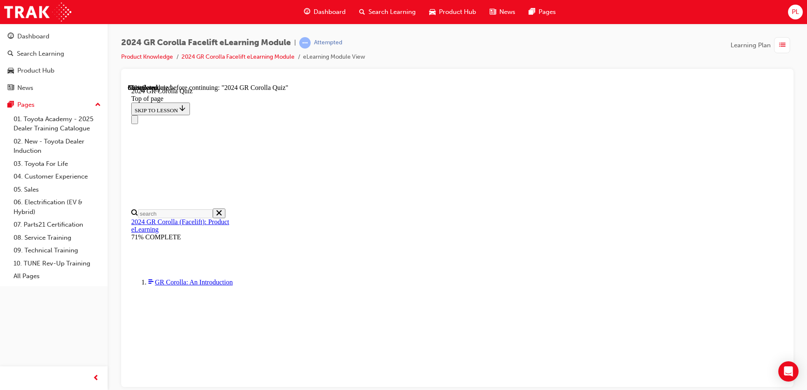
scroll to position [116, 0]
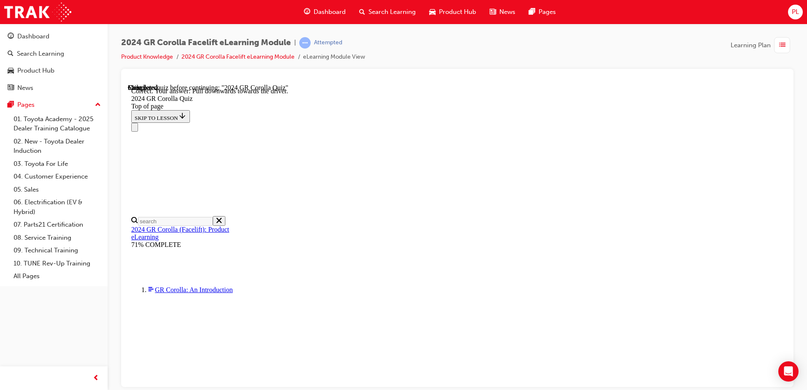
scroll to position [143, 0]
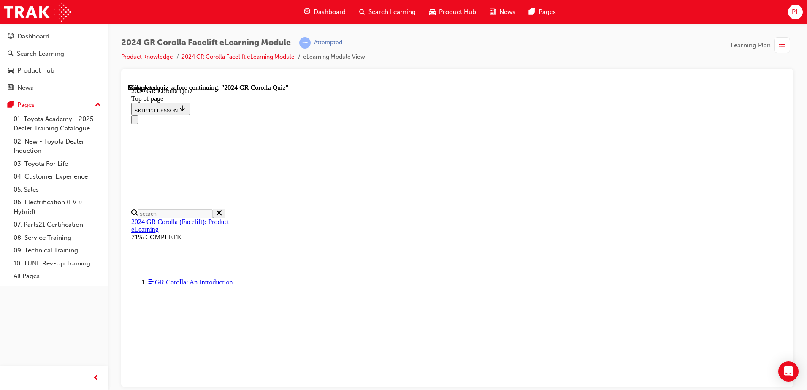
scroll to position [159, 0]
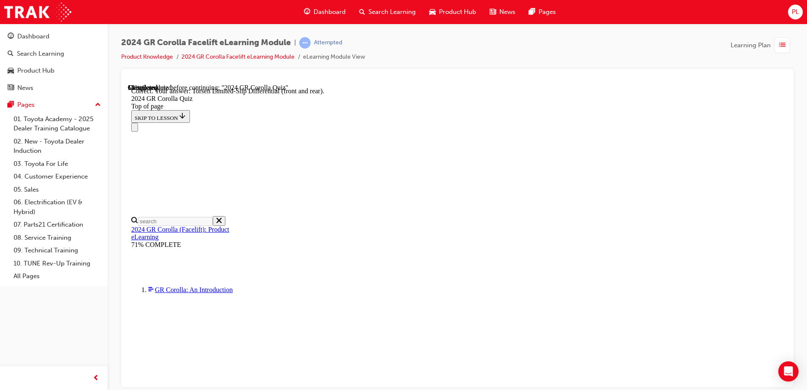
scroll to position [334, 0]
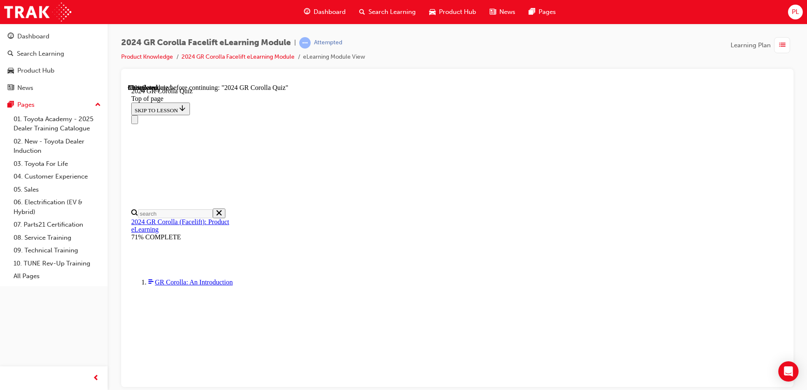
scroll to position [59, 0]
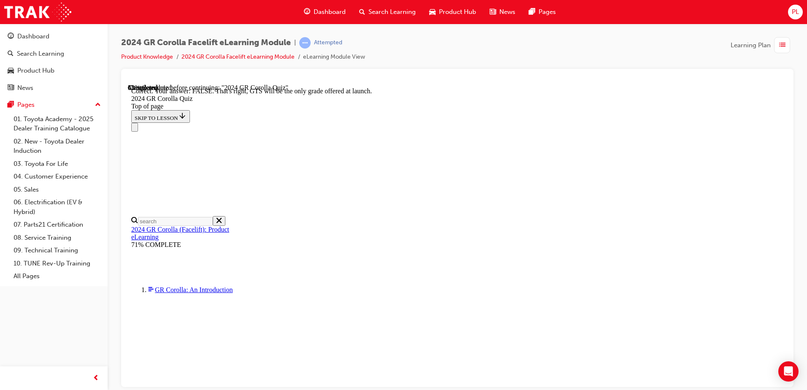
scroll to position [127, 0]
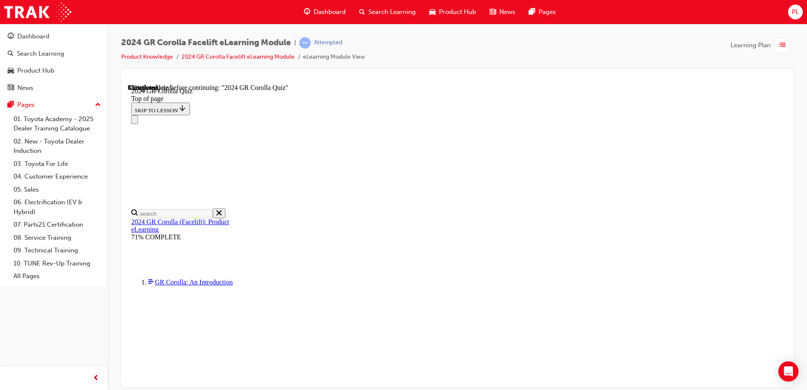
scroll to position [84, 0]
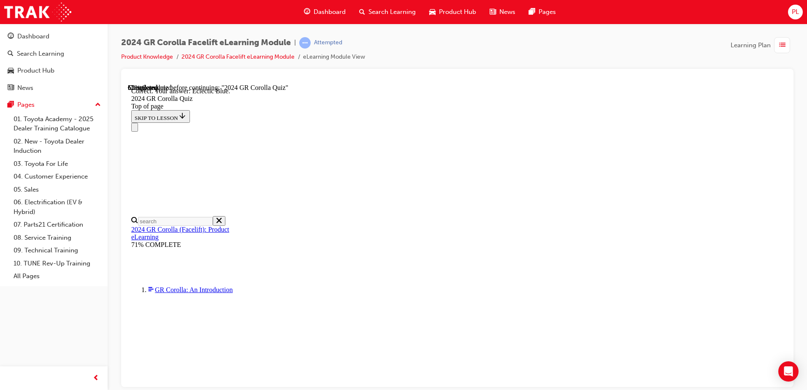
scroll to position [153, 0]
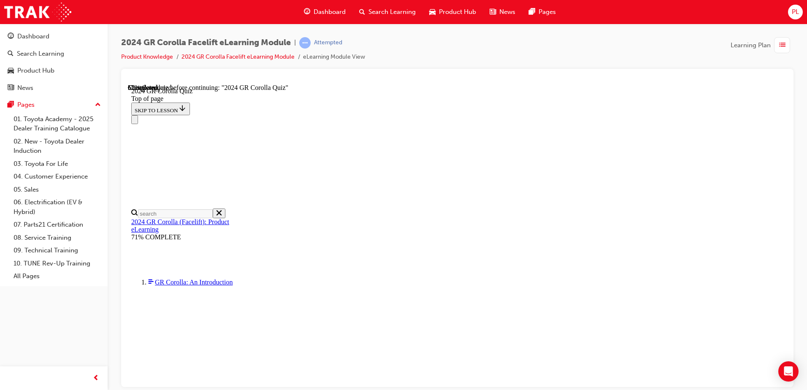
scroll to position [202, 0]
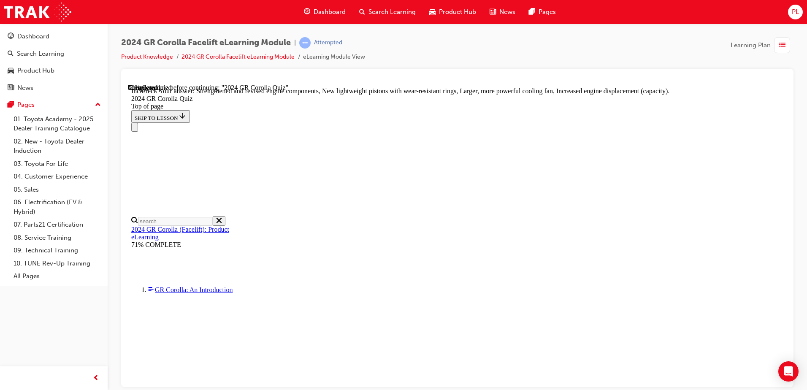
scroll to position [335, 0]
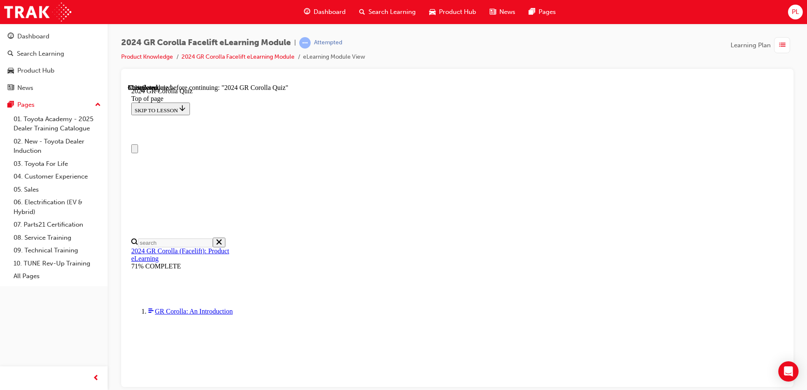
scroll to position [127, 0]
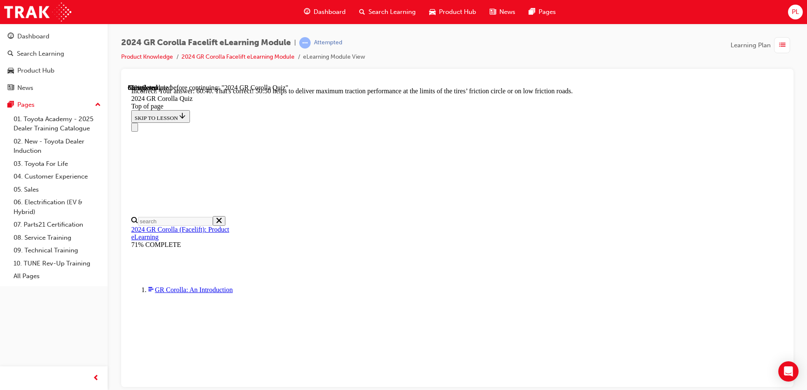
scroll to position [352, 0]
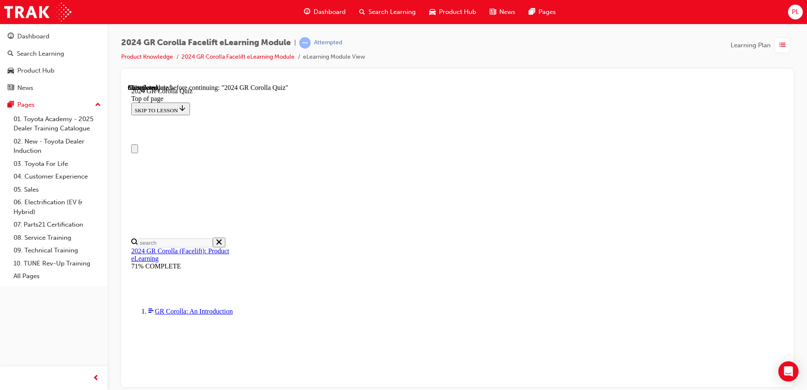
scroll to position [84, 0]
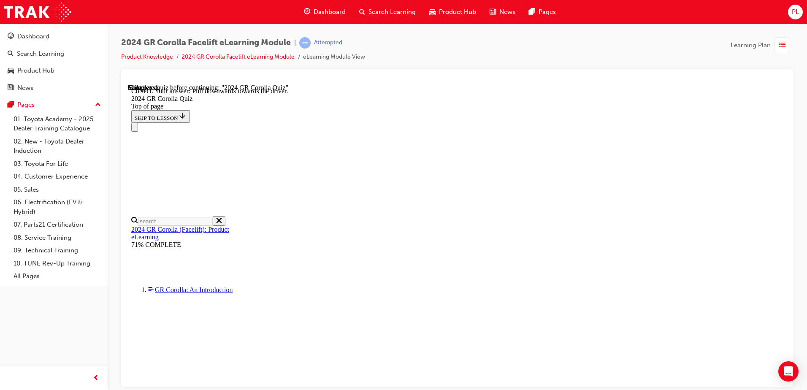
scroll to position [143, 0]
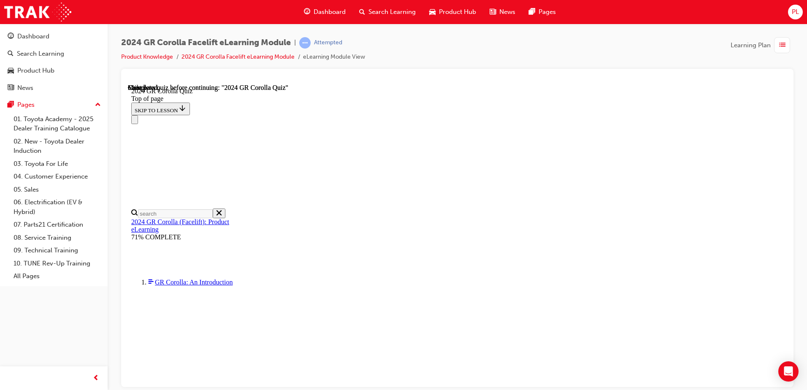
scroll to position [159, 0]
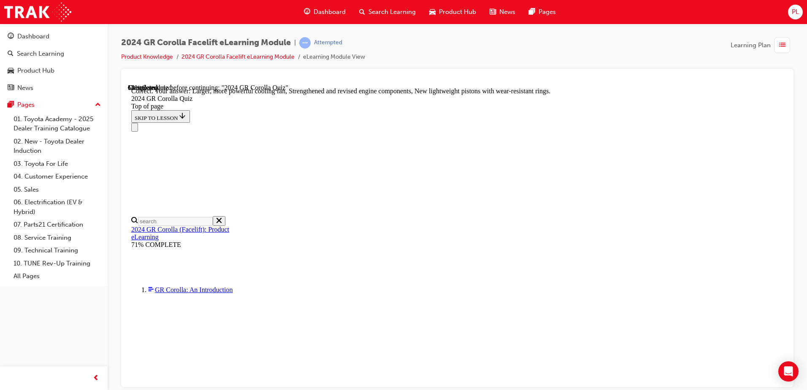
scroll to position [335, 0]
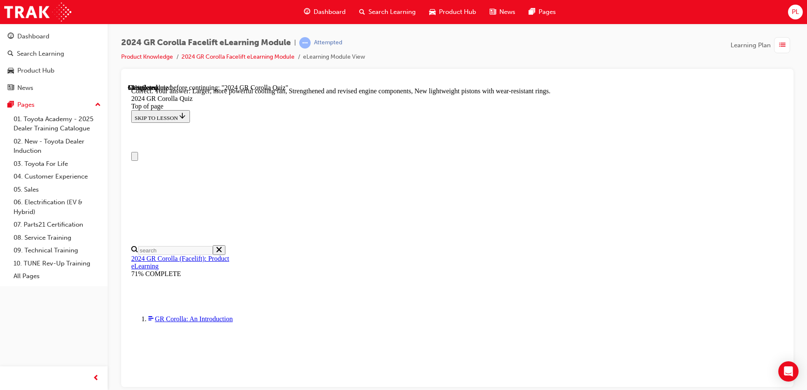
scroll to position [0, 0]
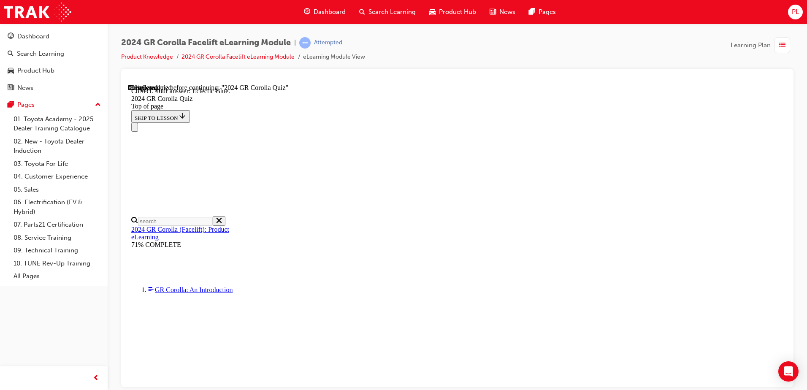
scroll to position [153, 0]
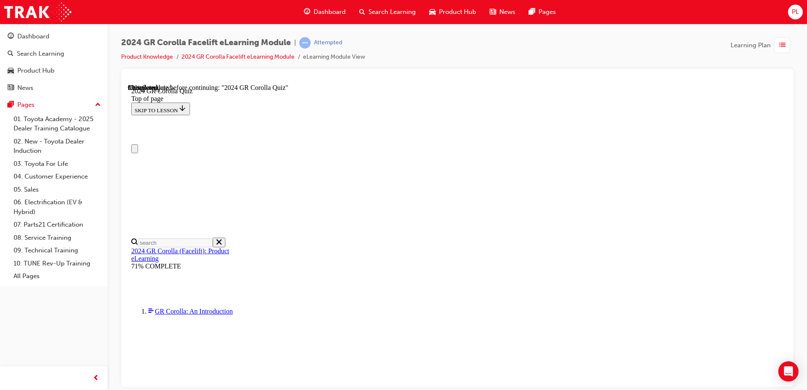
scroll to position [84, 0]
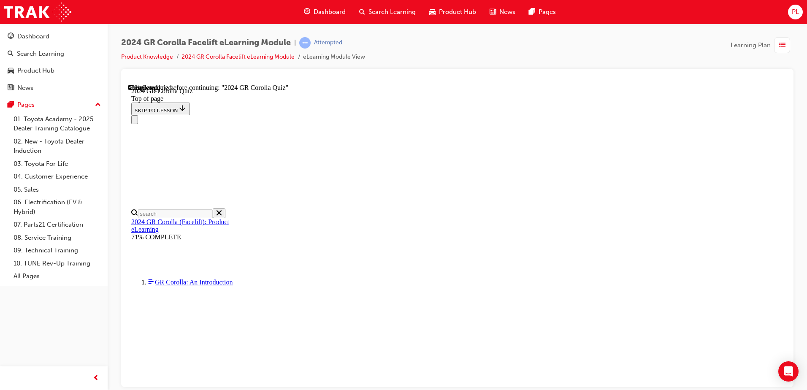
scroll to position [59, 0]
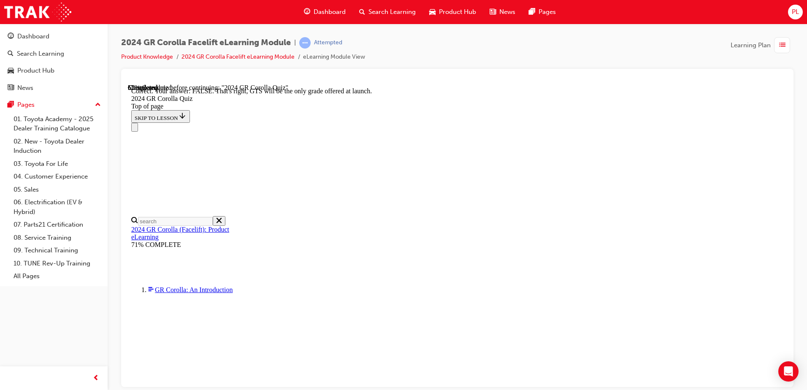
scroll to position [127, 0]
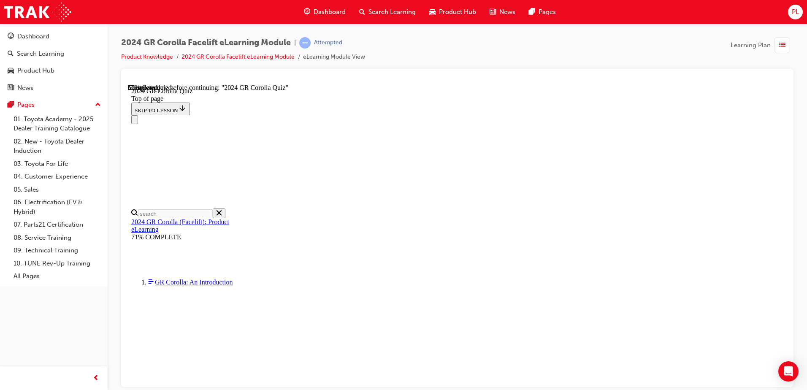
scroll to position [244, 0]
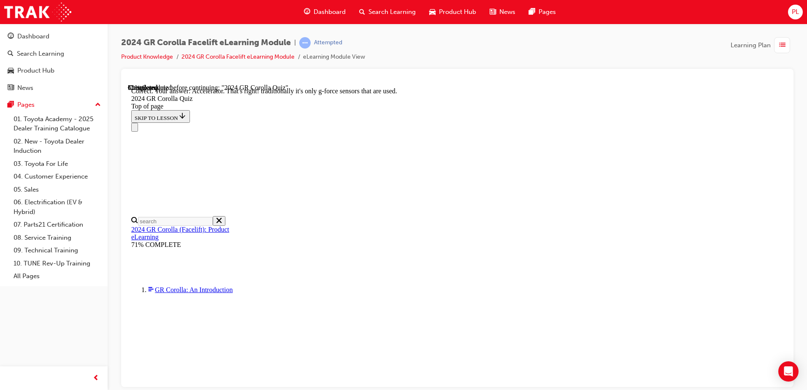
scroll to position [356, 0]
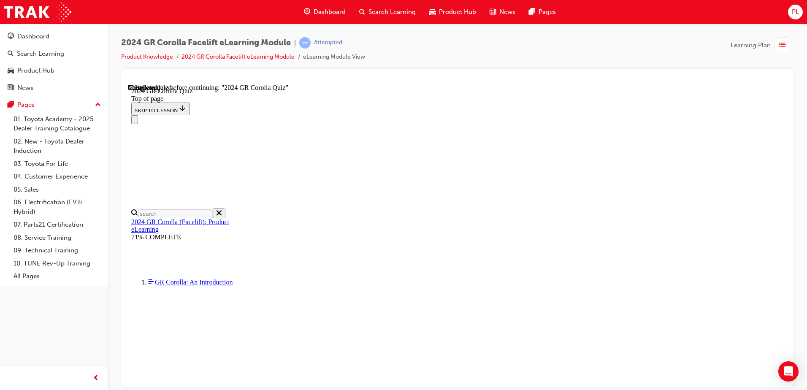
scroll to position [211, 0]
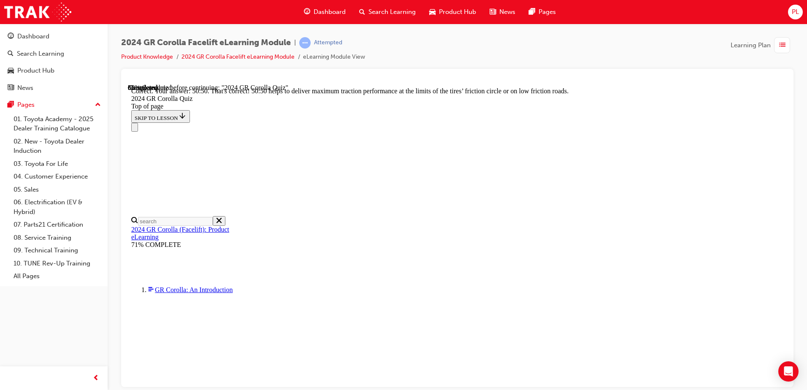
scroll to position [352, 0]
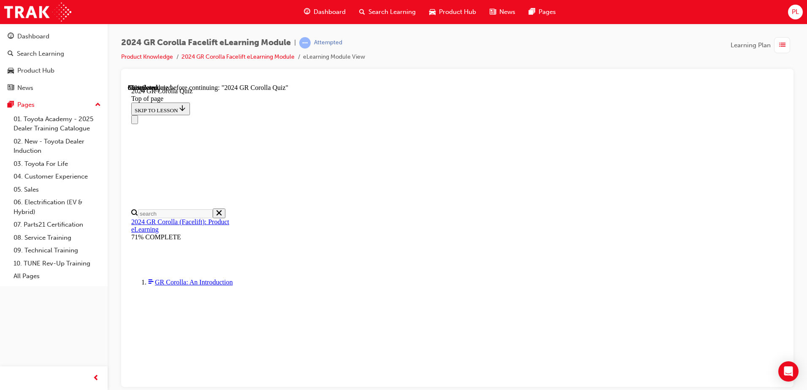
scroll to position [211, 0]
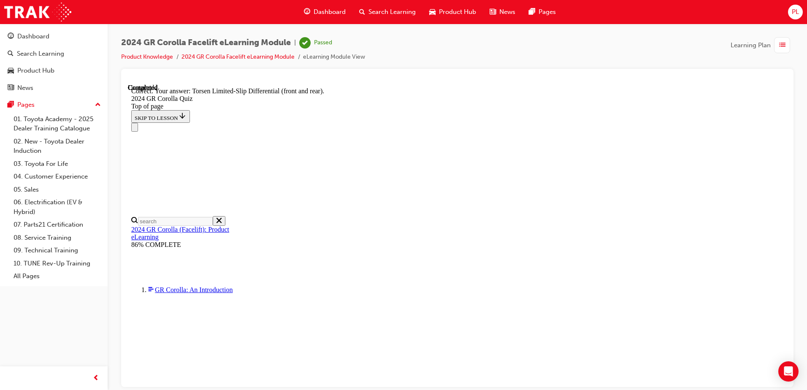
scroll to position [334, 0]
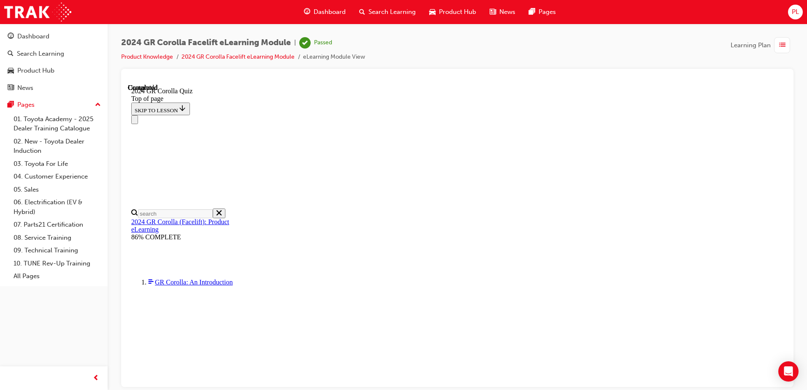
scroll to position [159, 0]
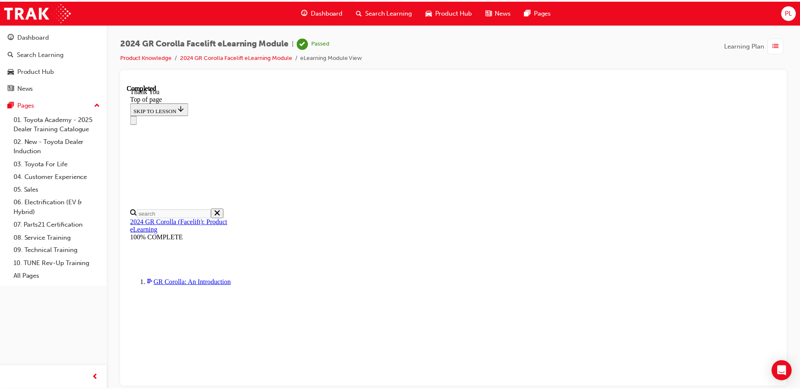
scroll to position [199, 0]
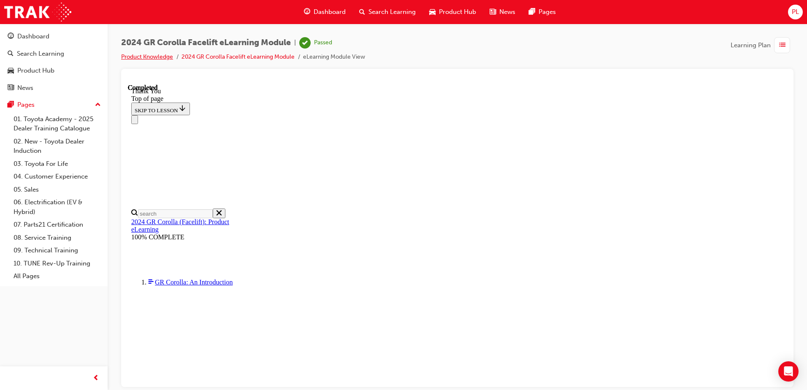
click at [156, 57] on link "Product Knowledge" at bounding box center [147, 56] width 52 height 7
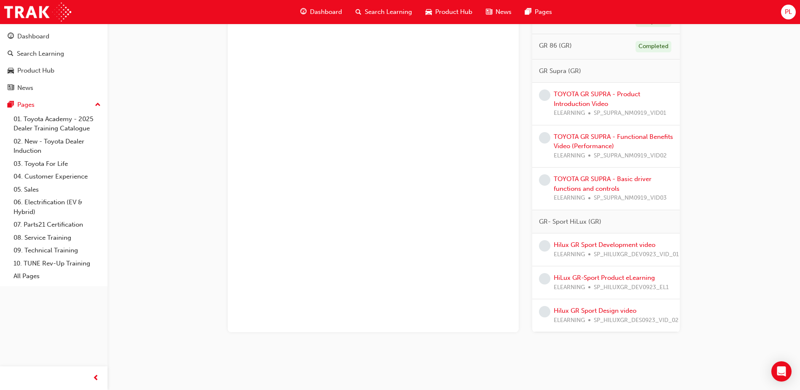
scroll to position [1675, 0]
